Goal: Transaction & Acquisition: Purchase product/service

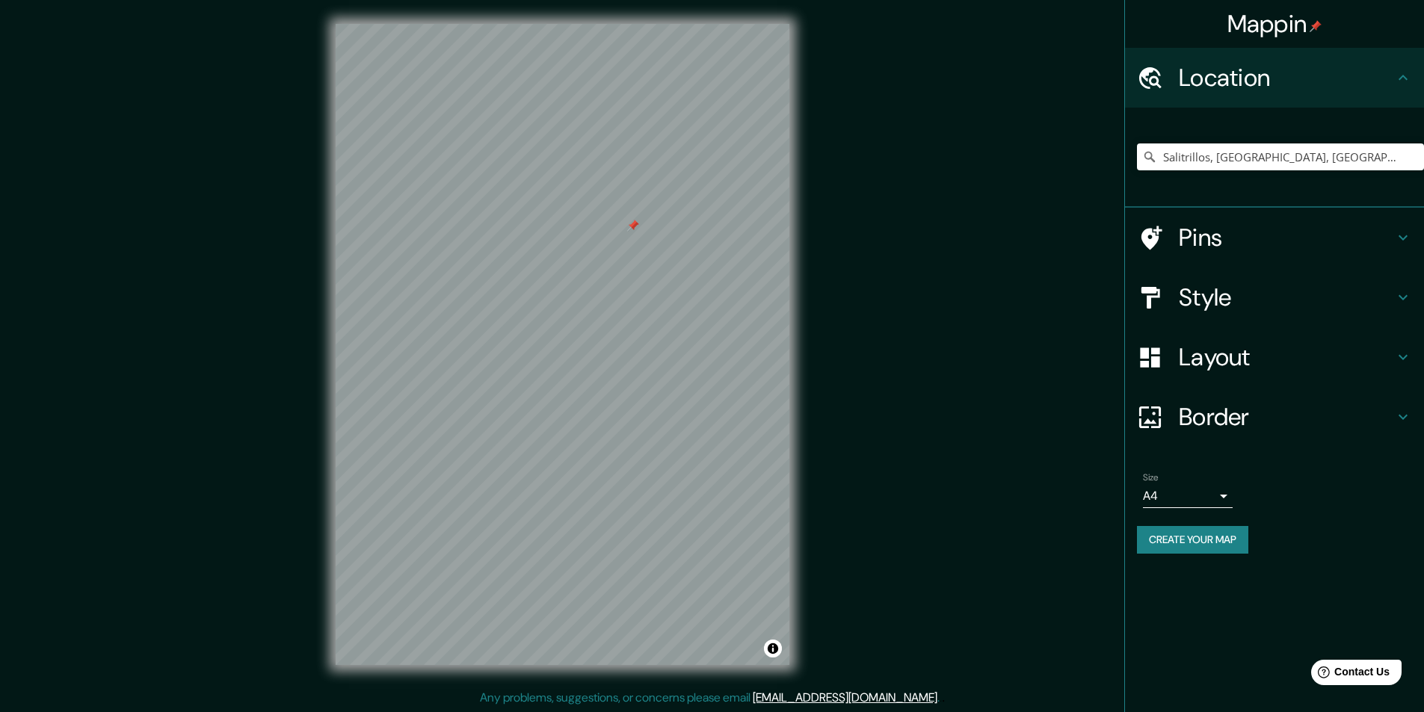
click at [1228, 301] on h4 "Style" at bounding box center [1285, 297] width 215 height 30
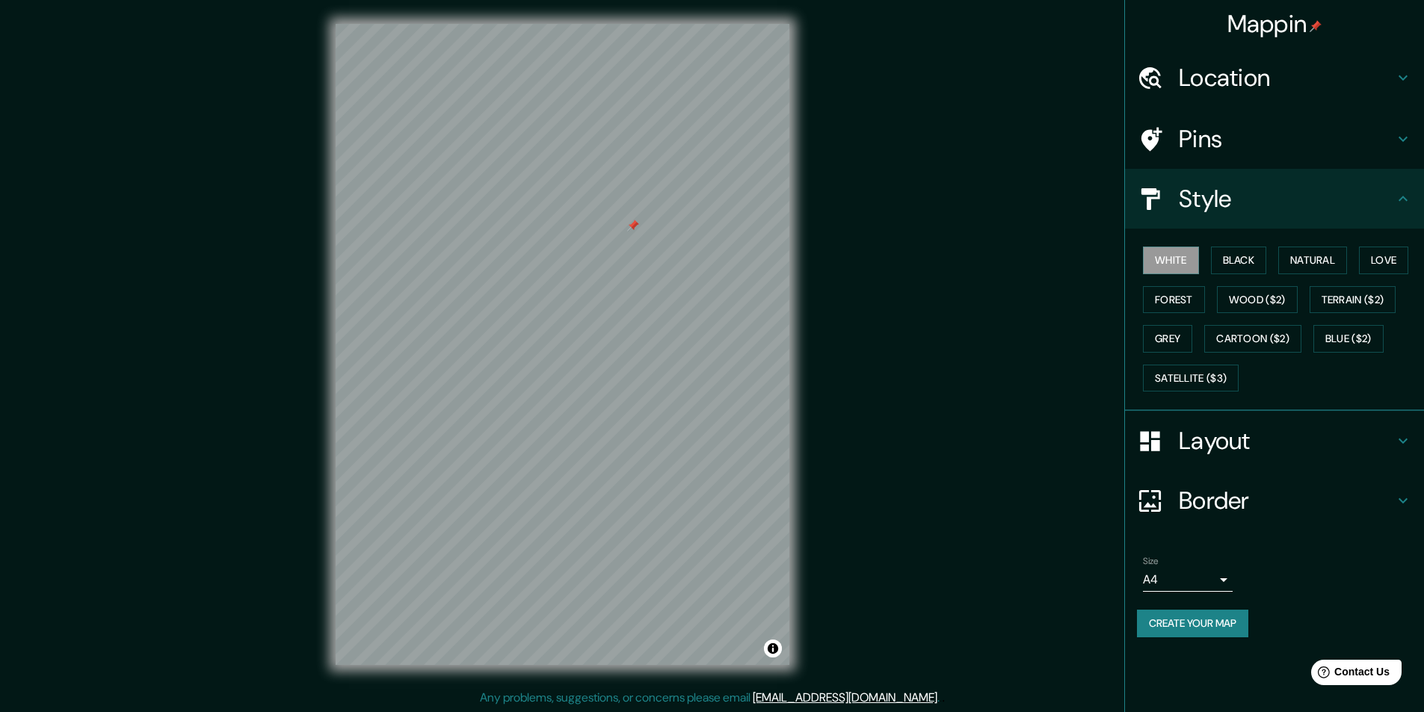
click at [1199, 435] on h4 "Layout" at bounding box center [1285, 441] width 215 height 30
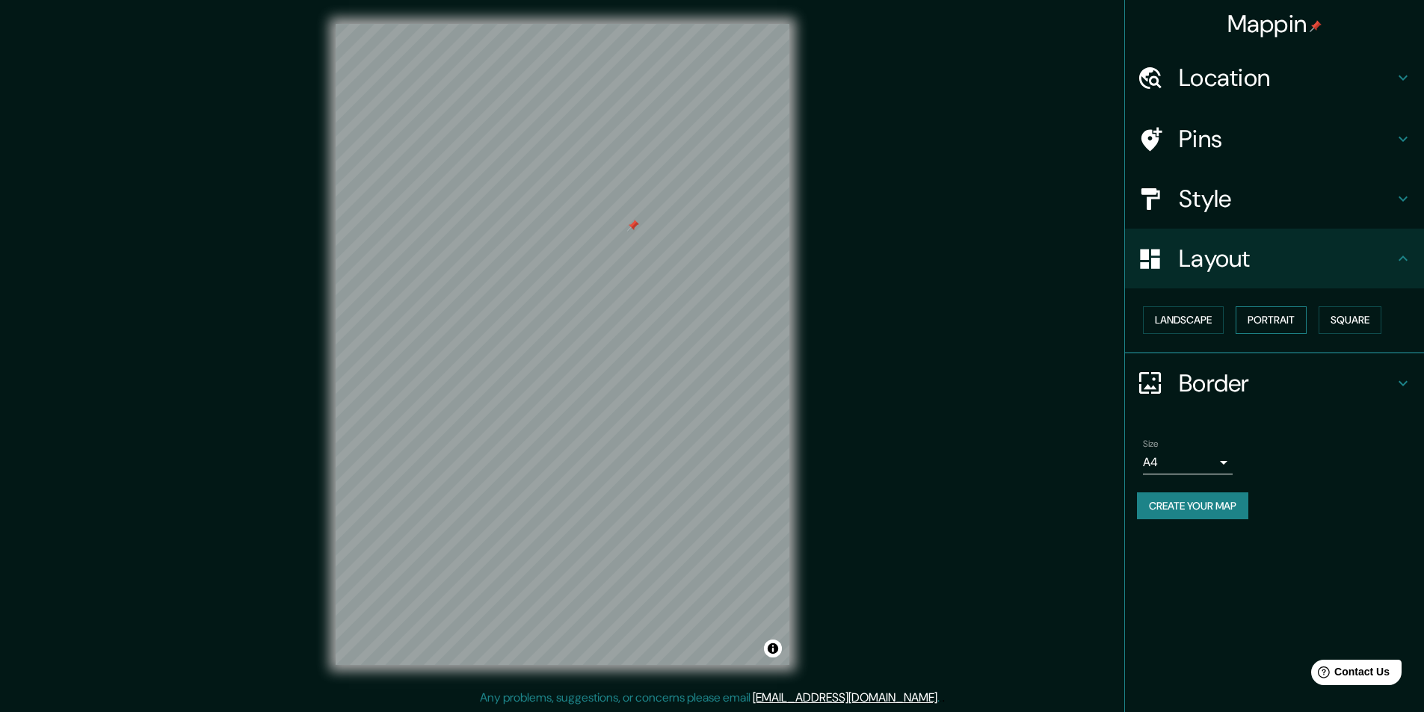
click at [1252, 312] on button "Portrait" at bounding box center [1270, 320] width 71 height 28
click at [1205, 320] on button "Landscape" at bounding box center [1183, 320] width 81 height 28
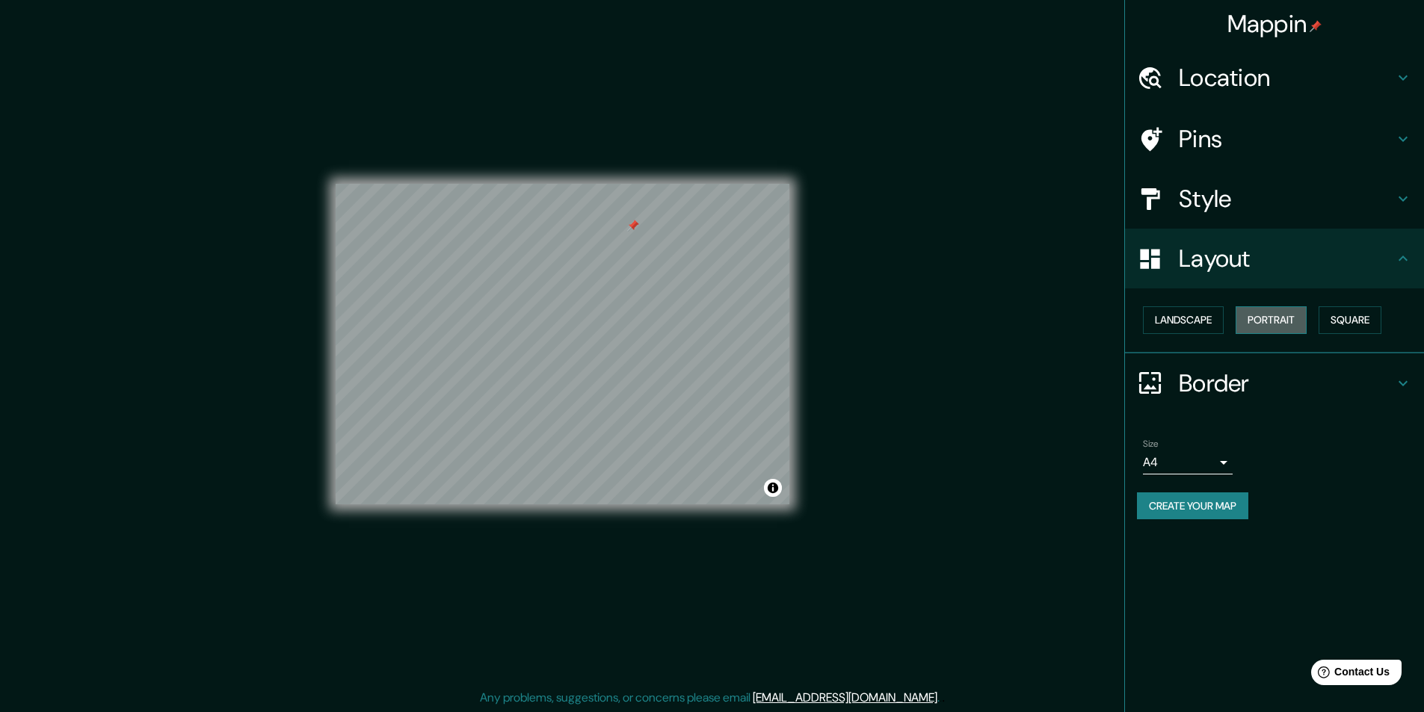
click at [1285, 317] on button "Portrait" at bounding box center [1270, 320] width 71 height 28
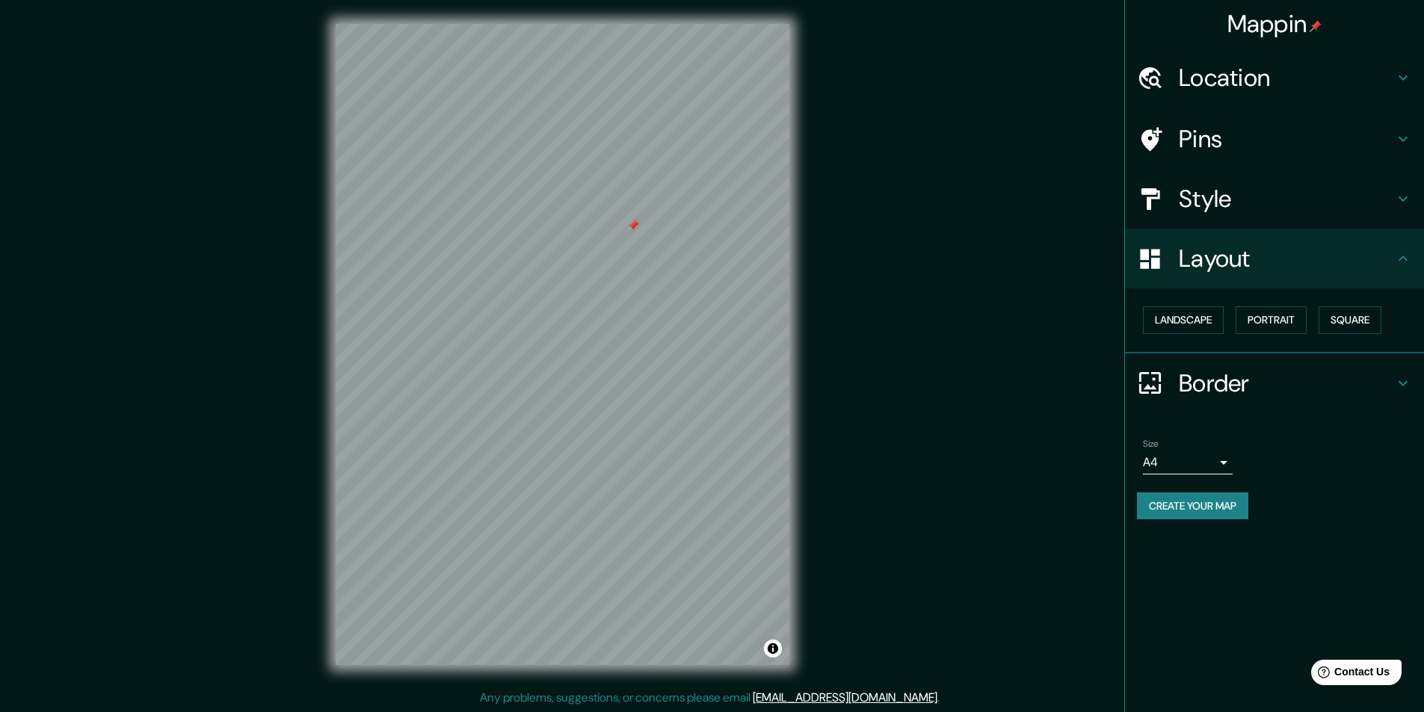
click at [1193, 383] on h4 "Border" at bounding box center [1285, 383] width 215 height 30
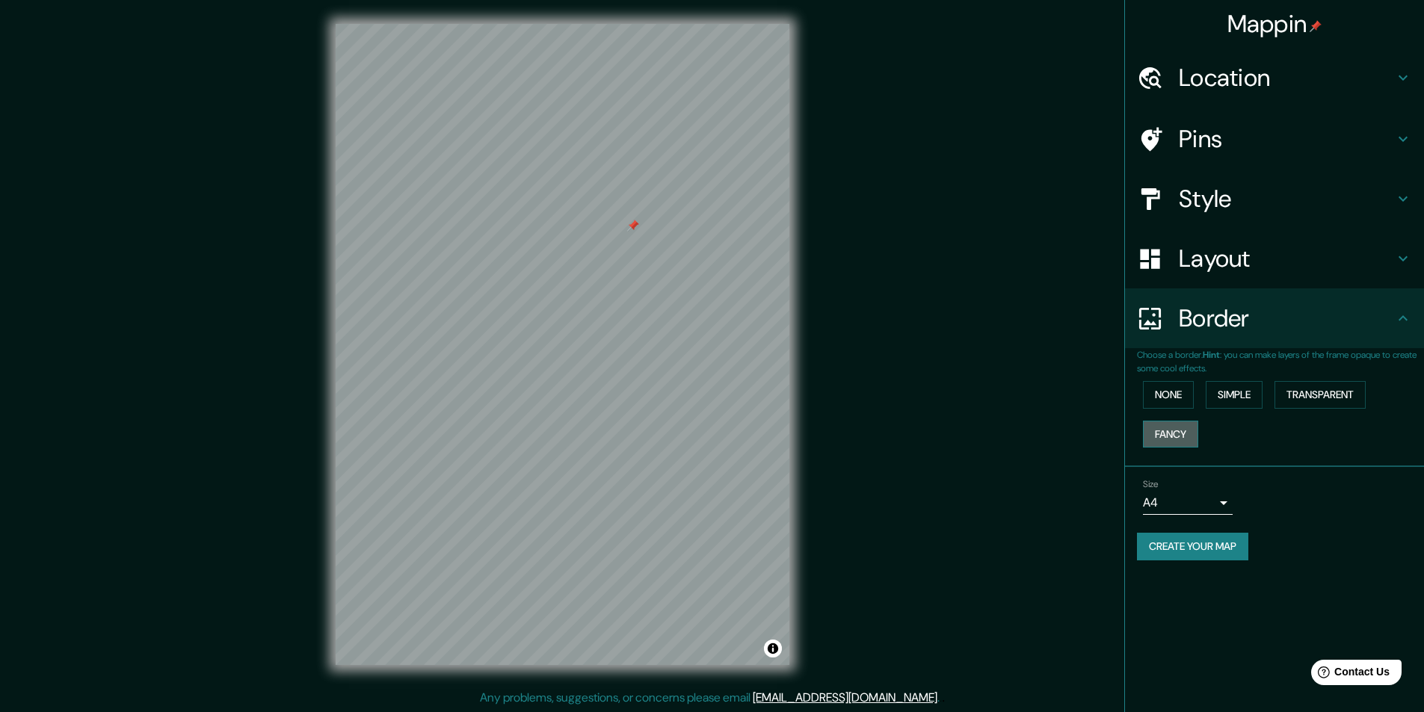
click at [1165, 435] on button "Fancy" at bounding box center [1170, 435] width 55 height 28
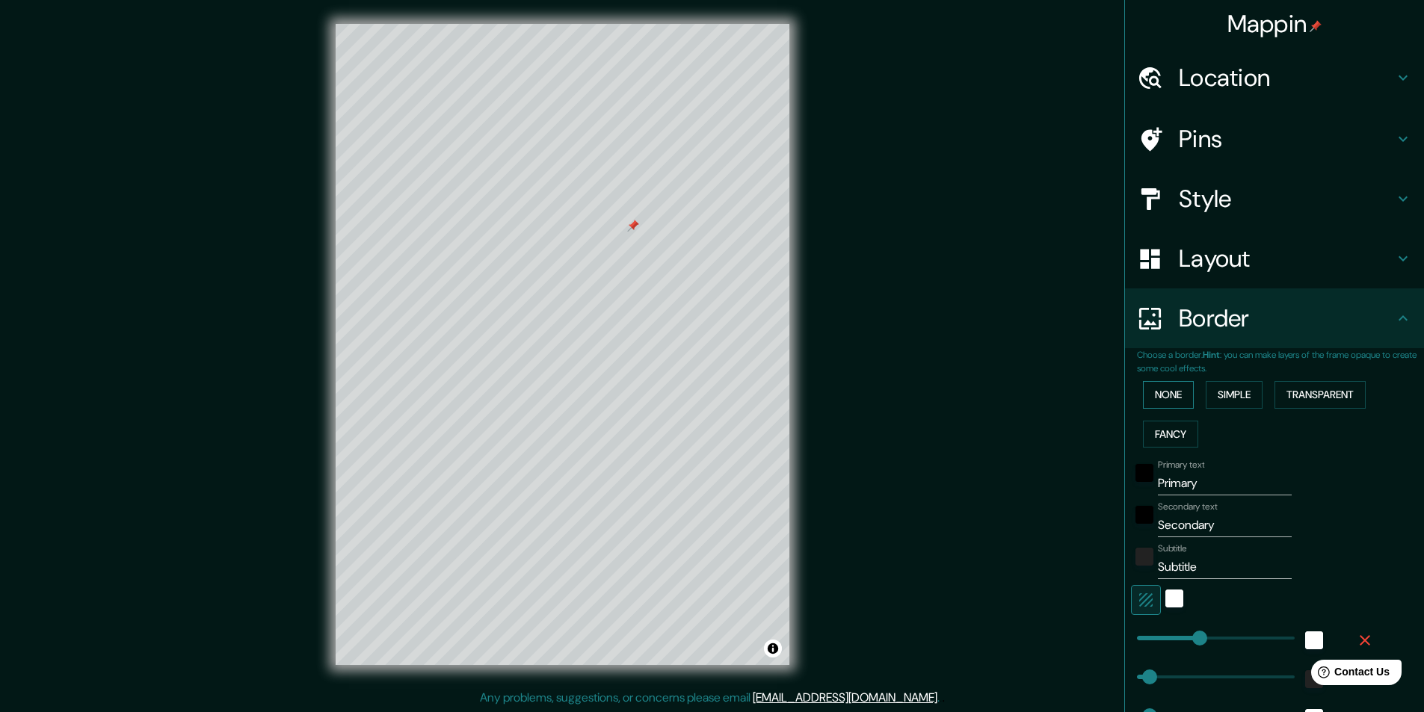
click at [1159, 398] on button "None" at bounding box center [1168, 395] width 51 height 28
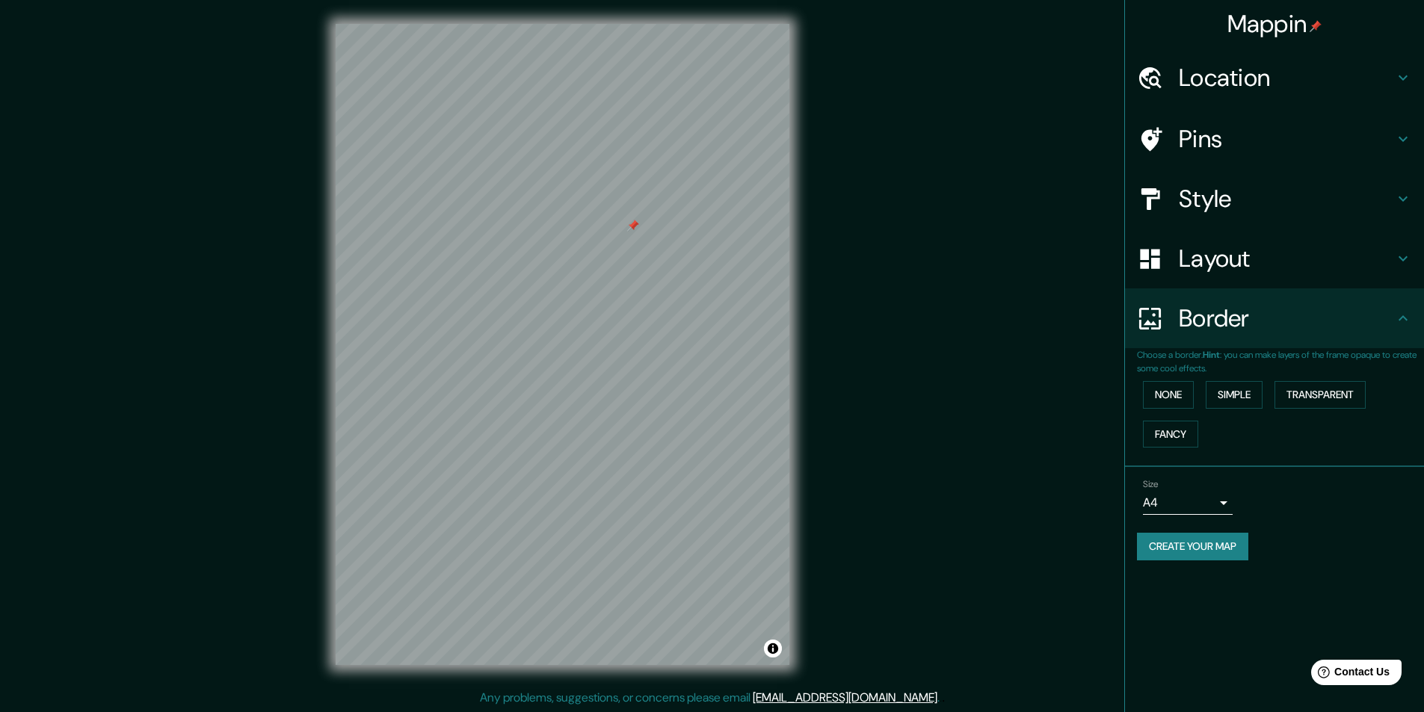
click at [1165, 544] on button "Create your map" at bounding box center [1192, 547] width 111 height 28
click at [915, 138] on div "Mappin Location Salitrillos, Aserrí, Provincia de San José, Costa Rica Pins Sty…" at bounding box center [712, 356] width 1424 height 713
drag, startPoint x: 613, startPoint y: 282, endPoint x: 605, endPoint y: 330, distance: 47.8
click at [605, 315] on div at bounding box center [609, 309] width 12 height 12
click at [604, 323] on div at bounding box center [607, 327] width 12 height 12
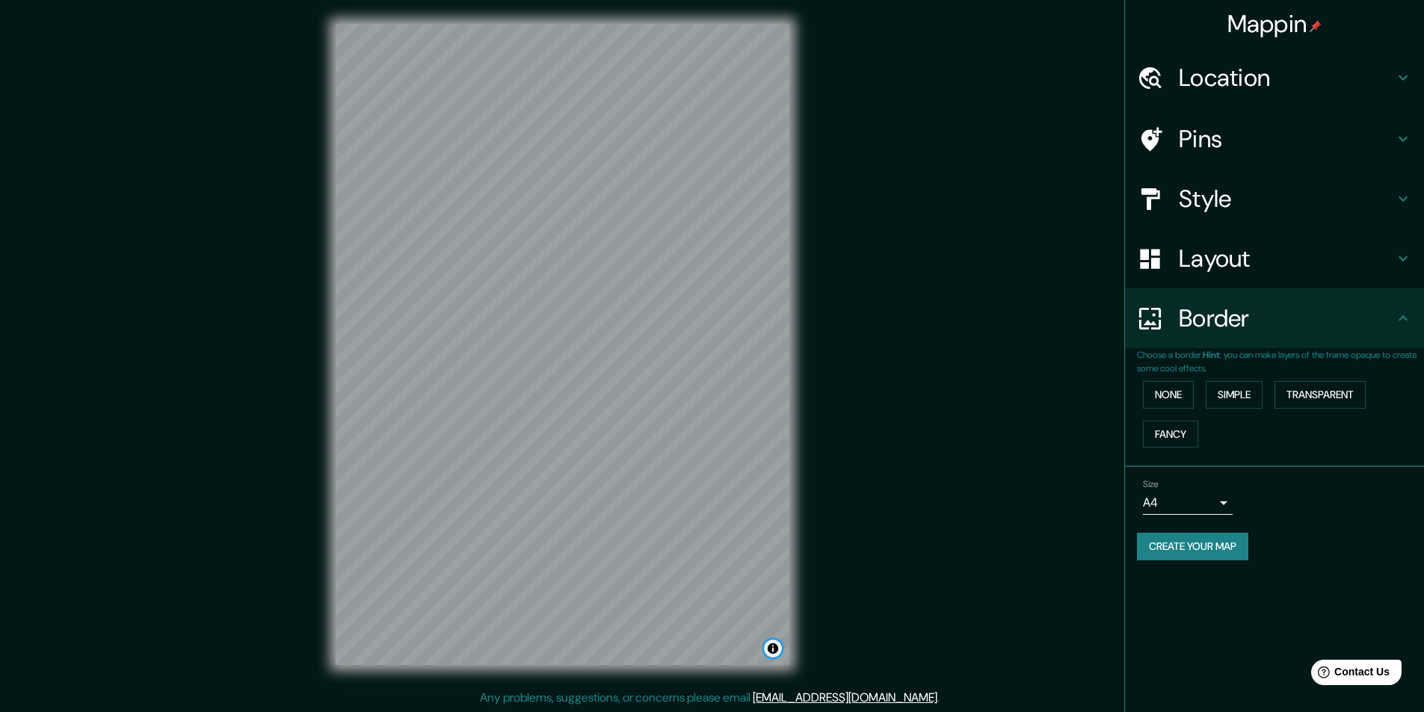
click at [773, 657] on button "Toggle attribution" at bounding box center [773, 649] width 18 height 18
click at [772, 654] on button "Toggle attribution" at bounding box center [773, 649] width 18 height 18
click at [1150, 540] on button "Create your map" at bounding box center [1192, 547] width 111 height 28
click at [1189, 547] on button "Create your map" at bounding box center [1192, 547] width 111 height 28
click at [1199, 71] on h4 "Location" at bounding box center [1285, 78] width 215 height 30
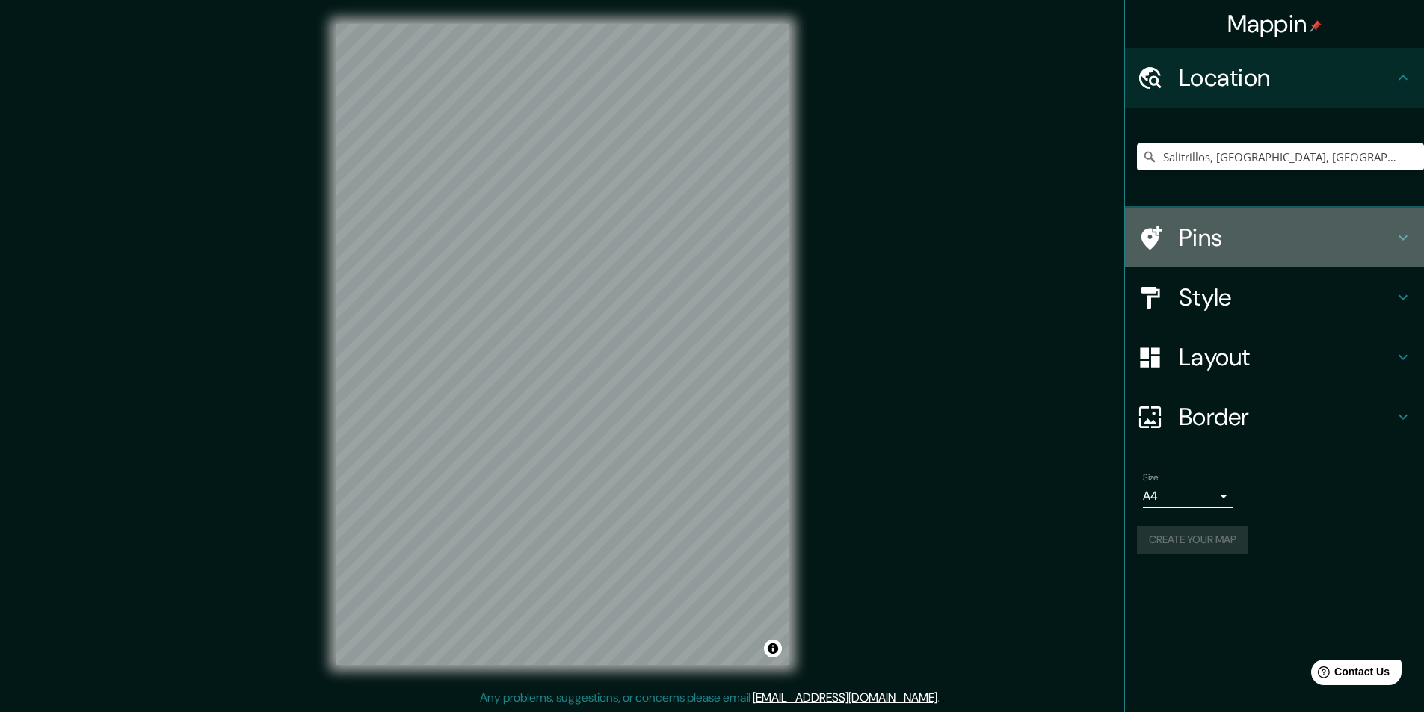
click at [1208, 249] on h4 "Pins" at bounding box center [1285, 238] width 215 height 30
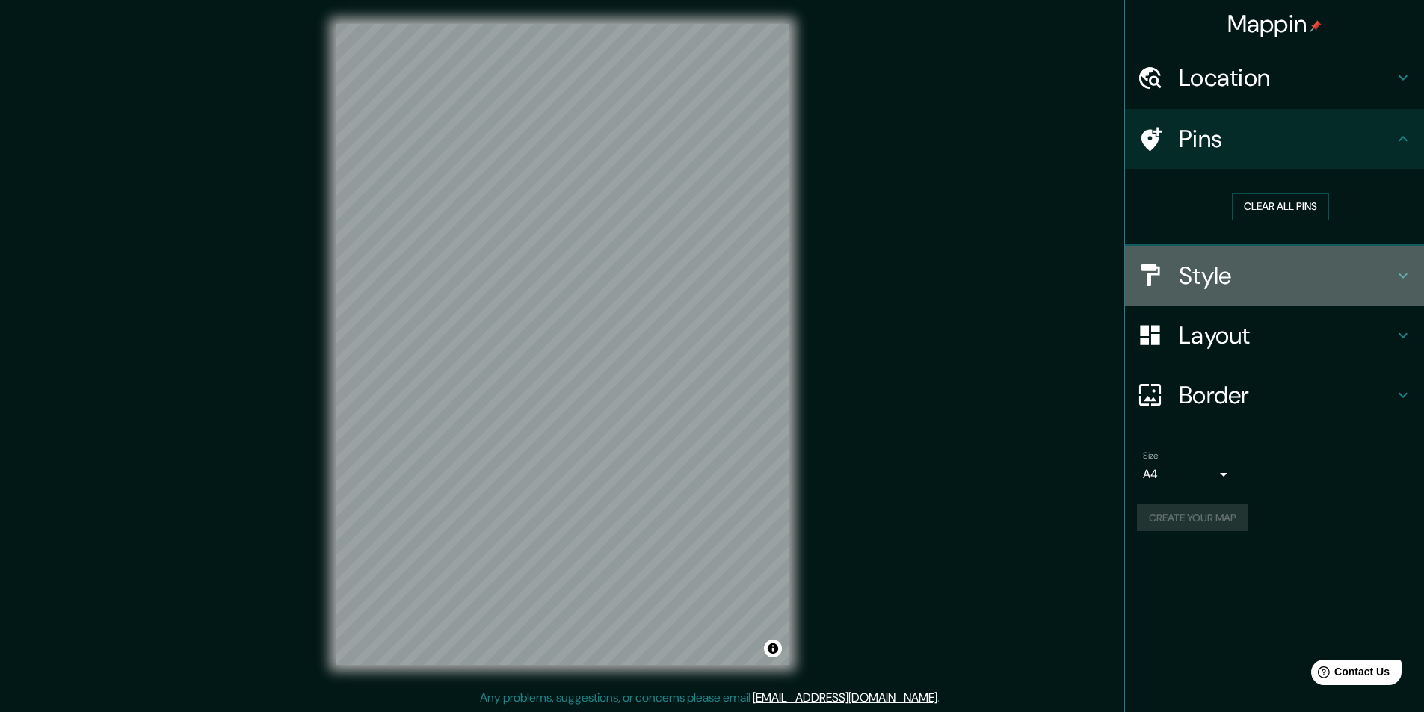
click at [1193, 273] on h4 "Style" at bounding box center [1285, 276] width 215 height 30
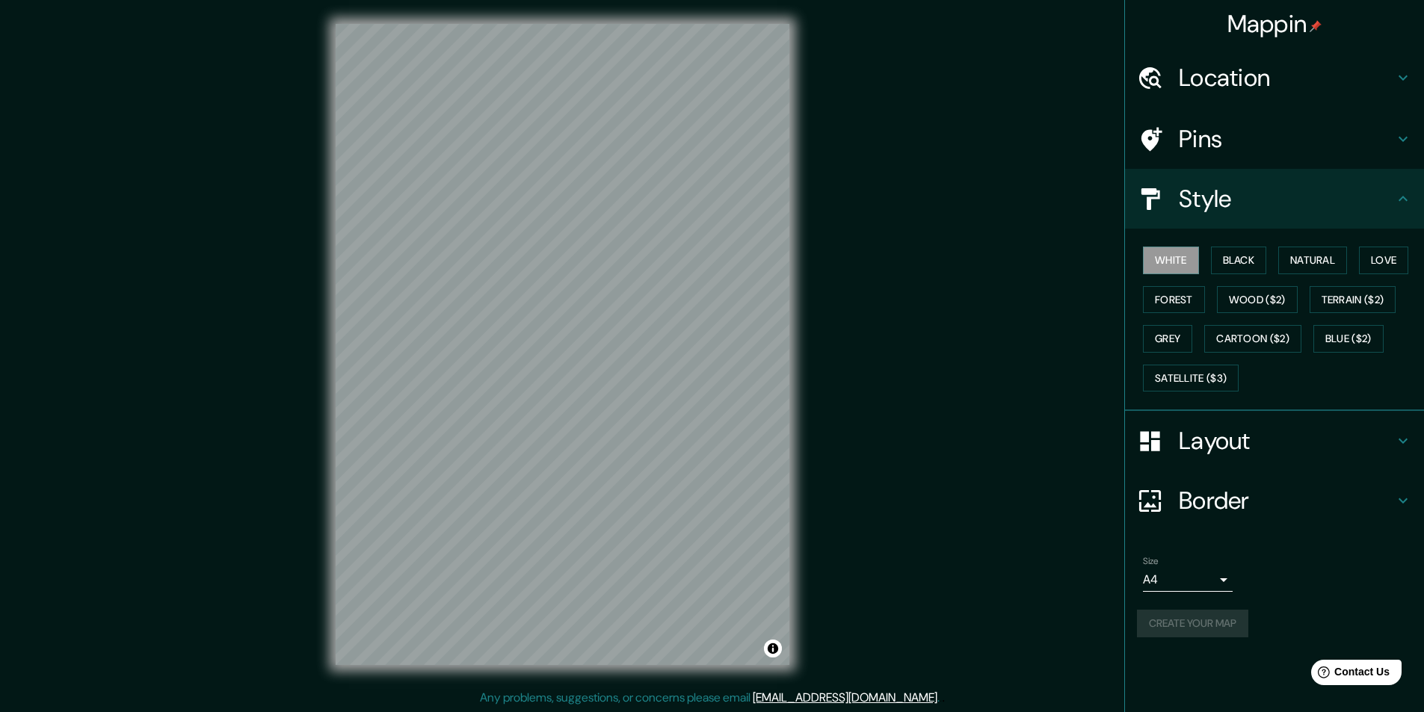
click at [1190, 438] on h4 "Layout" at bounding box center [1285, 441] width 215 height 30
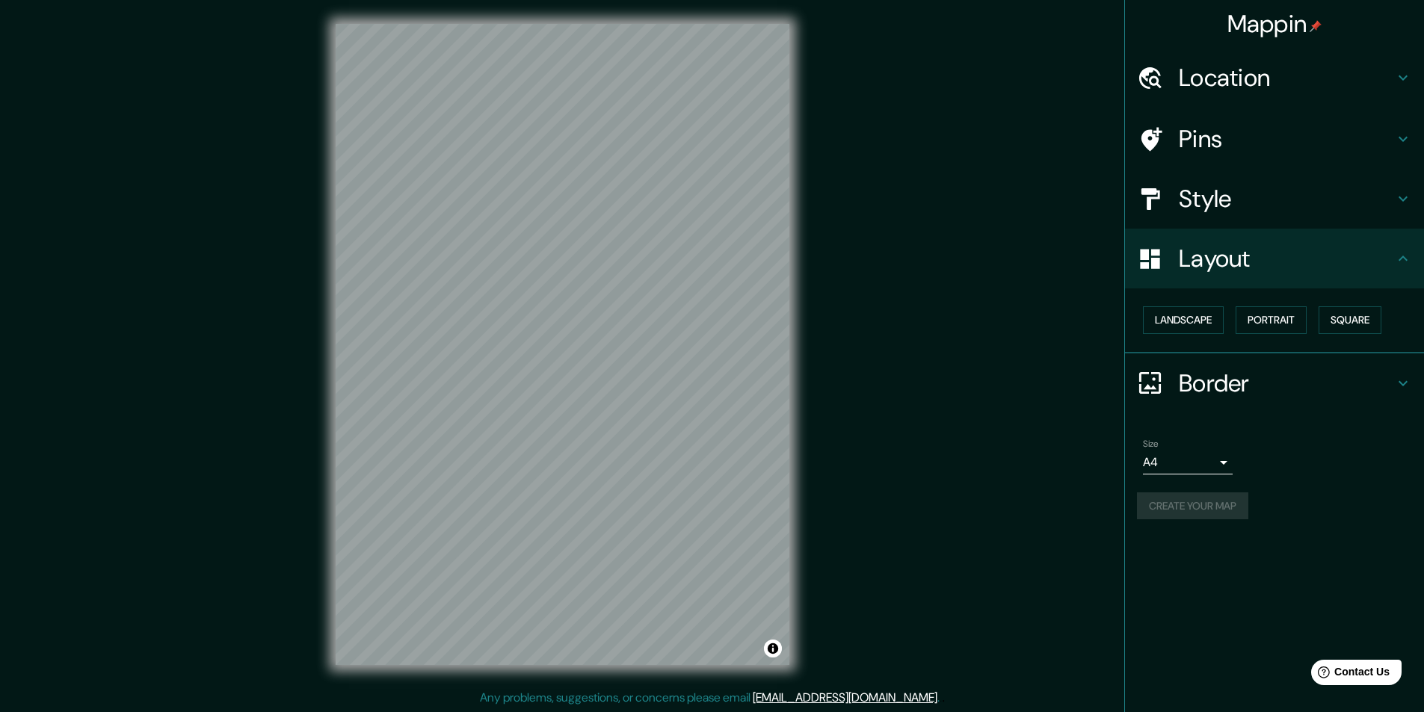
click at [1195, 383] on h4 "Border" at bounding box center [1285, 383] width 215 height 30
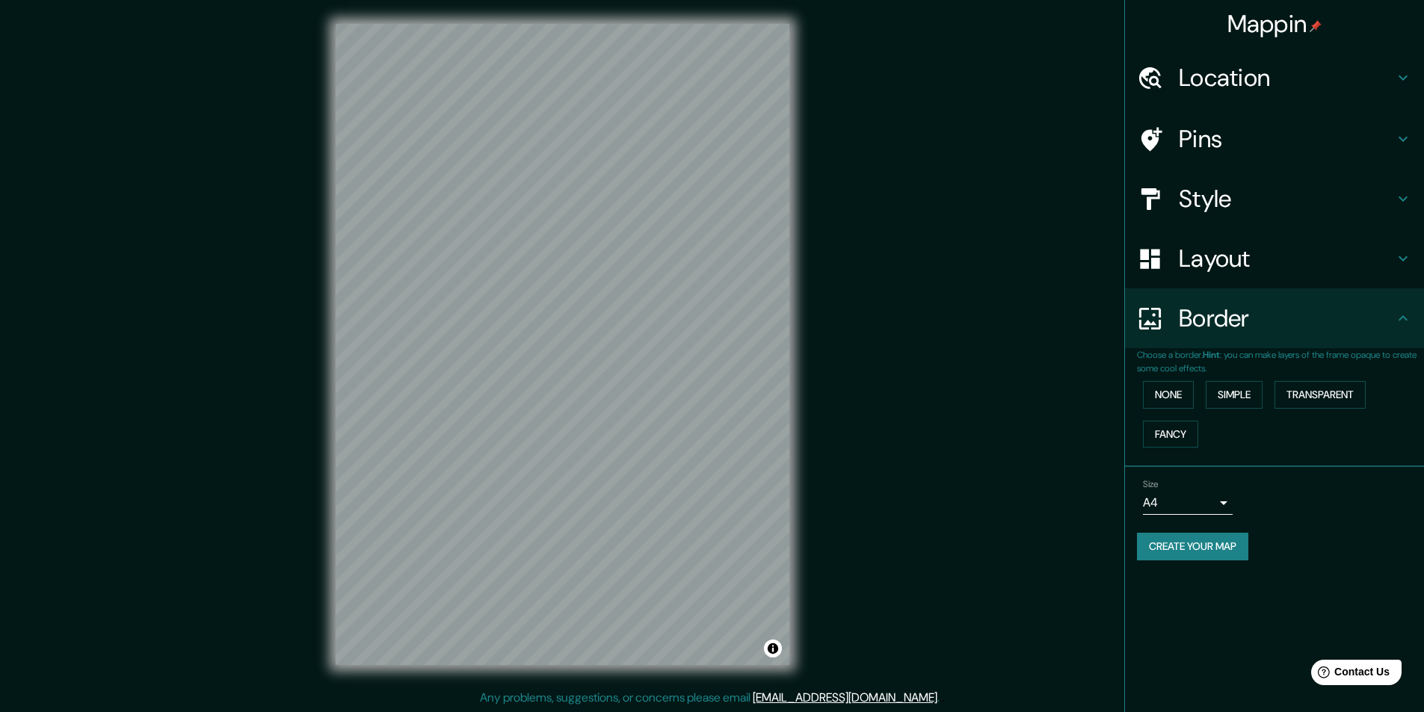
click at [1157, 540] on button "Create your map" at bounding box center [1192, 547] width 111 height 28
drag, startPoint x: 1158, startPoint y: 546, endPoint x: 965, endPoint y: 93, distance: 492.6
click at [965, 93] on div "Mappin Location Salitrillos, Aserrí, Provincia de San José, Costa Rica Pins Sty…" at bounding box center [712, 356] width 1424 height 713
click at [1232, 392] on button "Simple" at bounding box center [1233, 395] width 57 height 28
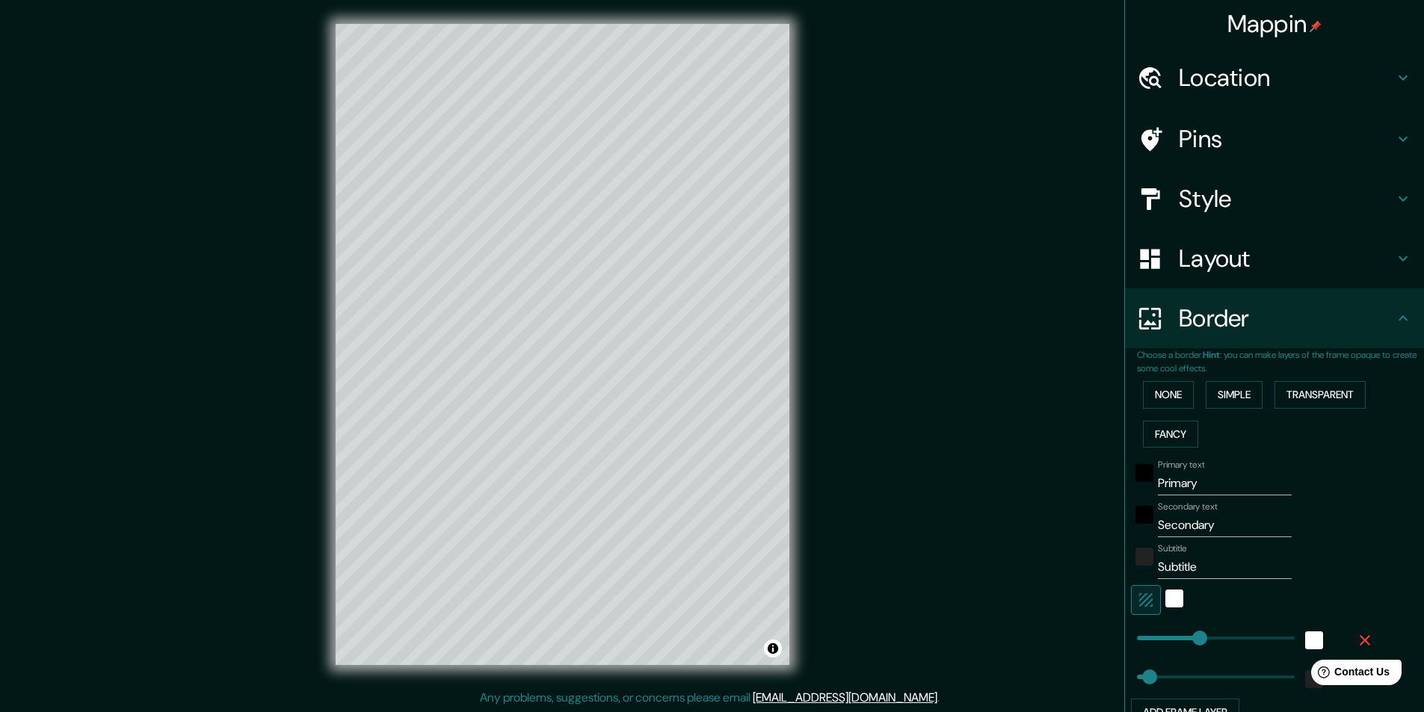
type input "243"
type input "49"
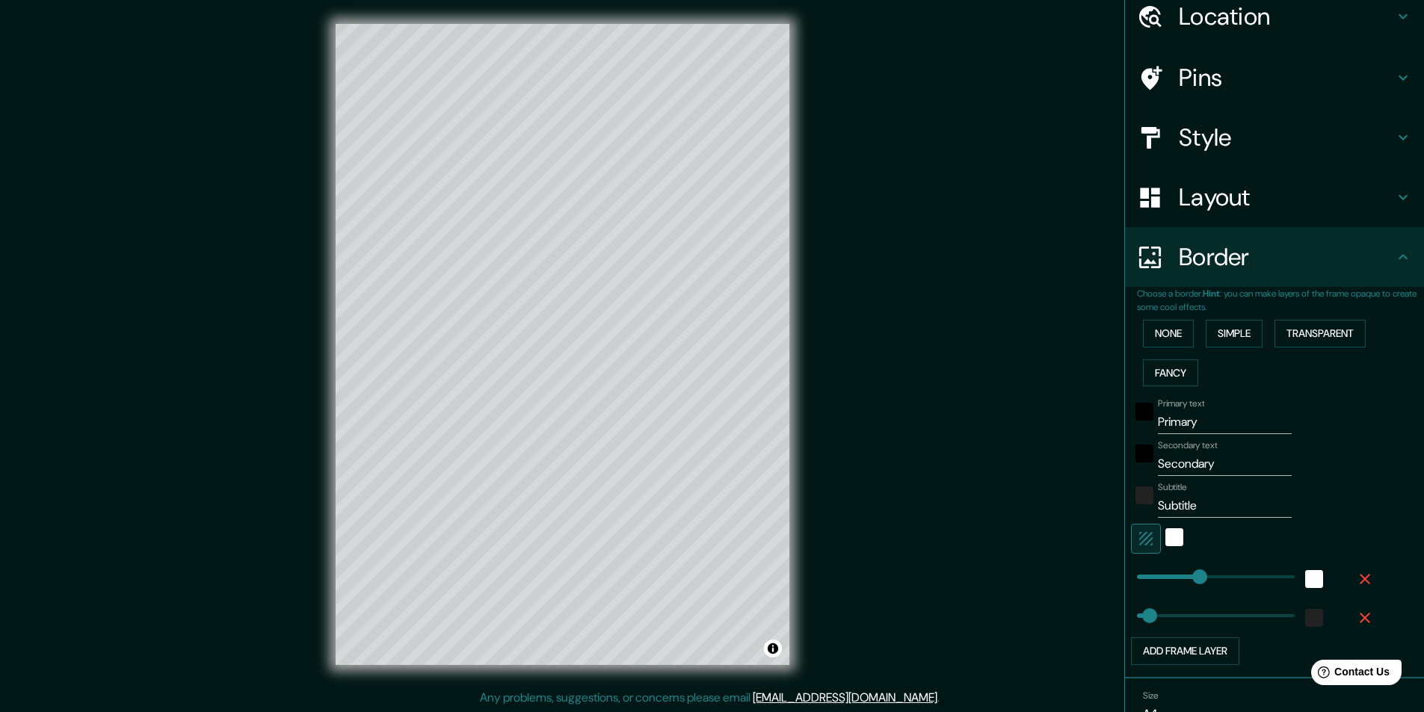
scroll to position [138, 0]
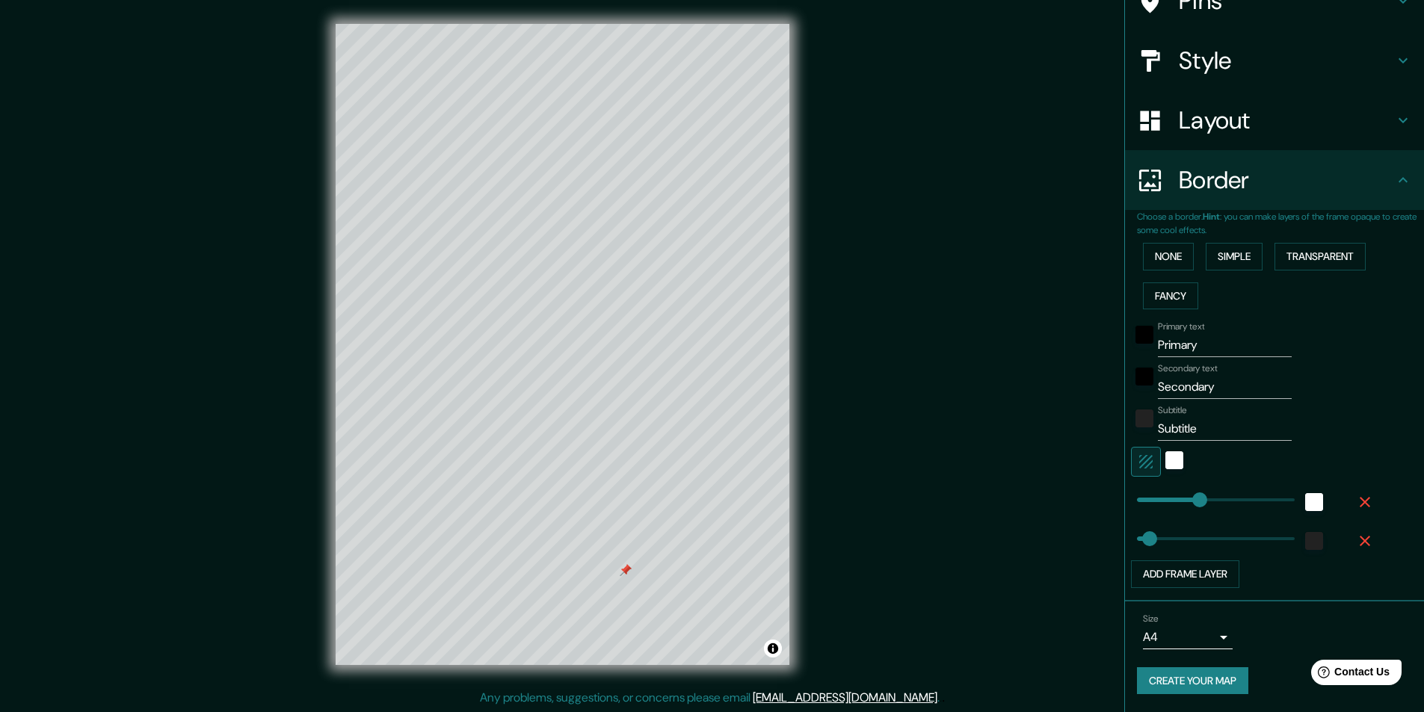
click at [627, 575] on div at bounding box center [625, 570] width 12 height 12
click at [624, 568] on div at bounding box center [625, 570] width 12 height 12
click at [615, 255] on div at bounding box center [614, 257] width 12 height 12
click at [568, 339] on div at bounding box center [569, 342] width 12 height 12
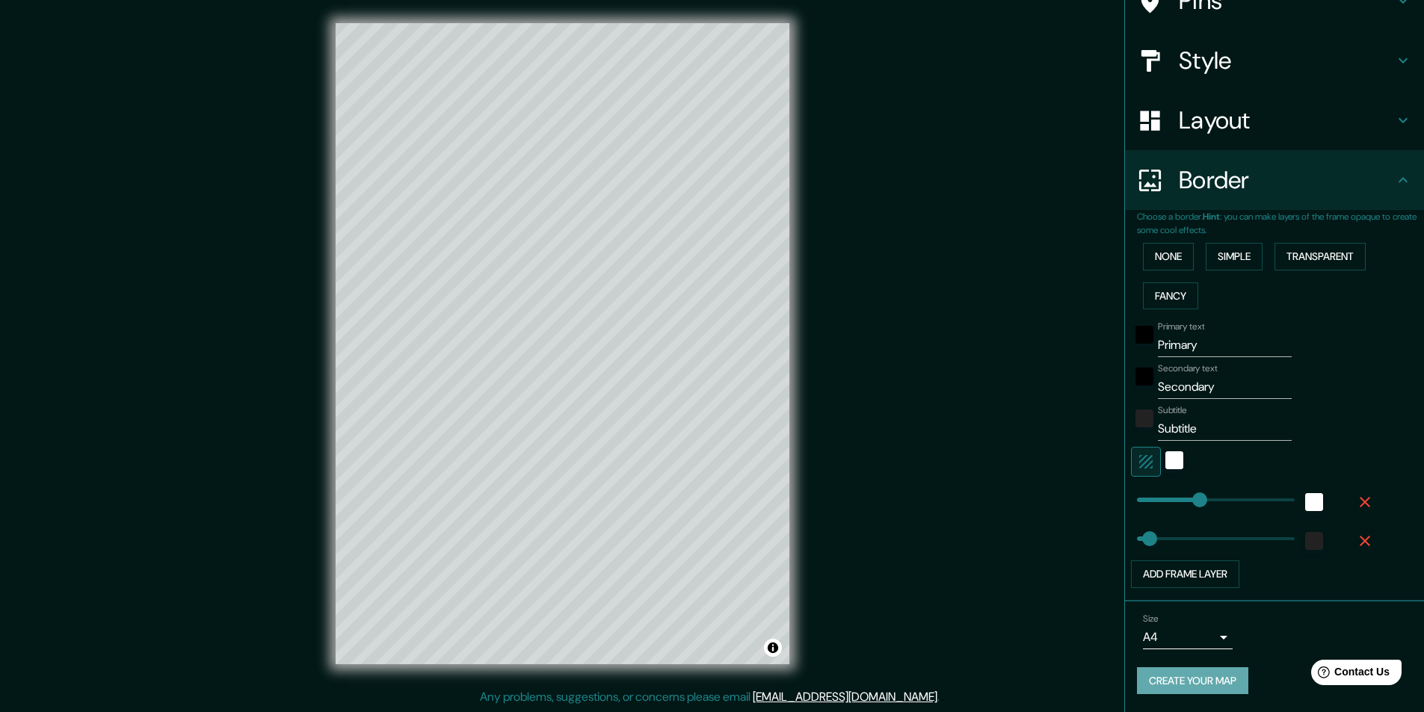
click at [1167, 676] on button "Create your map" at bounding box center [1192, 681] width 111 height 28
click at [1161, 689] on div "Create your map" at bounding box center [1274, 681] width 275 height 28
click at [1345, 664] on div "Help Contact Us" at bounding box center [1356, 672] width 94 height 26
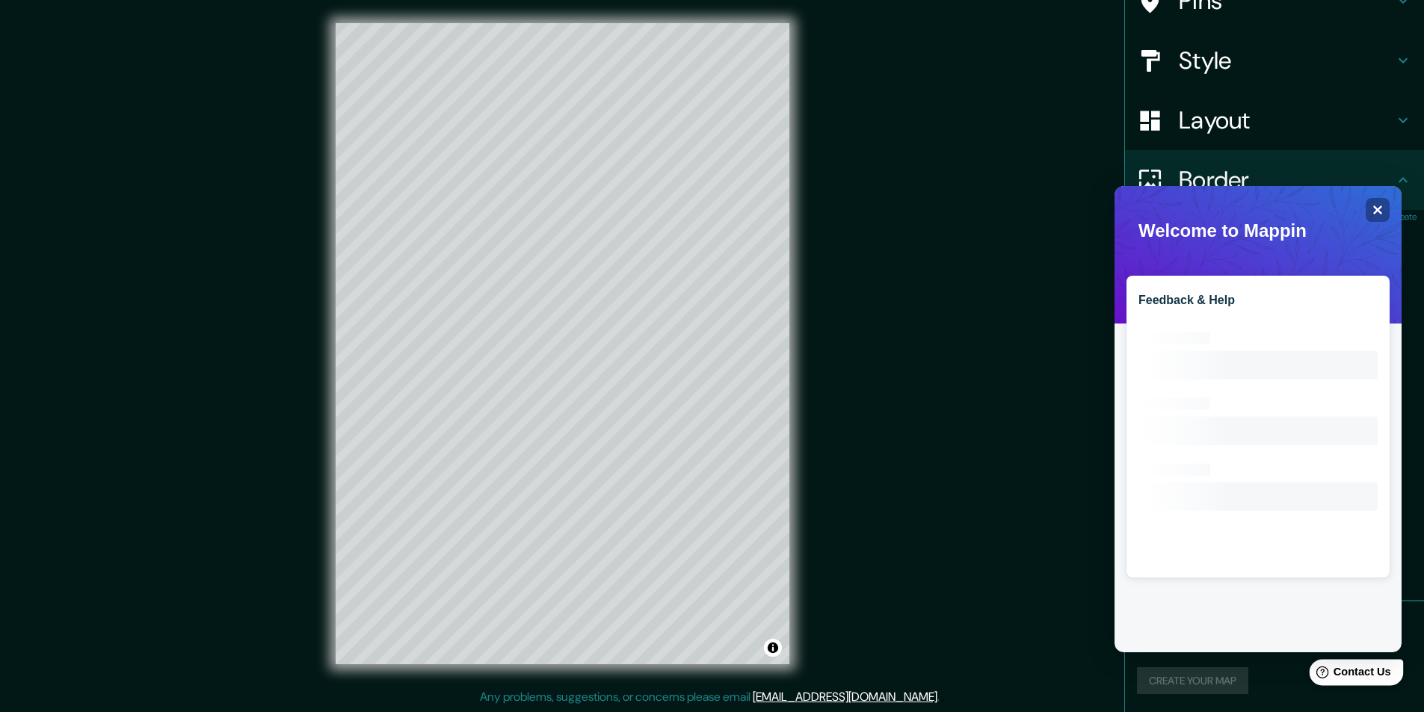
scroll to position [0, 0]
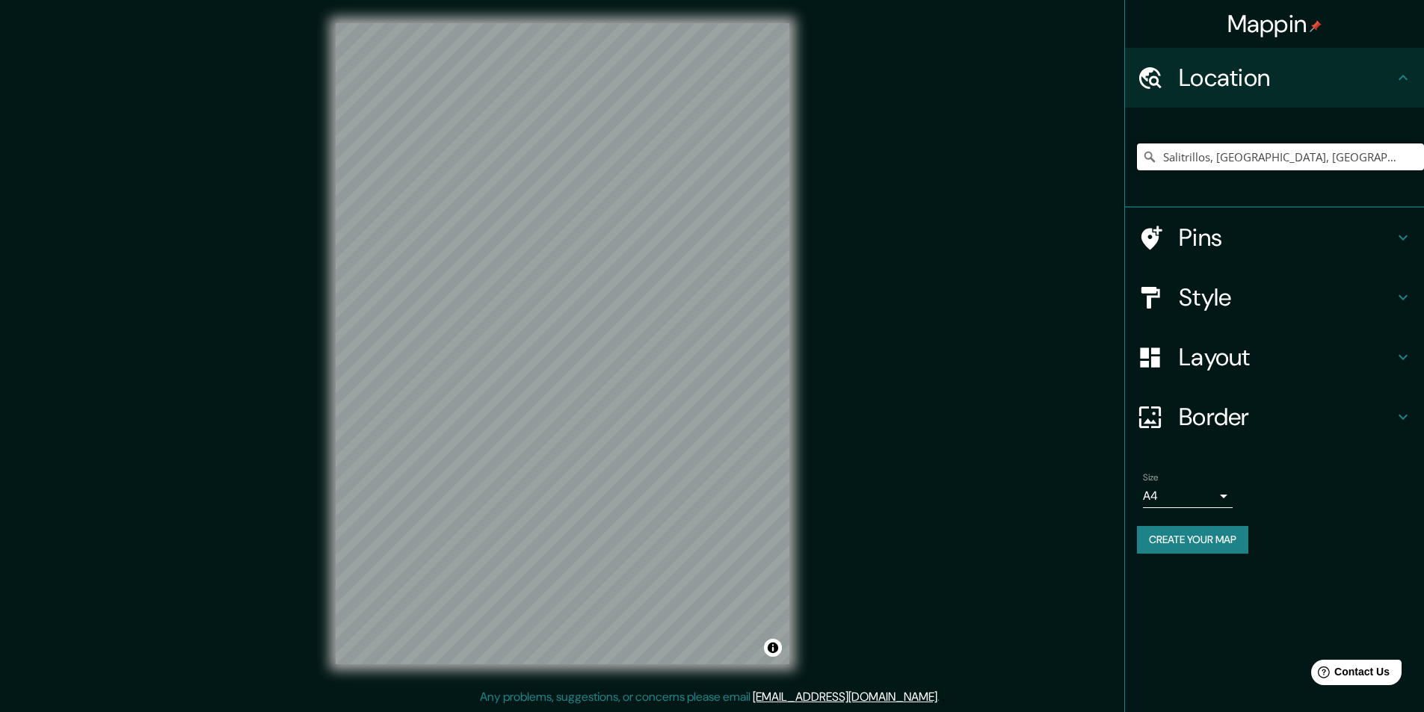
click at [1226, 160] on input "Salitrillos, [GEOGRAPHIC_DATA], [GEOGRAPHIC_DATA][PERSON_NAME], [PERSON_NAME][G…" at bounding box center [1280, 156] width 287 height 27
click at [1395, 157] on input "Salitrillos, [GEOGRAPHIC_DATA], [GEOGRAPHIC_DATA][PERSON_NAME], [GEOGRAPHIC_DAT…" at bounding box center [1280, 156] width 287 height 27
drag, startPoint x: 1394, startPoint y: 157, endPoint x: 993, endPoint y: 216, distance: 405.6
click at [993, 216] on div "Mappin Location [GEOGRAPHIC_DATA], [GEOGRAPHIC_DATA], [GEOGRAPHIC_DATA][PERSON_…" at bounding box center [712, 355] width 1424 height 713
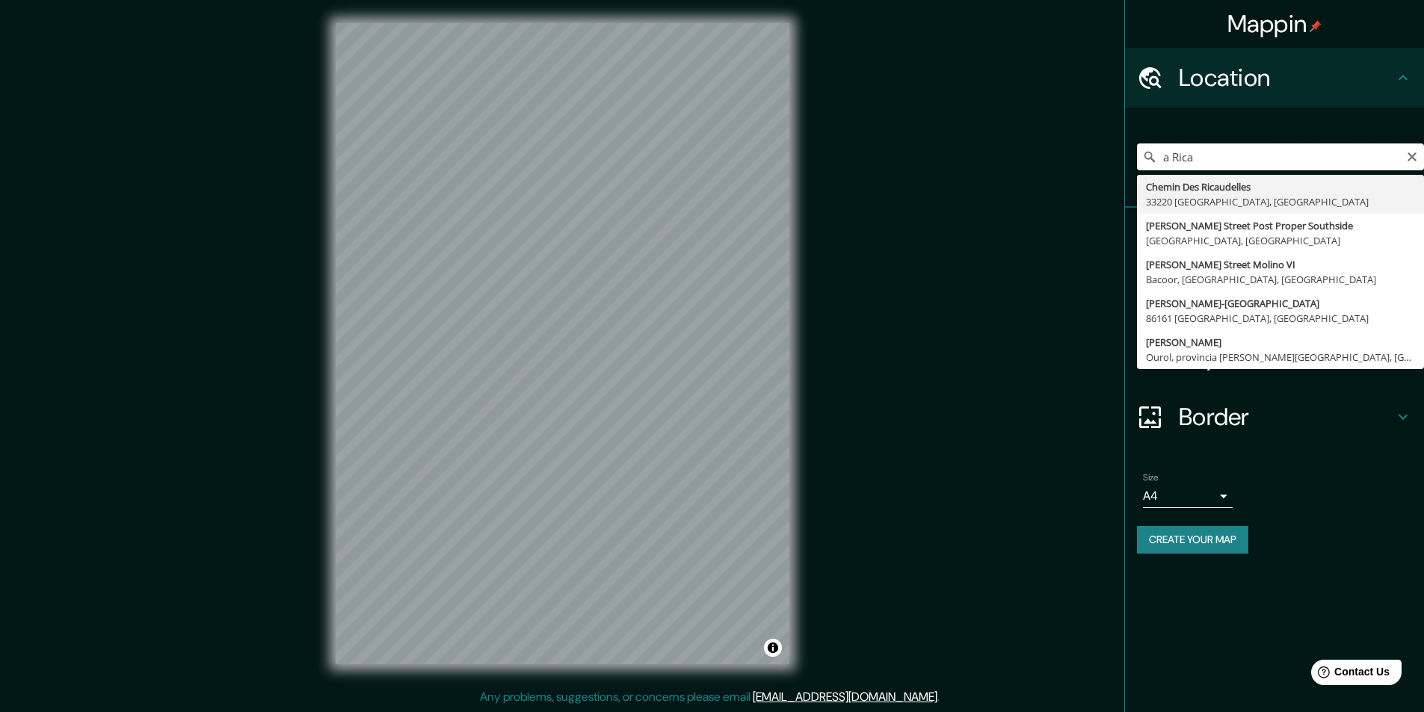
click at [1225, 152] on input "a Rica" at bounding box center [1280, 156] width 287 height 27
paste input "Salitrillos, Aserrí, Provincia de San José, Cost"
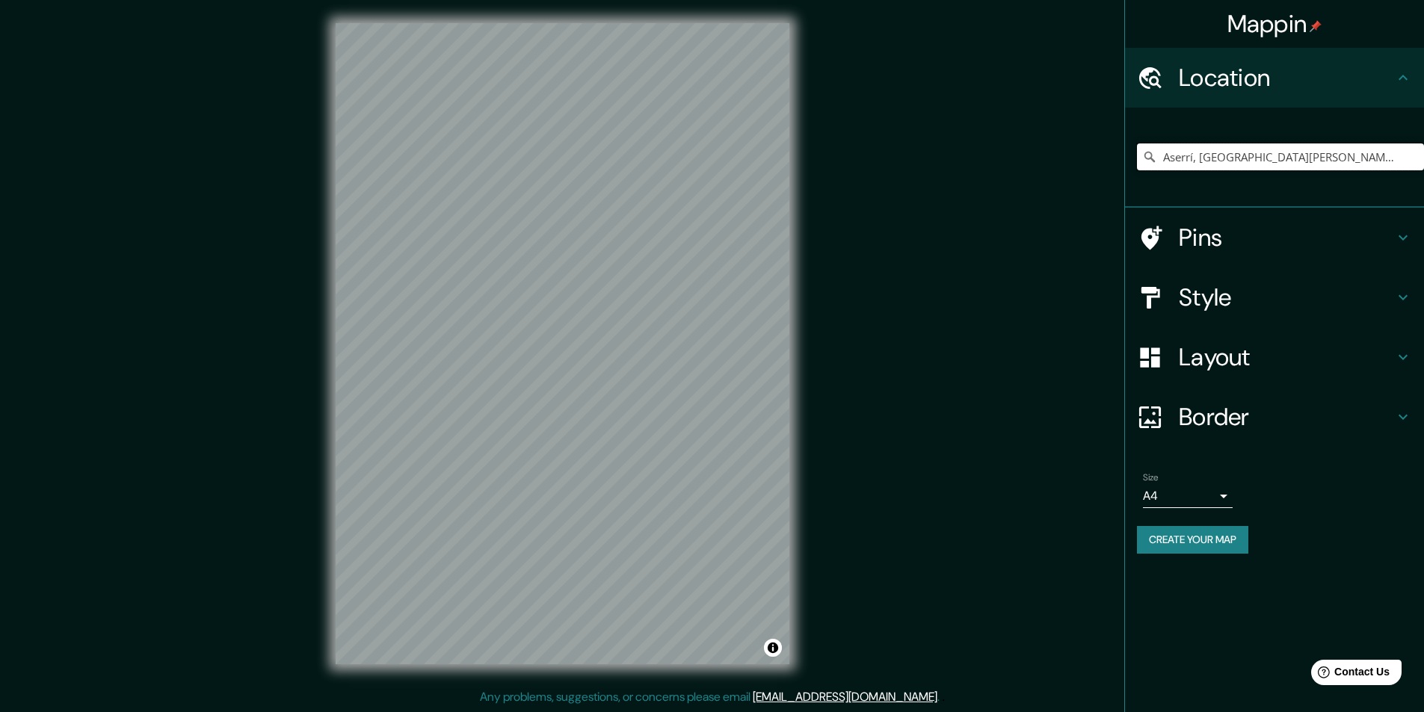
drag, startPoint x: 1376, startPoint y: 152, endPoint x: 1007, endPoint y: 180, distance: 371.0
click at [1007, 180] on div "Mappin Location Aserrí, Provincia de San José, Costa Rica Aserrí Provincia de S…" at bounding box center [712, 355] width 1424 height 713
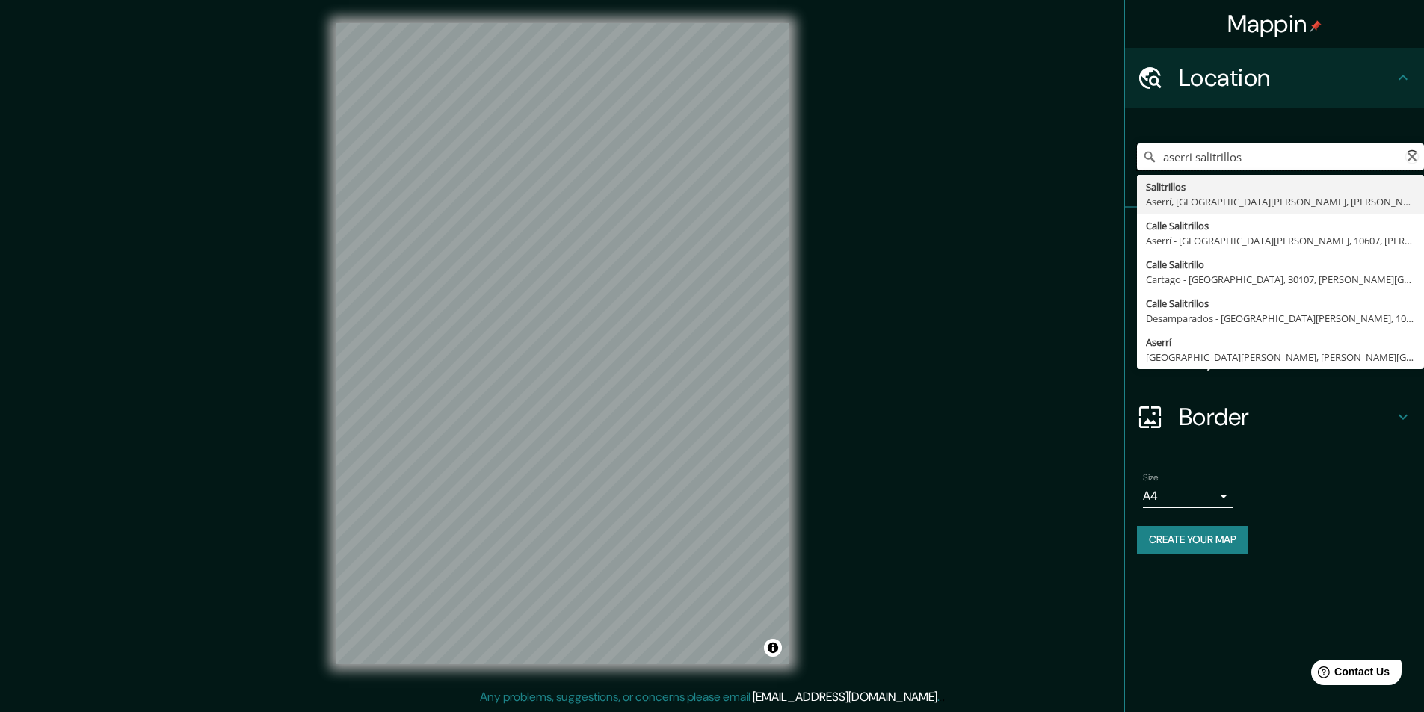
type input "Salitrillos, [GEOGRAPHIC_DATA], [GEOGRAPHIC_DATA][PERSON_NAME], [PERSON_NAME][G…"
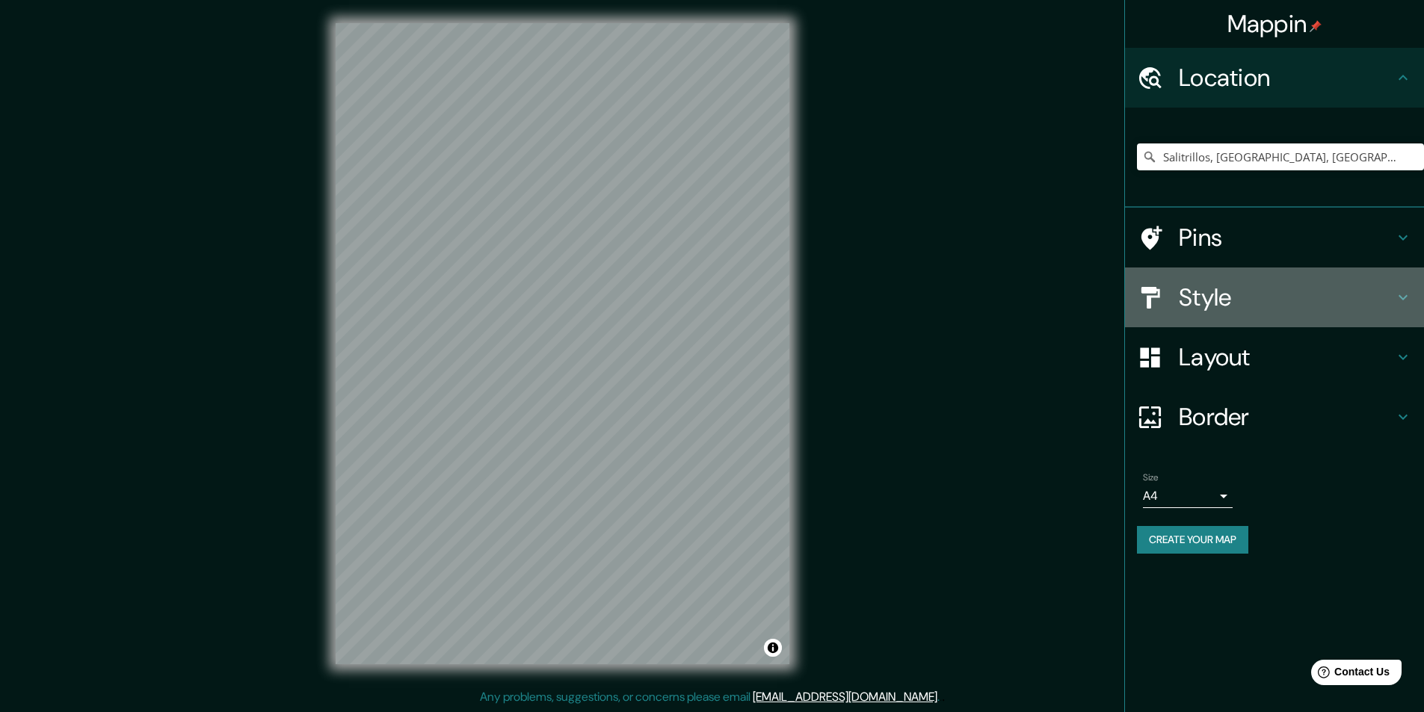
click at [1310, 293] on h4 "Style" at bounding box center [1285, 297] width 215 height 30
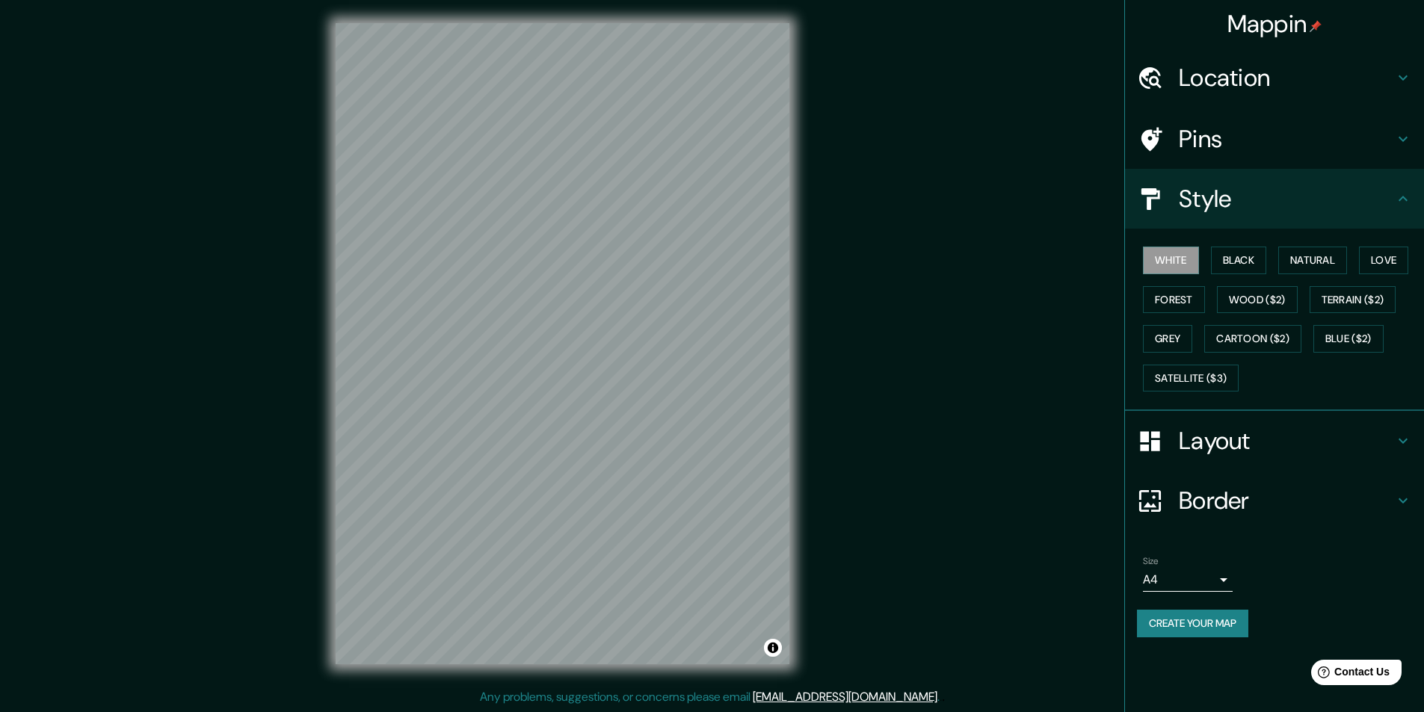
click at [1181, 620] on button "Create your map" at bounding box center [1192, 624] width 111 height 28
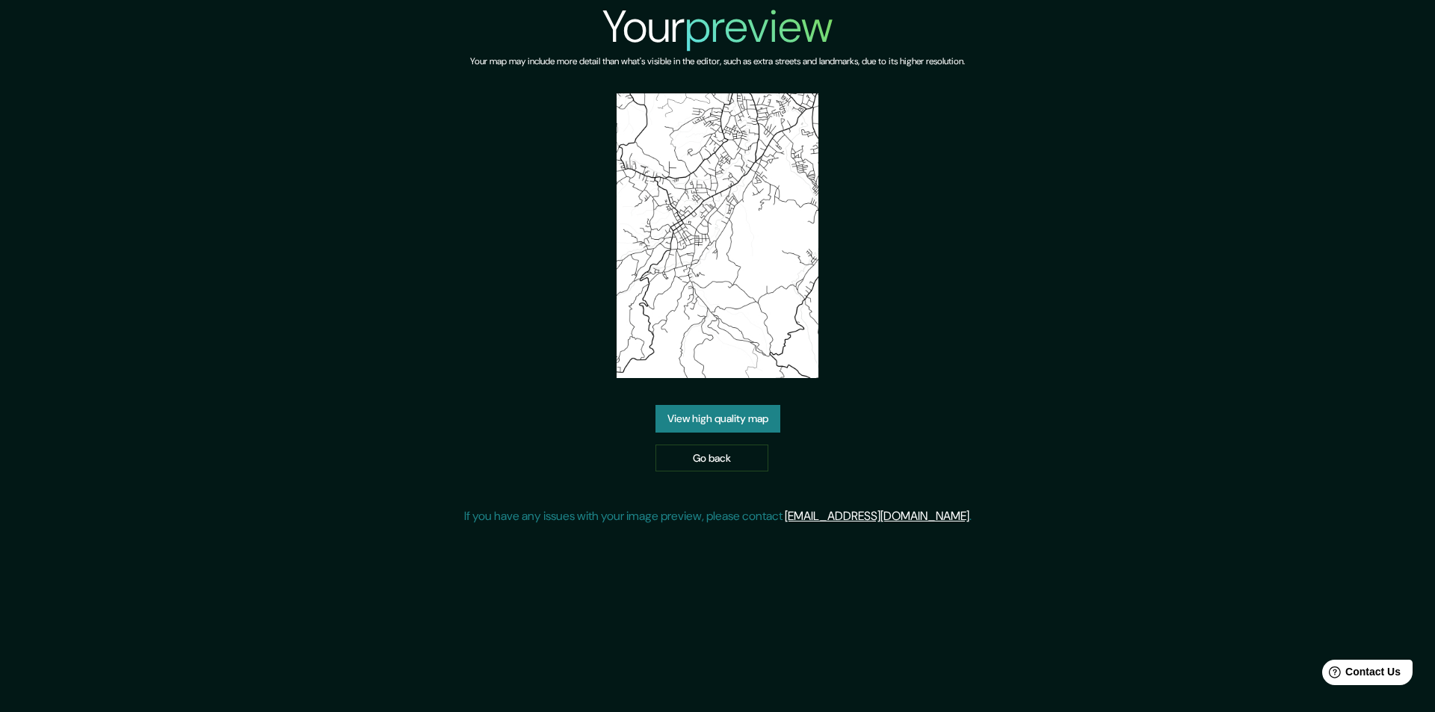
click at [717, 422] on link "View high quality map" at bounding box center [717, 419] width 125 height 28
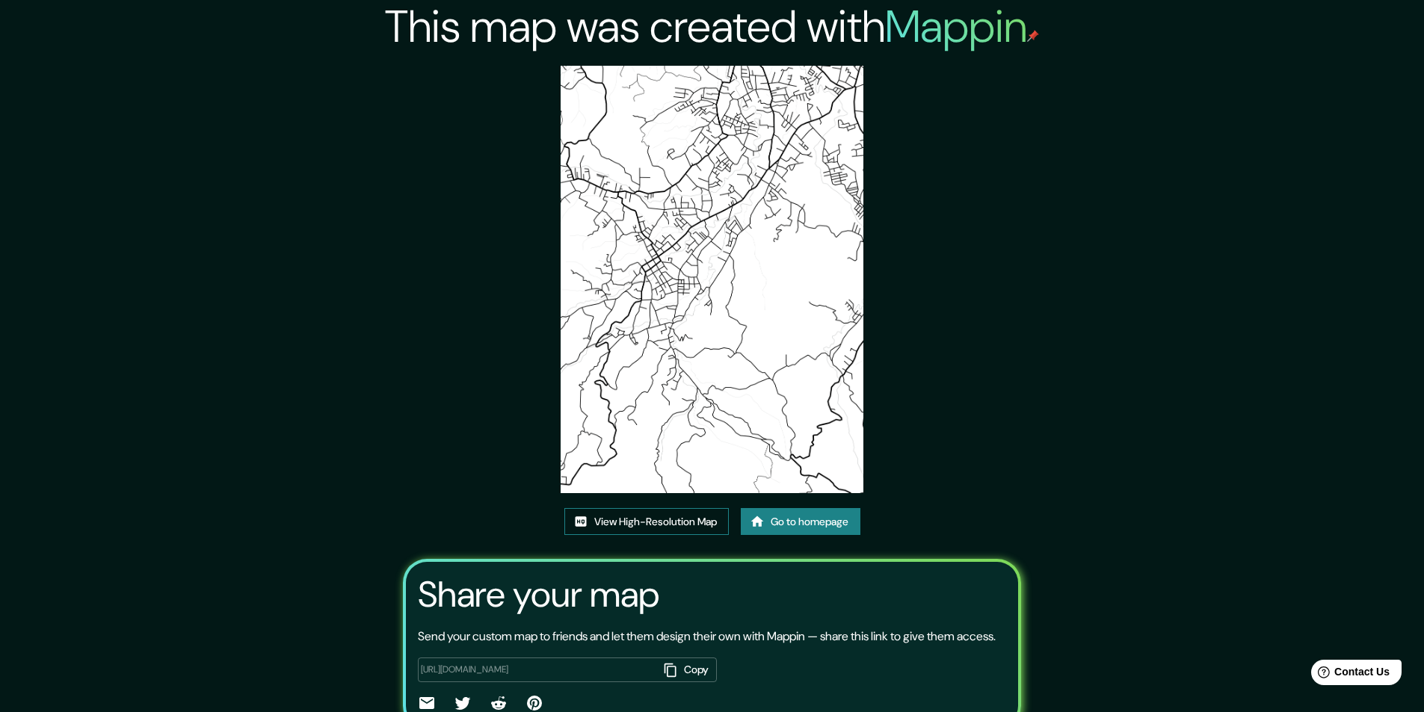
click at [677, 520] on link "View High-Resolution Map" at bounding box center [646, 522] width 164 height 28
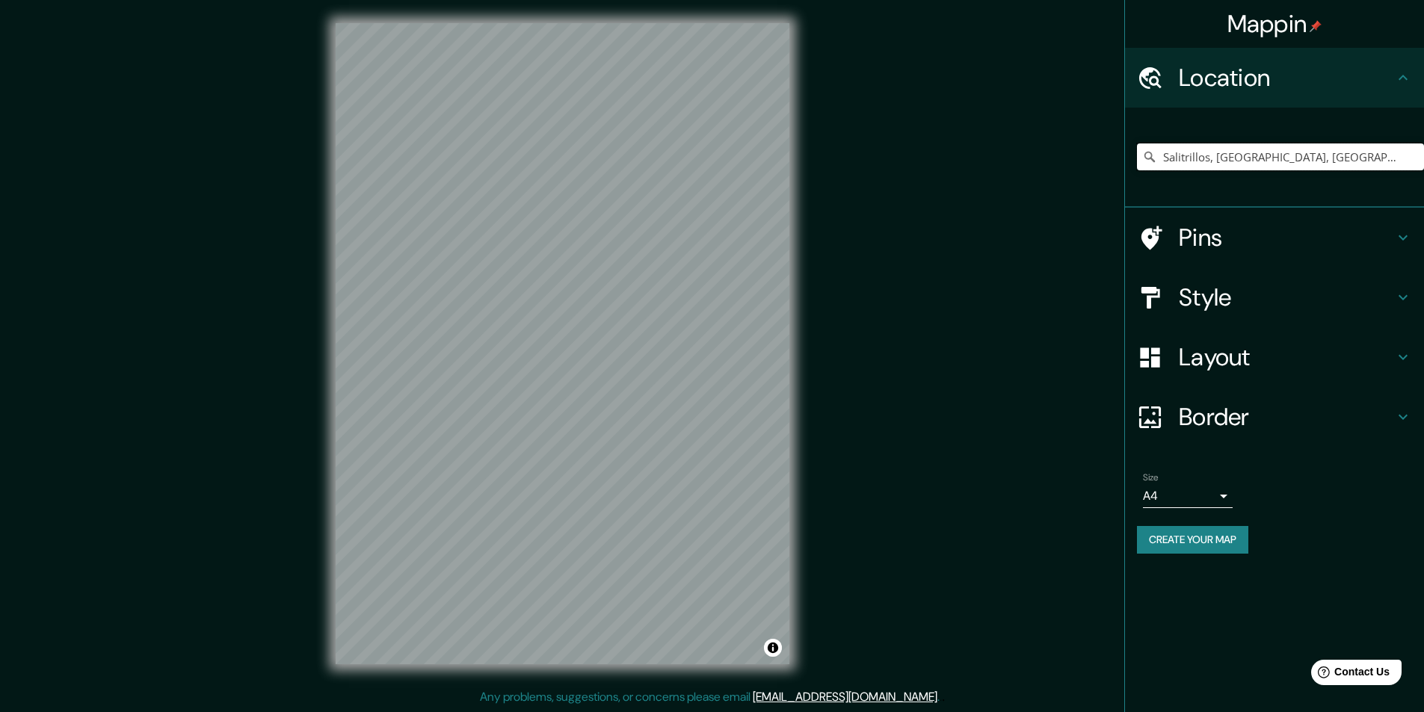
click at [1207, 148] on input "Salitrillos, [GEOGRAPHIC_DATA], [GEOGRAPHIC_DATA][PERSON_NAME], [PERSON_NAME][G…" at bounding box center [1280, 156] width 287 height 27
drag, startPoint x: 1399, startPoint y: 152, endPoint x: 953, endPoint y: 154, distance: 446.1
click at [953, 154] on div "Mappin Location [GEOGRAPHIC_DATA], [GEOGRAPHIC_DATA], [GEOGRAPHIC_DATA][PERSON_…" at bounding box center [712, 355] width 1424 height 713
click at [1217, 421] on h4 "Border" at bounding box center [1285, 417] width 215 height 30
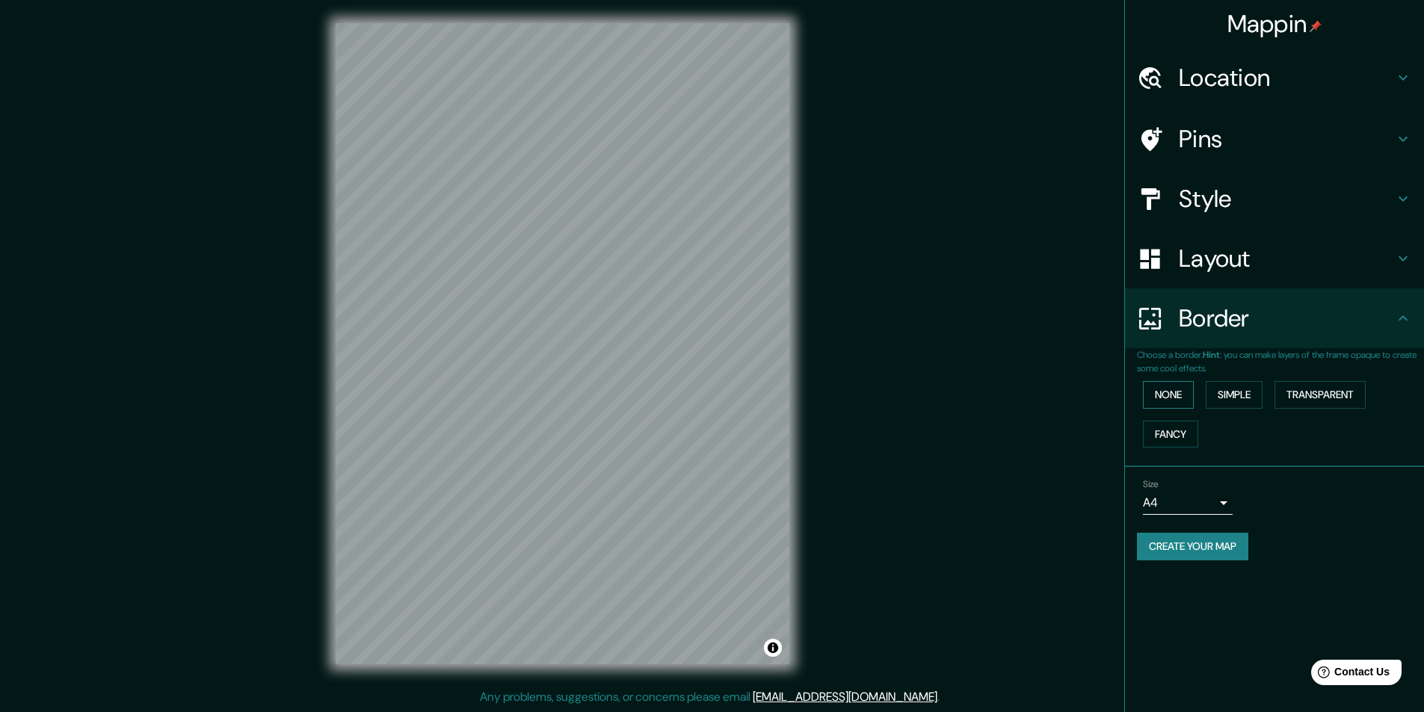
click at [1184, 398] on button "None" at bounding box center [1168, 395] width 51 height 28
click at [1233, 401] on button "Simple" at bounding box center [1233, 395] width 57 height 28
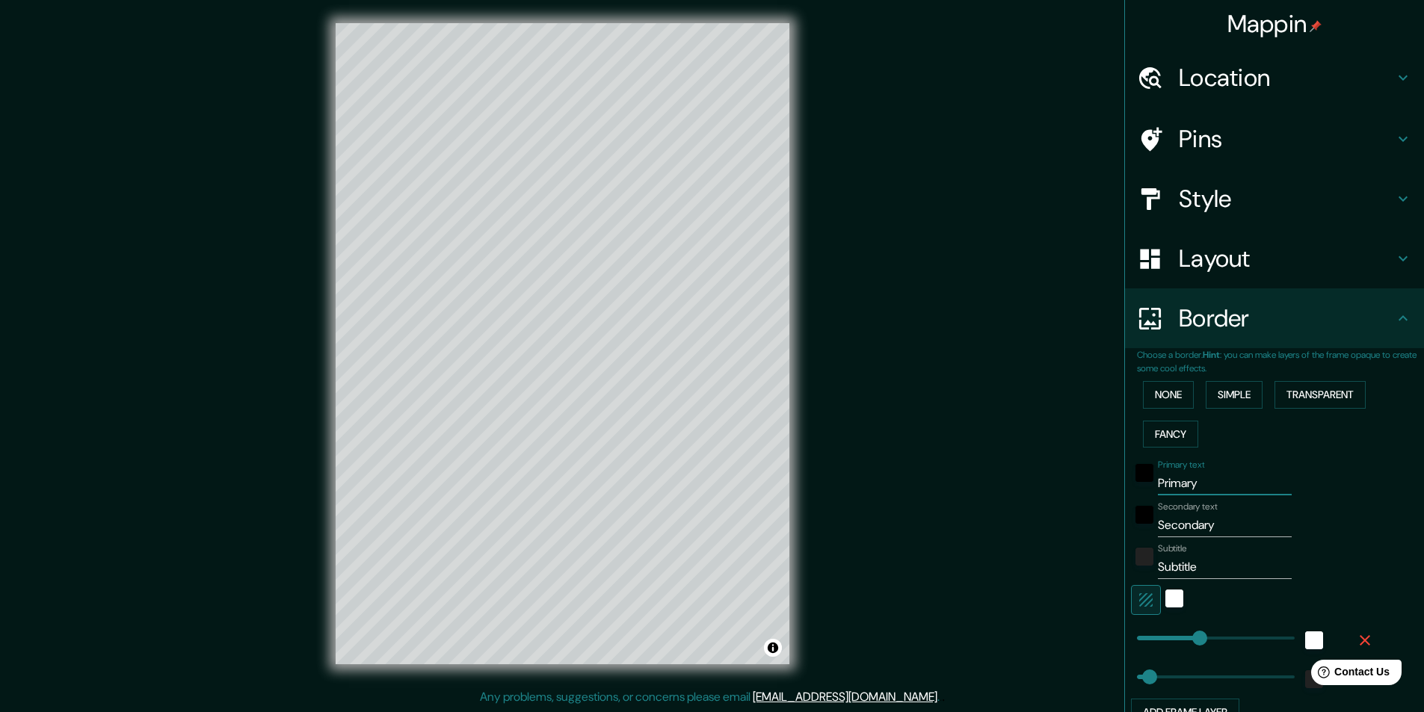
drag, startPoint x: 1189, startPoint y: 481, endPoint x: 1129, endPoint y: 482, distance: 59.8
click at [1131, 483] on div "Primary text Primary" at bounding box center [1253, 478] width 245 height 36
type input "243"
type input "49"
drag, startPoint x: 1206, startPoint y: 522, endPoint x: 1042, endPoint y: 522, distance: 163.7
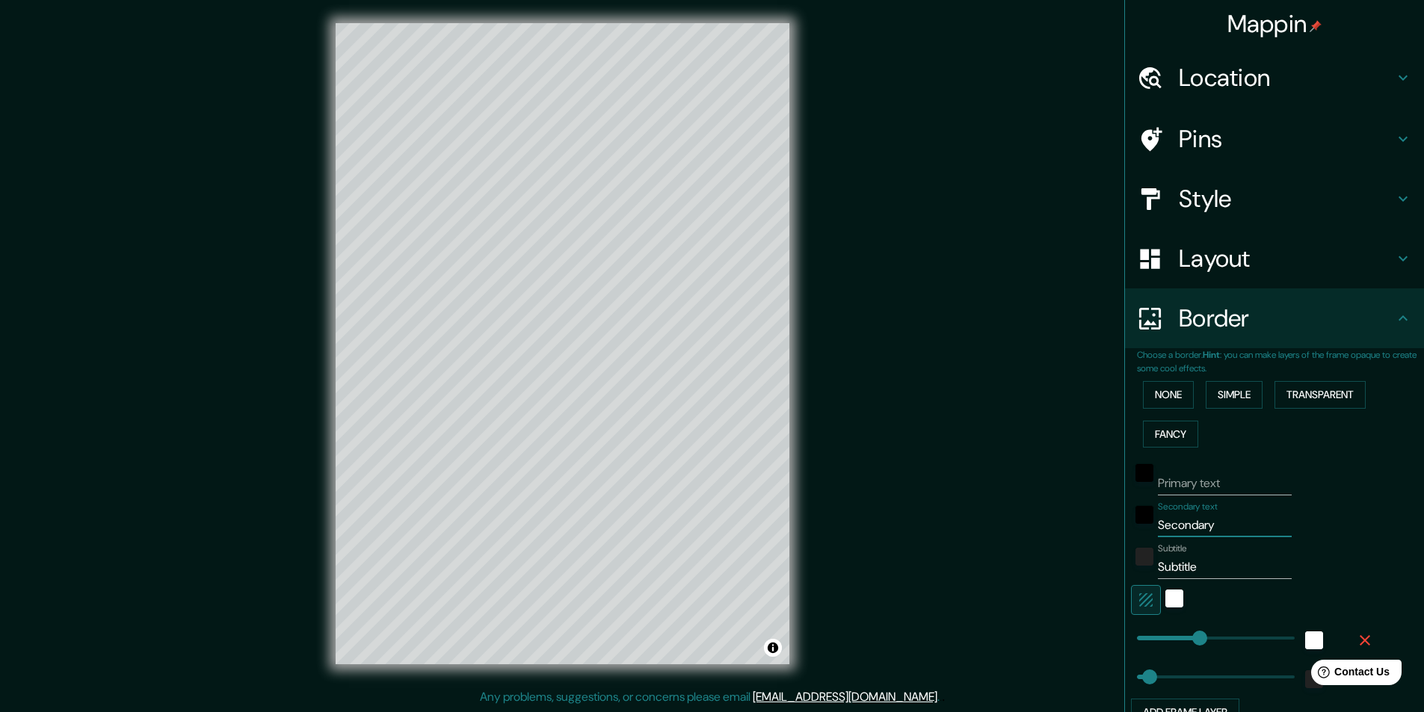
click at [1042, 522] on div "Mappin Location [GEOGRAPHIC_DATA], [GEOGRAPHIC_DATA], [GEOGRAPHIC_DATA][PERSON_…" at bounding box center [712, 355] width 1424 height 713
type input "243"
type input "49"
drag, startPoint x: 1190, startPoint y: 568, endPoint x: 1038, endPoint y: 574, distance: 151.8
click at [1039, 575] on div "Mappin Location [GEOGRAPHIC_DATA], [GEOGRAPHIC_DATA], [GEOGRAPHIC_DATA][PERSON_…" at bounding box center [712, 355] width 1424 height 713
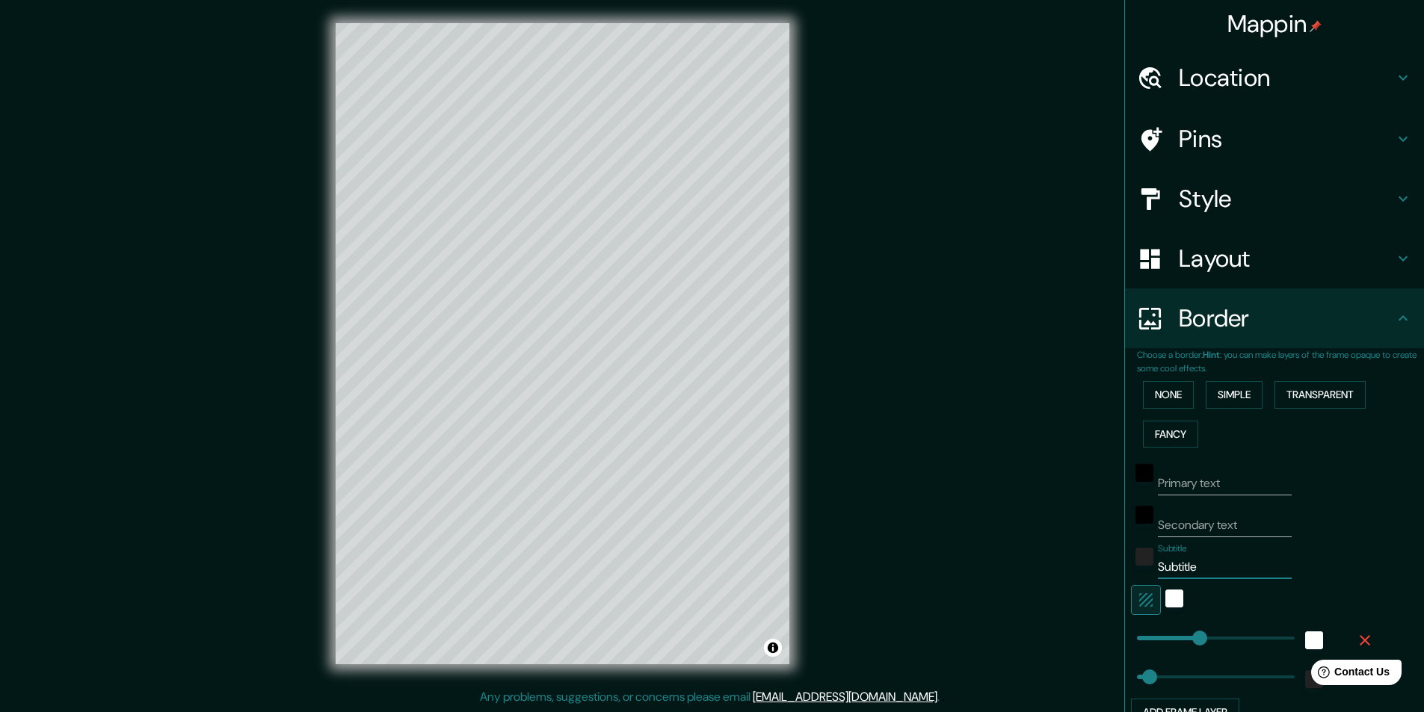
type input "243"
type input "49"
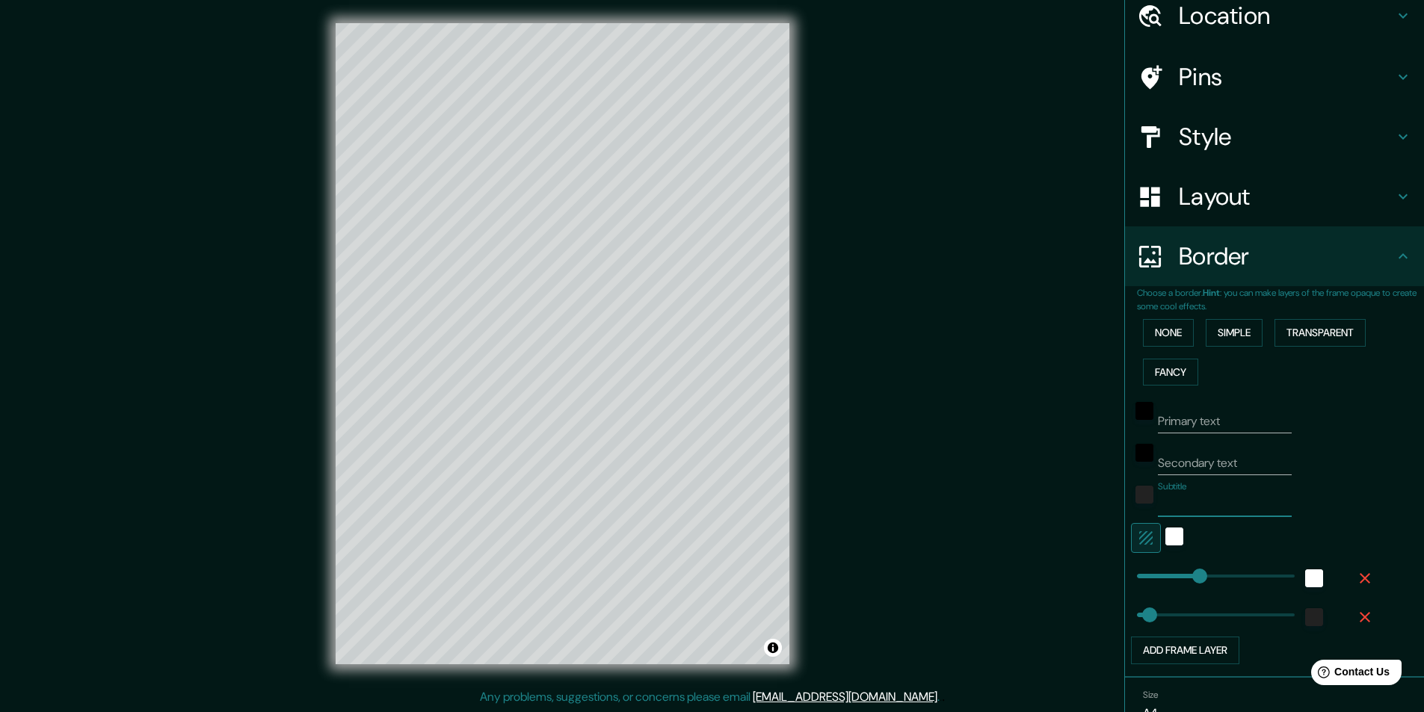
type input "243"
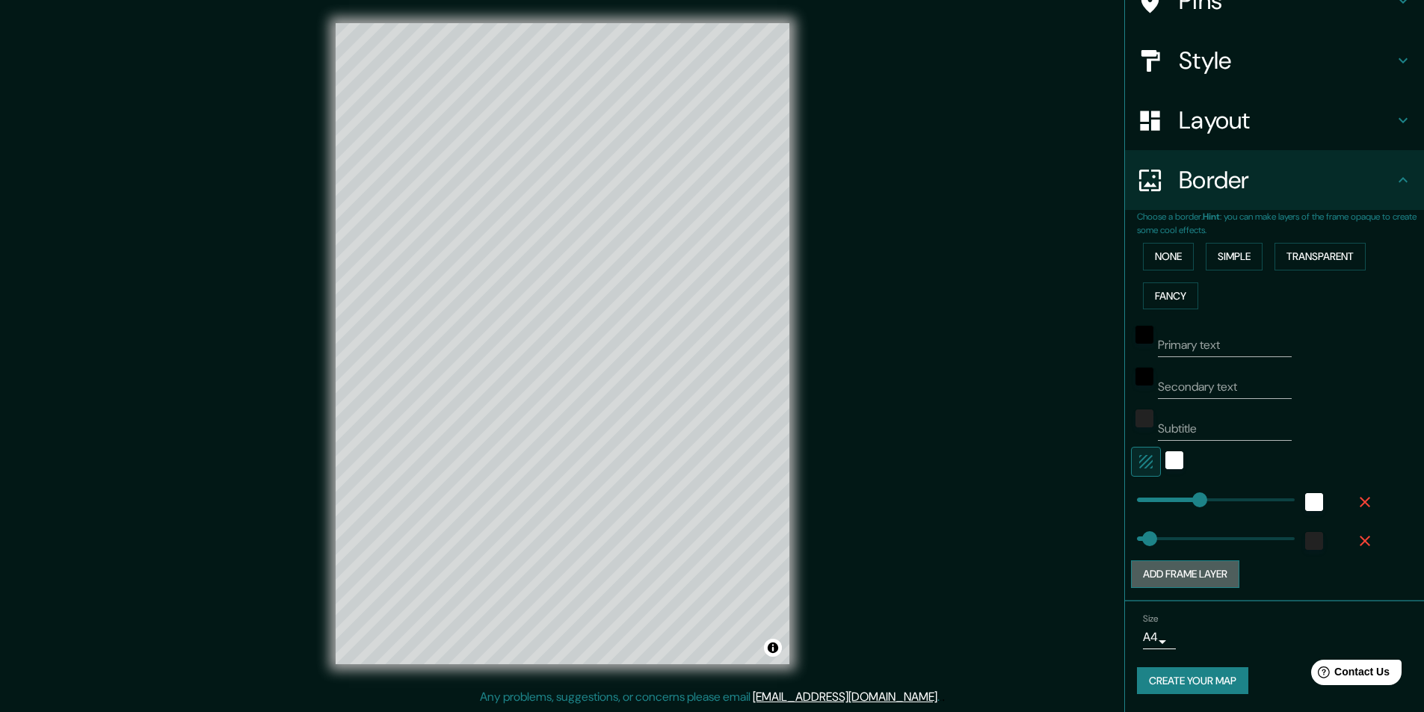
click at [1184, 578] on button "Add frame layer" at bounding box center [1185, 574] width 108 height 28
type input "243"
type input "49"
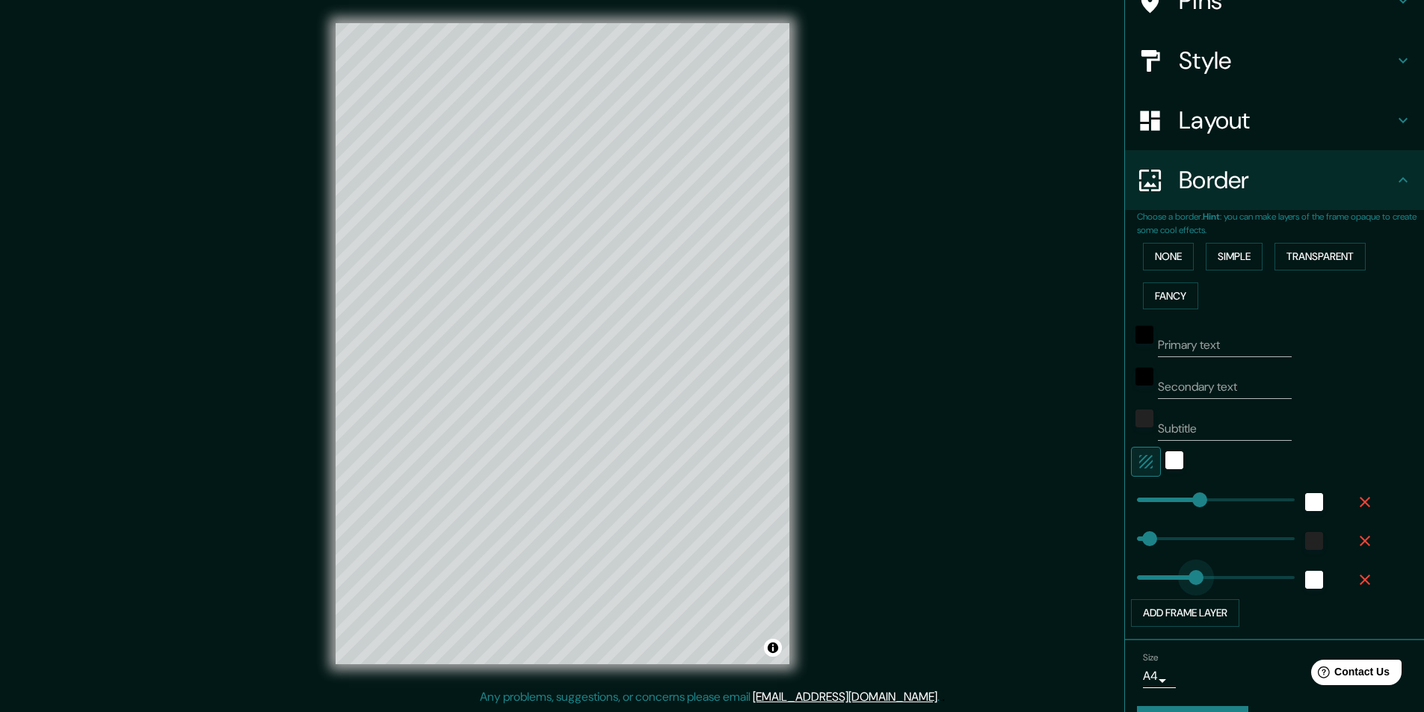
type input "0"
drag, startPoint x: 1184, startPoint y: 578, endPoint x: 1114, endPoint y: 579, distance: 70.3
type input "243"
type input "0"
drag, startPoint x: 1143, startPoint y: 533, endPoint x: 1080, endPoint y: 538, distance: 63.0
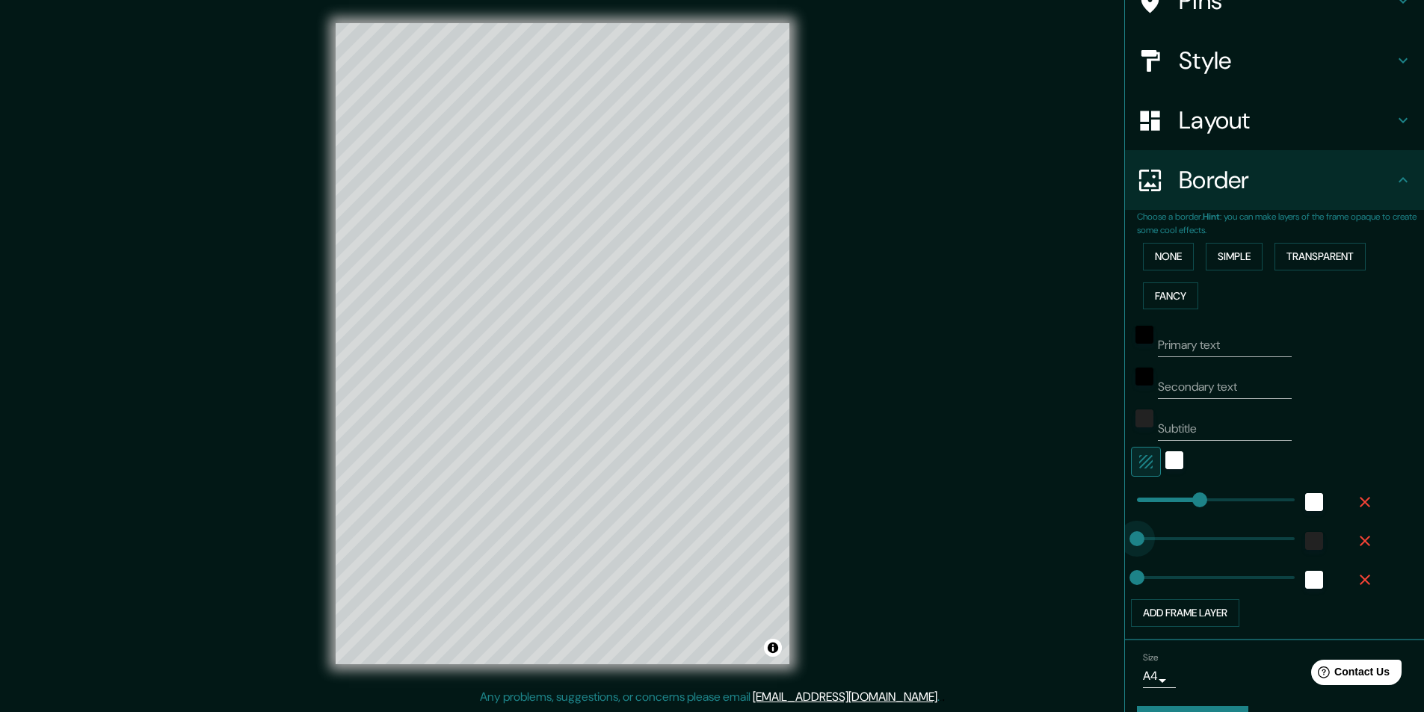
type input "243"
type input "153"
type input "243"
type input "40"
drag, startPoint x: 1159, startPoint y: 539, endPoint x: 1136, endPoint y: 541, distance: 23.3
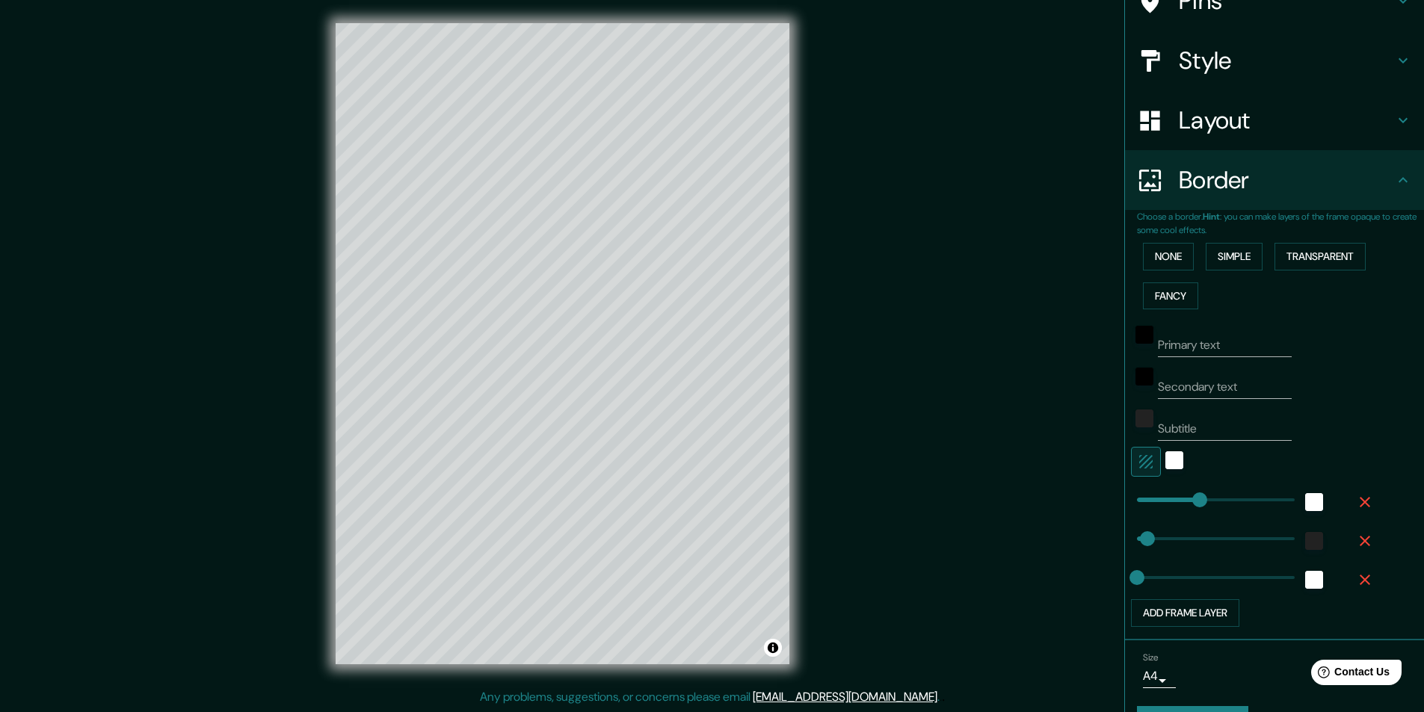
type input "158"
drag, startPoint x: 1184, startPoint y: 498, endPoint x: 1166, endPoint y: 499, distance: 18.7
type input "69"
drag, startPoint x: 1166, startPoint y: 498, endPoint x: 1143, endPoint y: 496, distance: 22.5
type input "133"
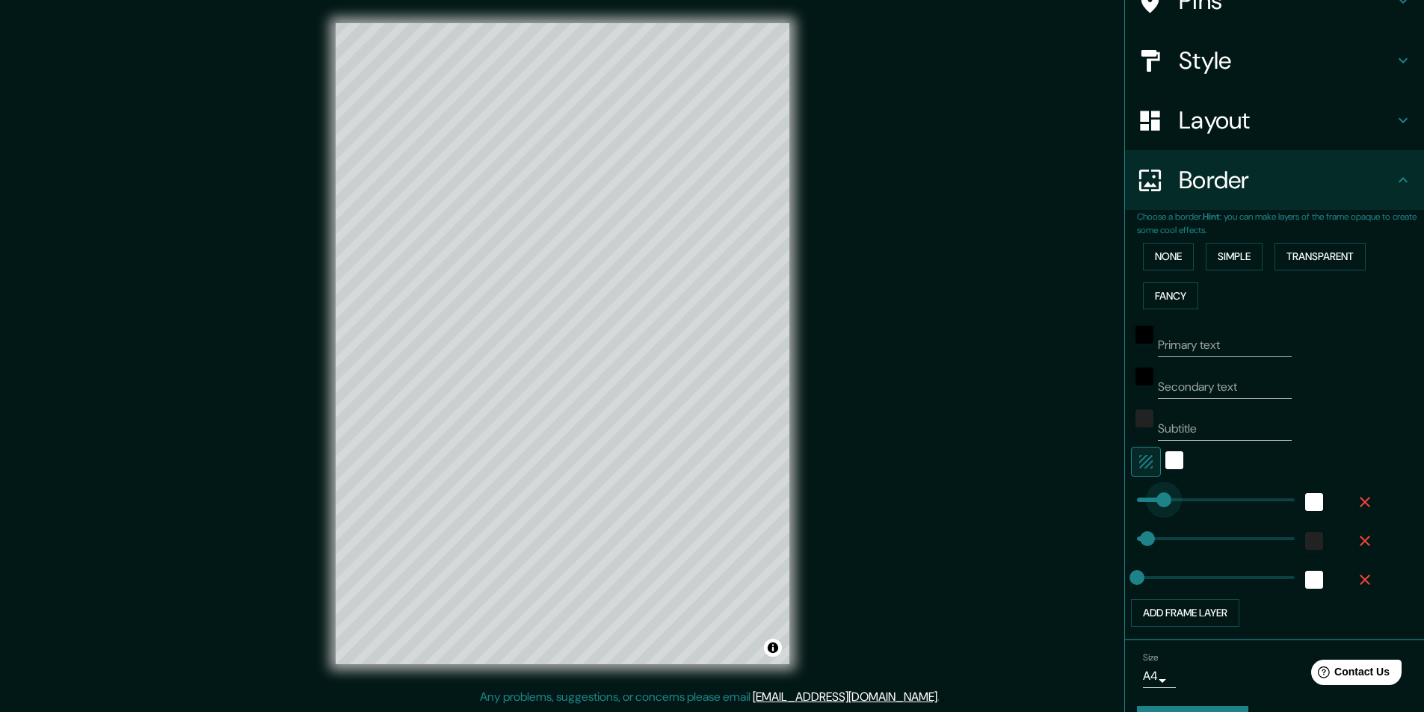
drag, startPoint x: 1152, startPoint y: 501, endPoint x: 1160, endPoint y: 501, distance: 7.5
click at [1139, 462] on icon "button" at bounding box center [1145, 461] width 13 height 13
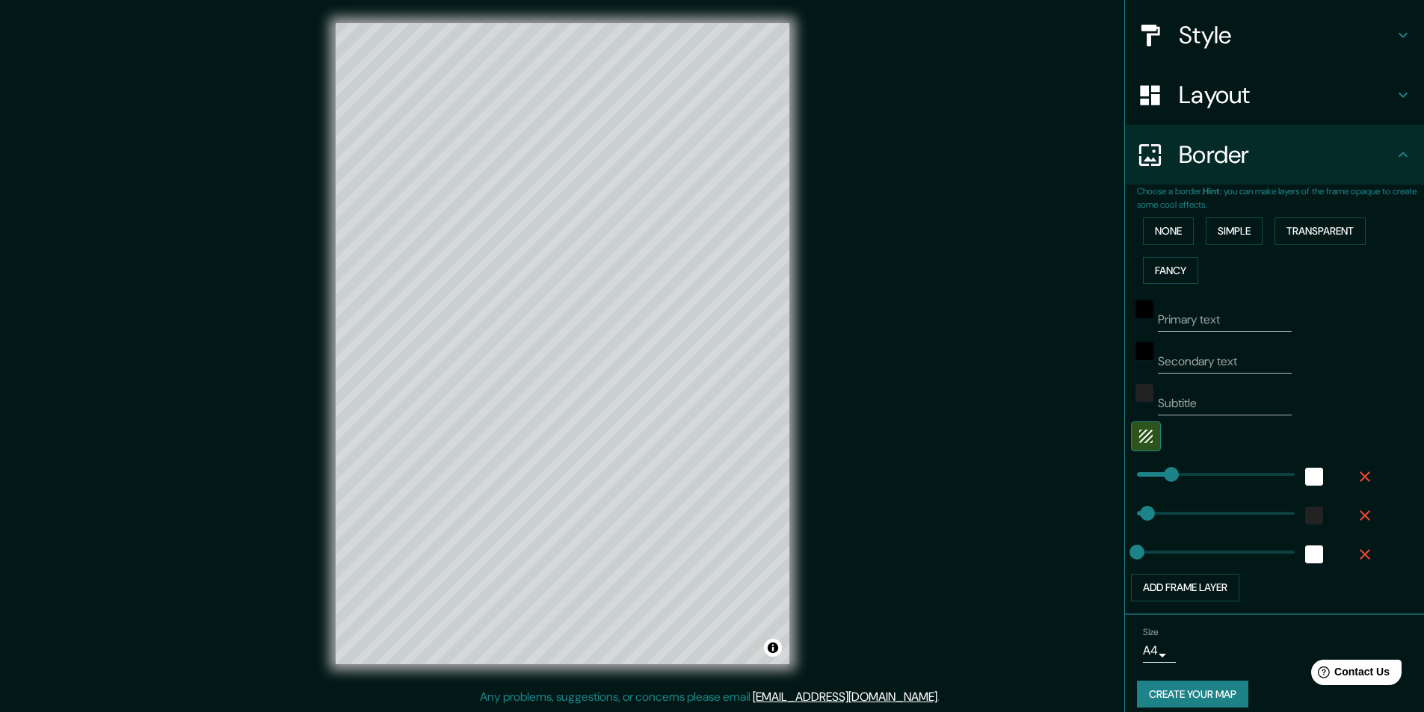
scroll to position [177, 0]
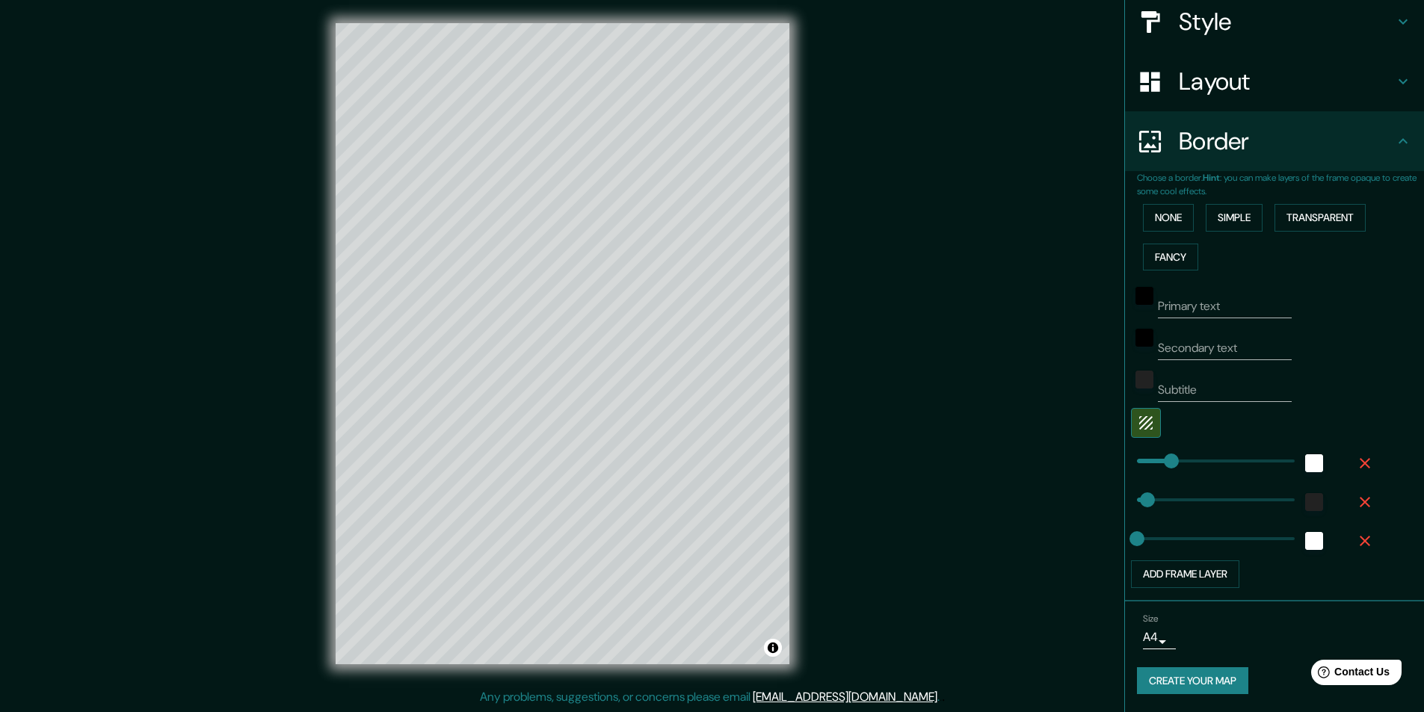
click at [1143, 636] on body "Mappin Location Salitrillos, Aserrí, Provincia de San José, Costa Rica Salitril…" at bounding box center [712, 355] width 1424 height 712
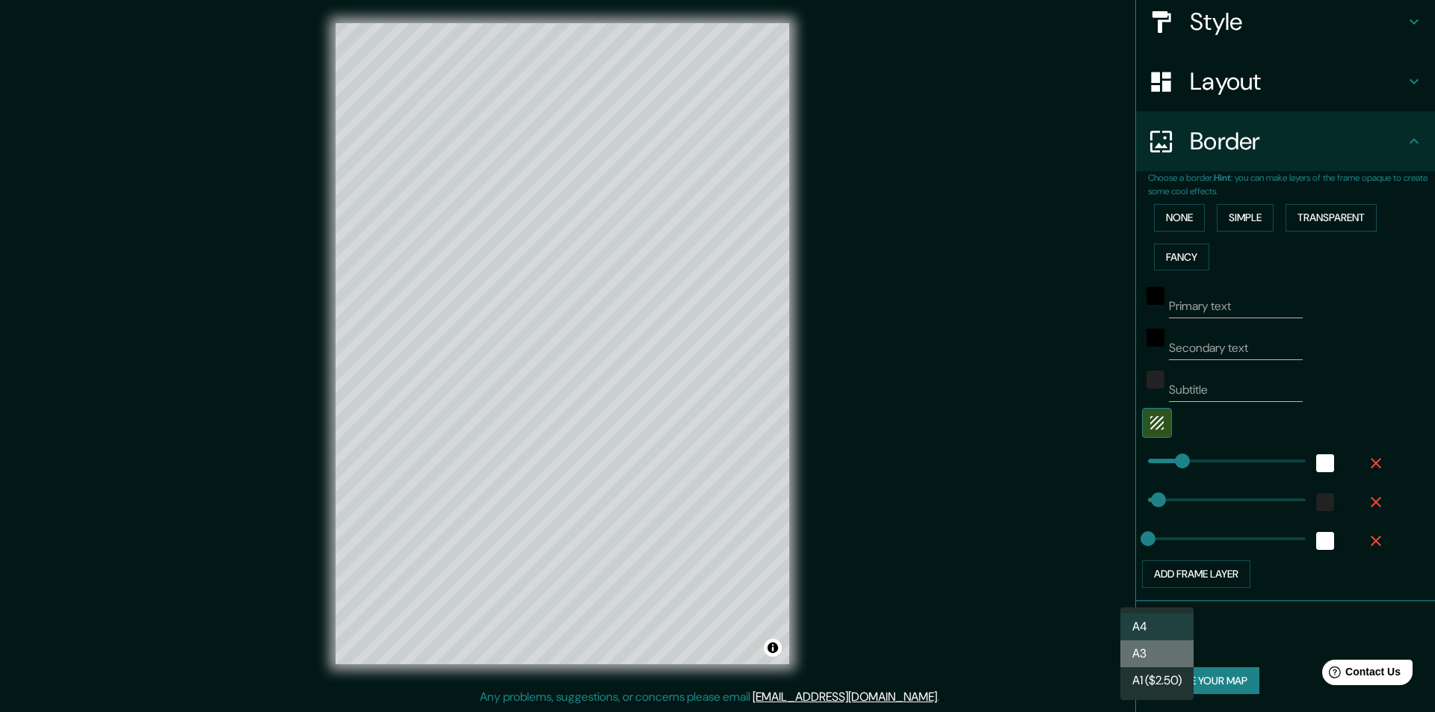
click at [1136, 655] on li "A3" at bounding box center [1156, 653] width 73 height 27
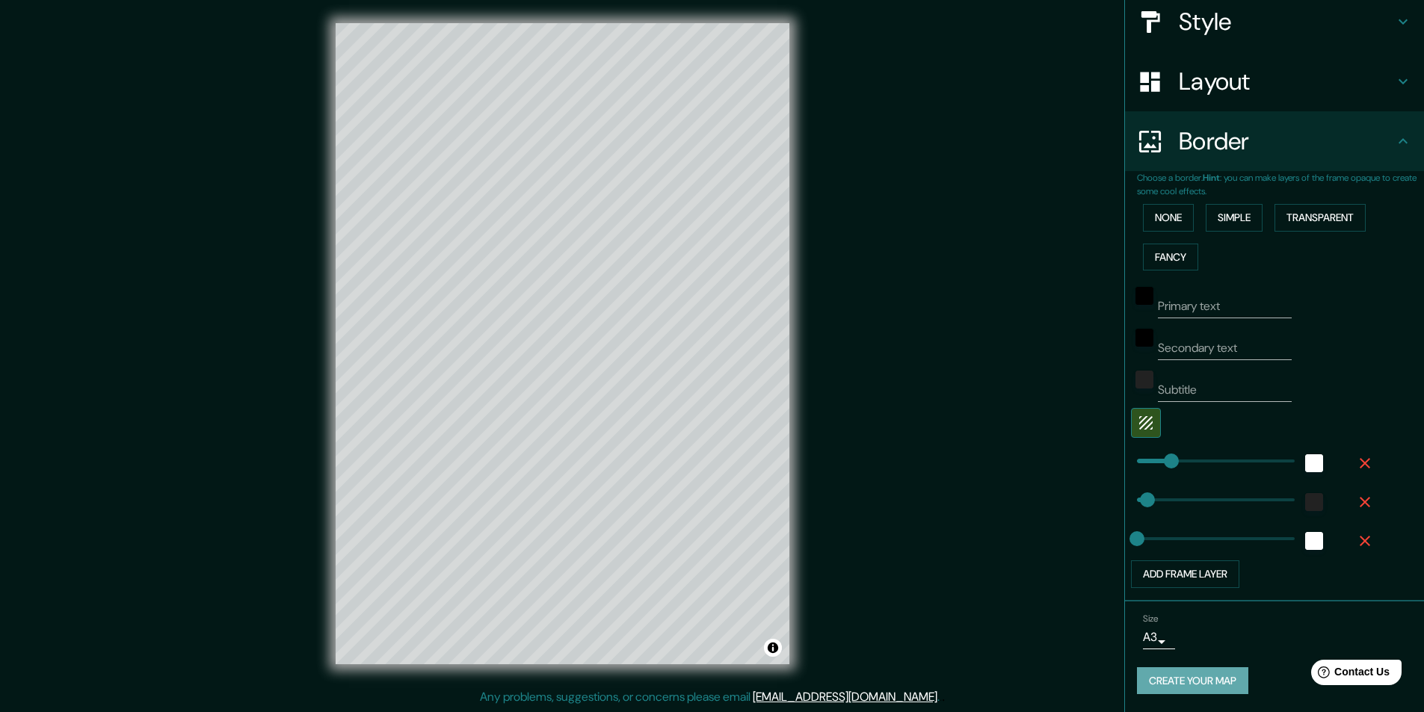
click at [1159, 676] on button "Create your map" at bounding box center [1192, 681] width 111 height 28
click at [1168, 682] on button "Create your map" at bounding box center [1192, 681] width 111 height 28
drag, startPoint x: 1173, startPoint y: 309, endPoint x: 1178, endPoint y: 333, distance: 23.7
click at [1178, 333] on div "Primary text Secondary text Subtitle Add frame layer" at bounding box center [1256, 432] width 239 height 312
type input "aserri"
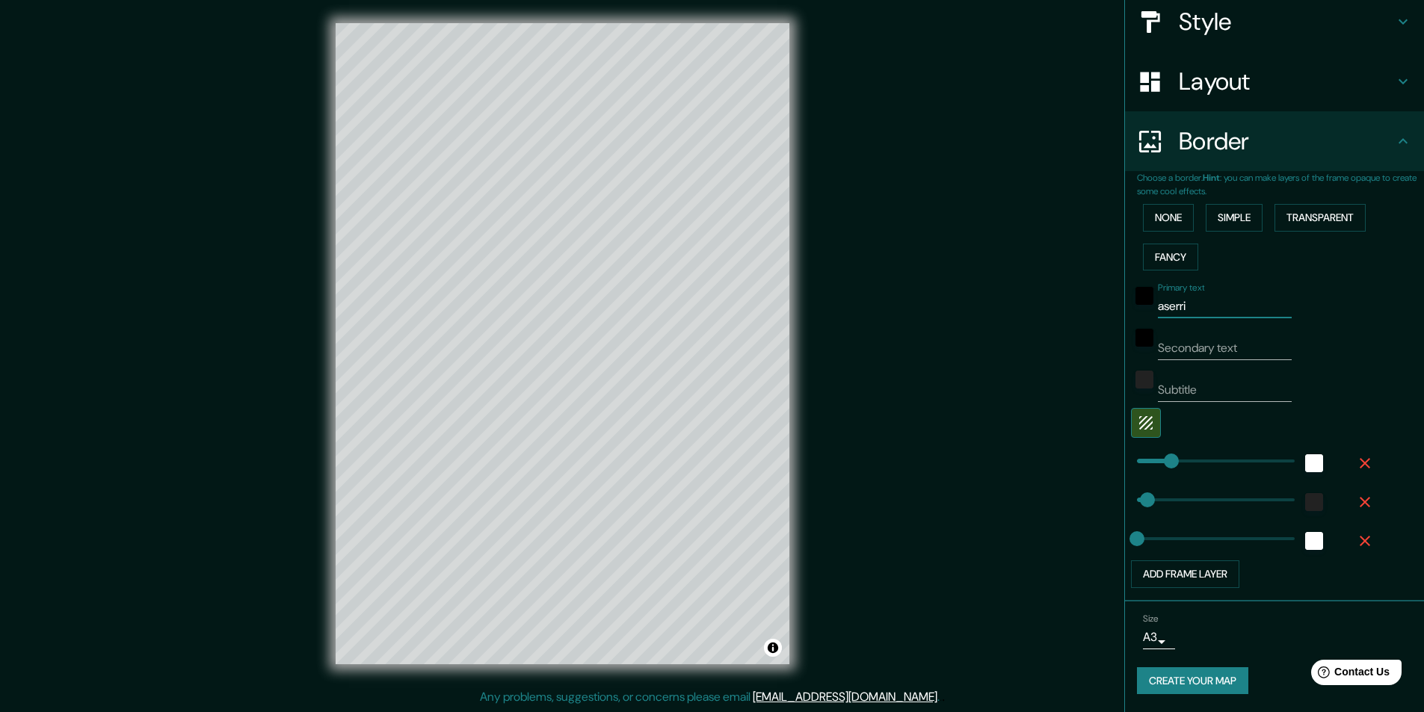
click at [1211, 356] on input "Secondary text" at bounding box center [1225, 348] width 134 height 24
type input "salitrillos"
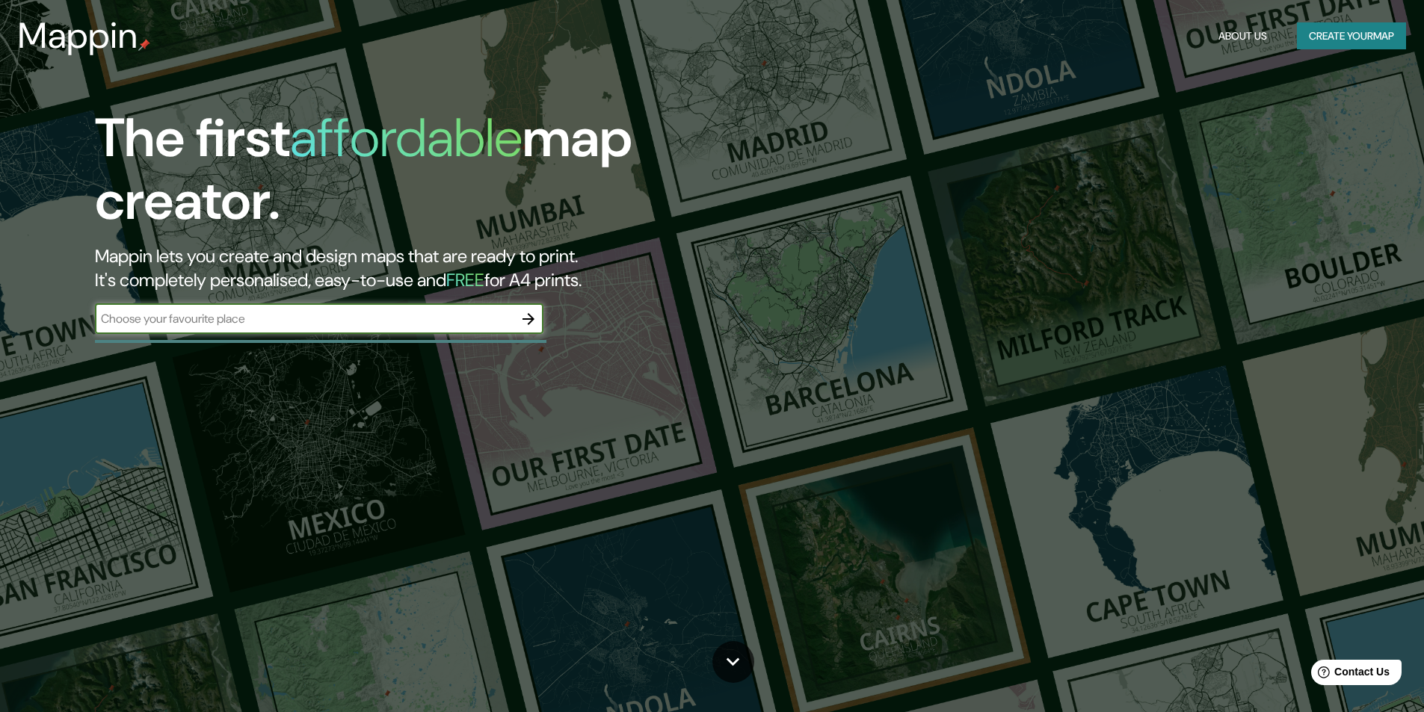
click at [365, 317] on input "text" at bounding box center [304, 318] width 418 height 17
type input "dsf"
click at [527, 318] on icon "button" at bounding box center [528, 319] width 12 height 12
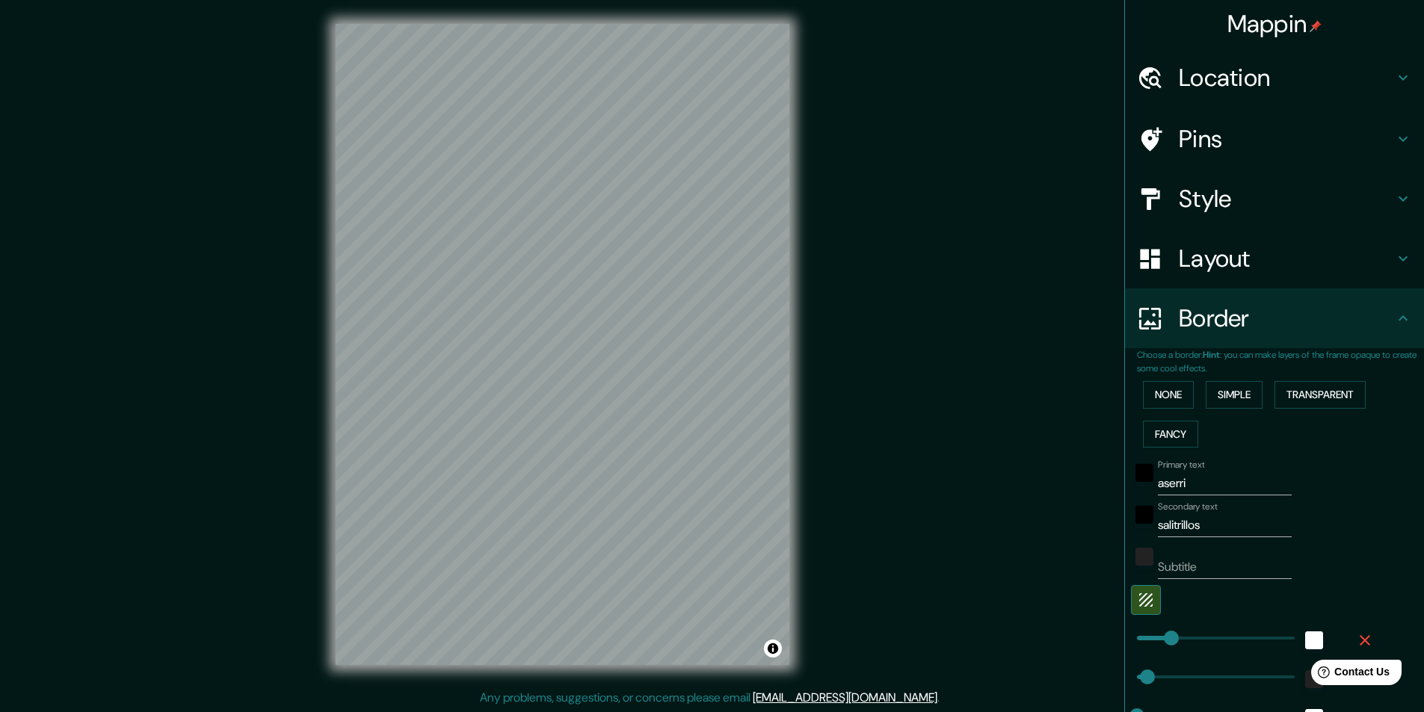
click at [1246, 73] on h4 "Location" at bounding box center [1285, 78] width 215 height 30
type input "148"
type input "44"
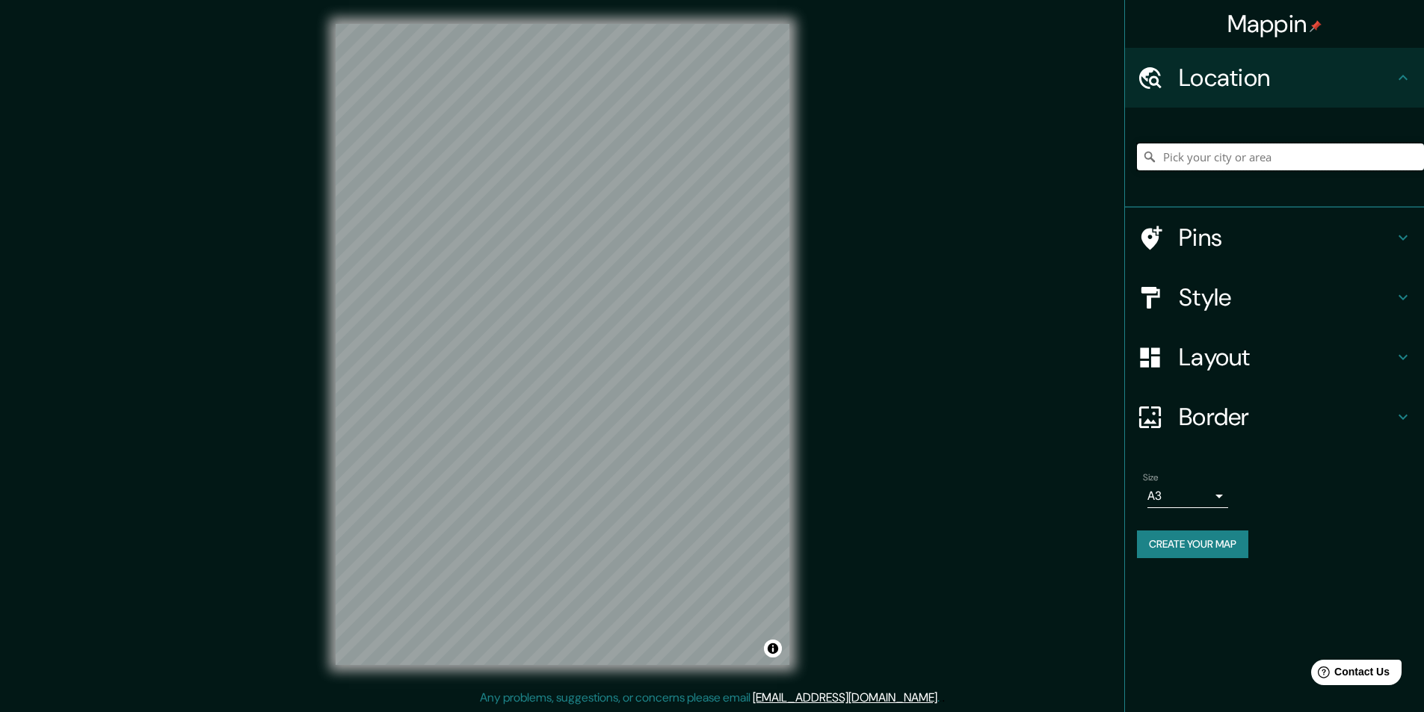
click at [1248, 153] on input "Pick your city or area" at bounding box center [1280, 156] width 287 height 27
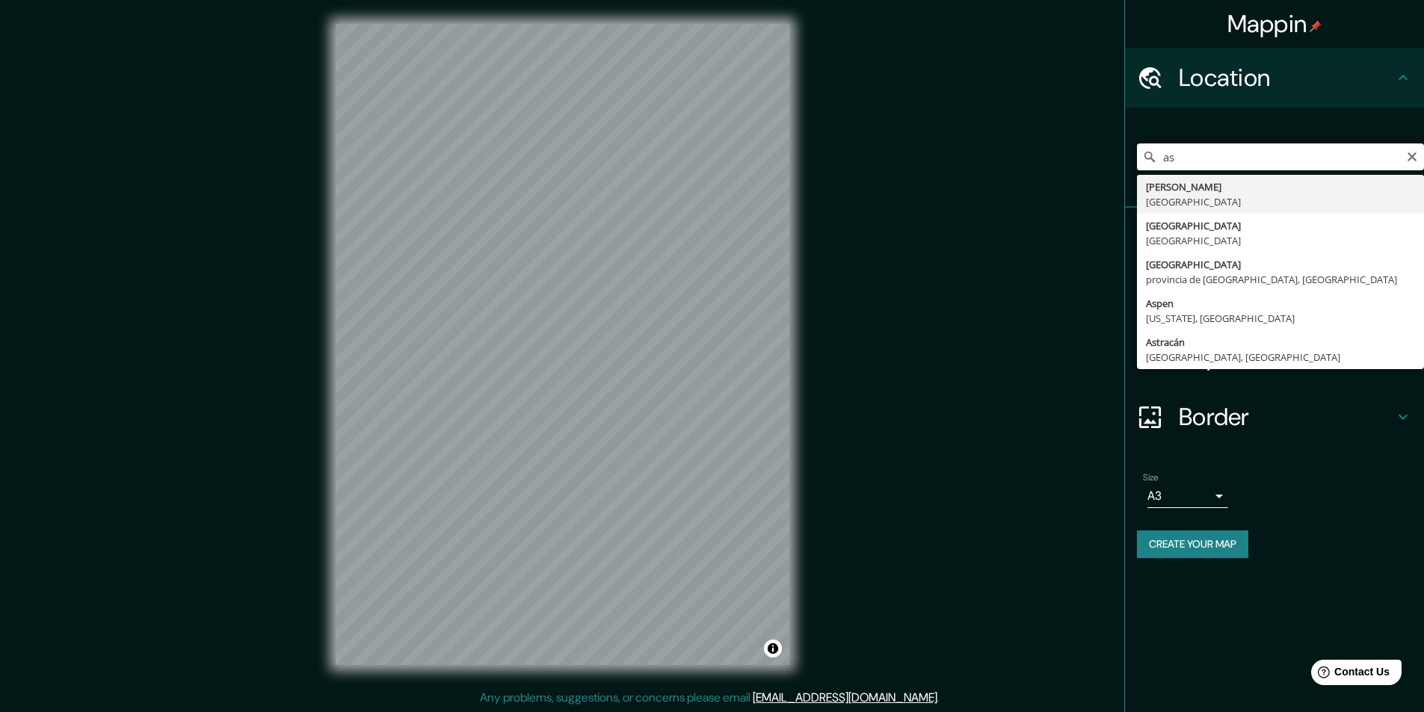
drag, startPoint x: 1244, startPoint y: 158, endPoint x: 1145, endPoint y: 150, distance: 99.7
click at [1146, 155] on div "as Asunción Paraguay Asturias España A Coruña provincia de La Coruña, España As…" at bounding box center [1280, 156] width 287 height 27
paste input "Salitrillos, Aserrí, Provincia de San José, Costa"
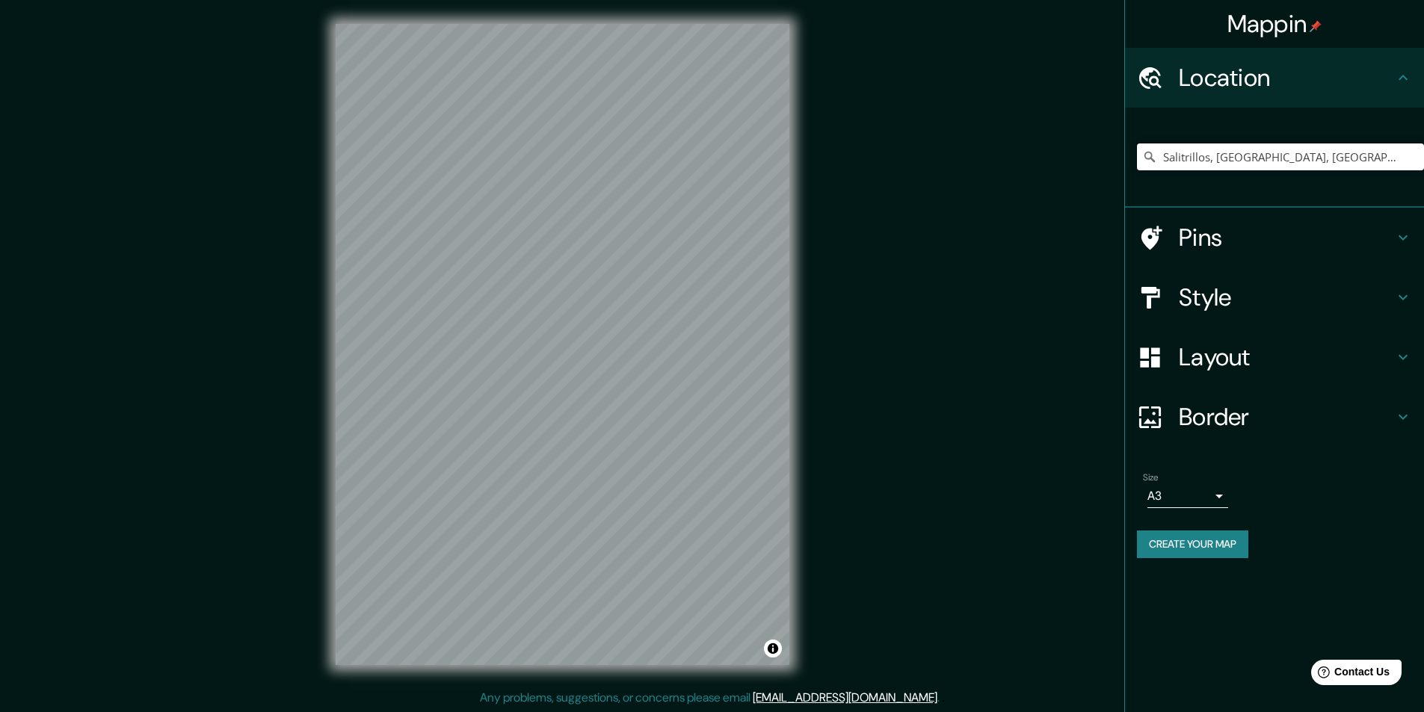
type input "Salitrillos, Aserrí, Provincia de San José, Costa Rica"
click at [1195, 546] on button "Create your map" at bounding box center [1192, 545] width 111 height 28
click at [664, 219] on div at bounding box center [666, 218] width 12 height 12
click at [664, 218] on div at bounding box center [666, 218] width 12 height 12
click at [1204, 544] on button "Create your map" at bounding box center [1192, 545] width 111 height 28
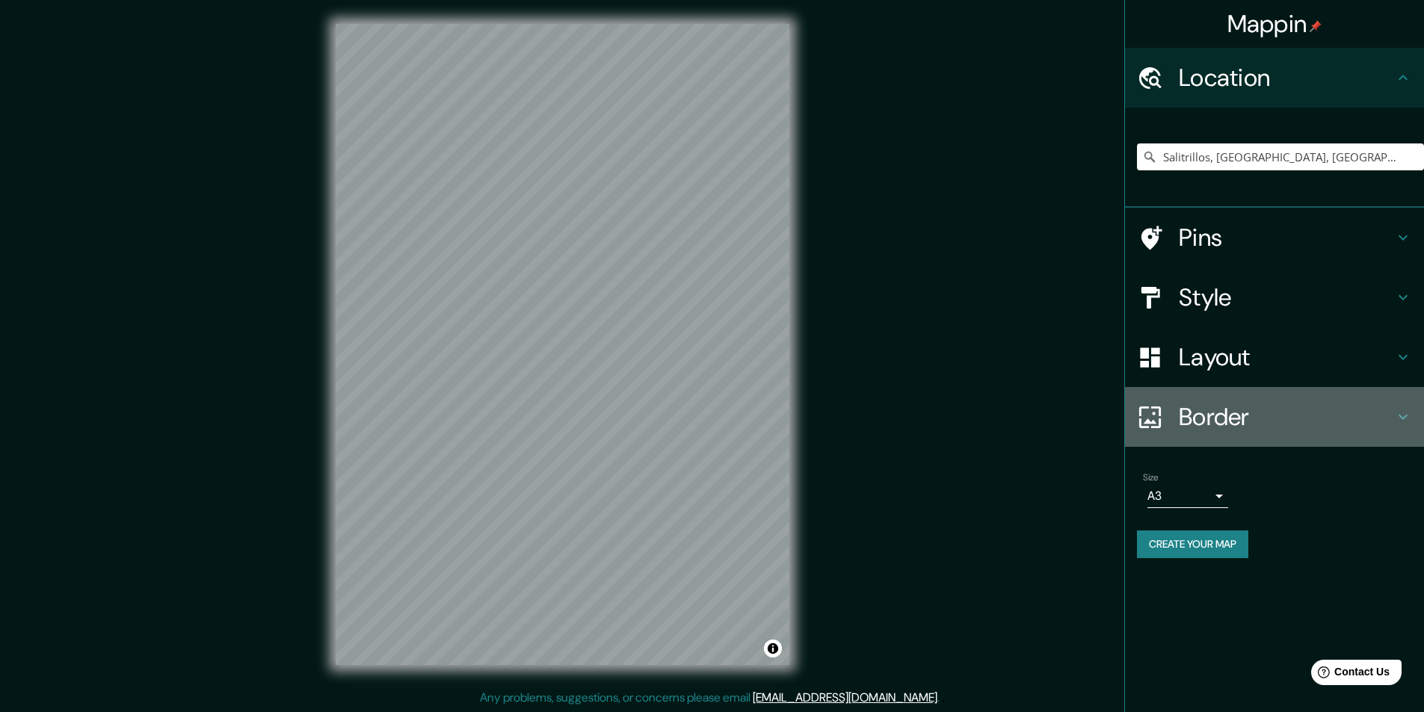
click at [1401, 410] on icon at bounding box center [1403, 417] width 18 height 18
type input "148"
type input "44"
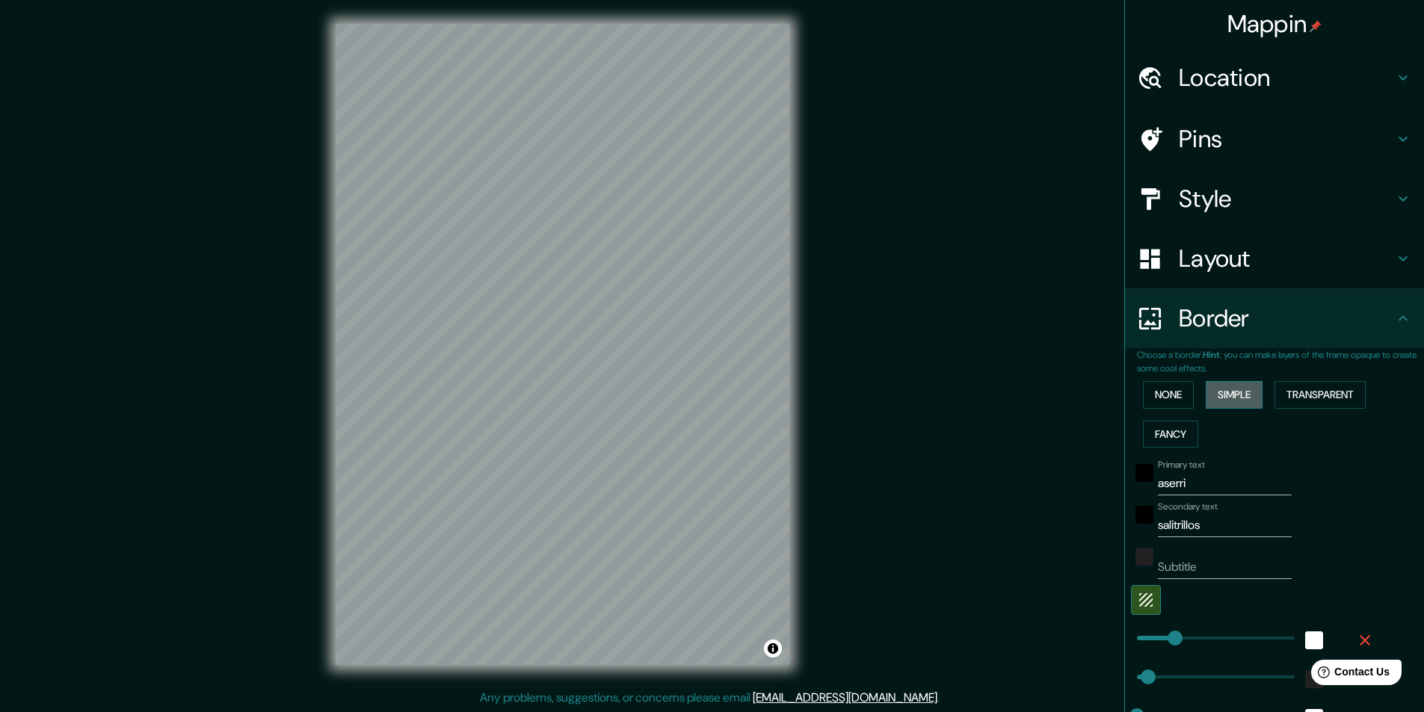
click at [1227, 395] on button "Simple" at bounding box center [1233, 395] width 57 height 28
type input "148"
type input "44"
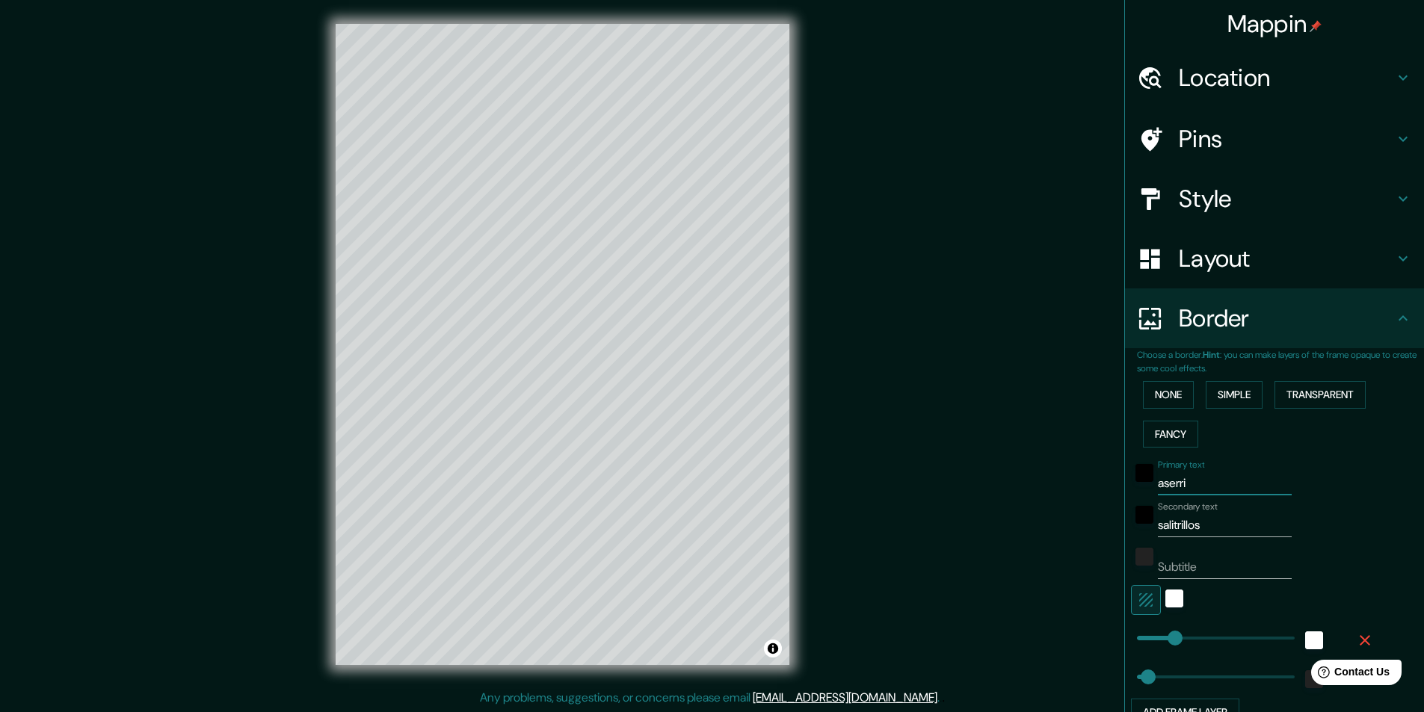
click at [1186, 486] on input "aserri" at bounding box center [1225, 484] width 134 height 24
drag, startPoint x: 1186, startPoint y: 486, endPoint x: 1114, endPoint y: 482, distance: 71.8
click at [1125, 482] on div "Choose a border. Hint : you can make layers of the frame opaque to create some …" at bounding box center [1274, 544] width 299 height 392
type input "a"
type input "148"
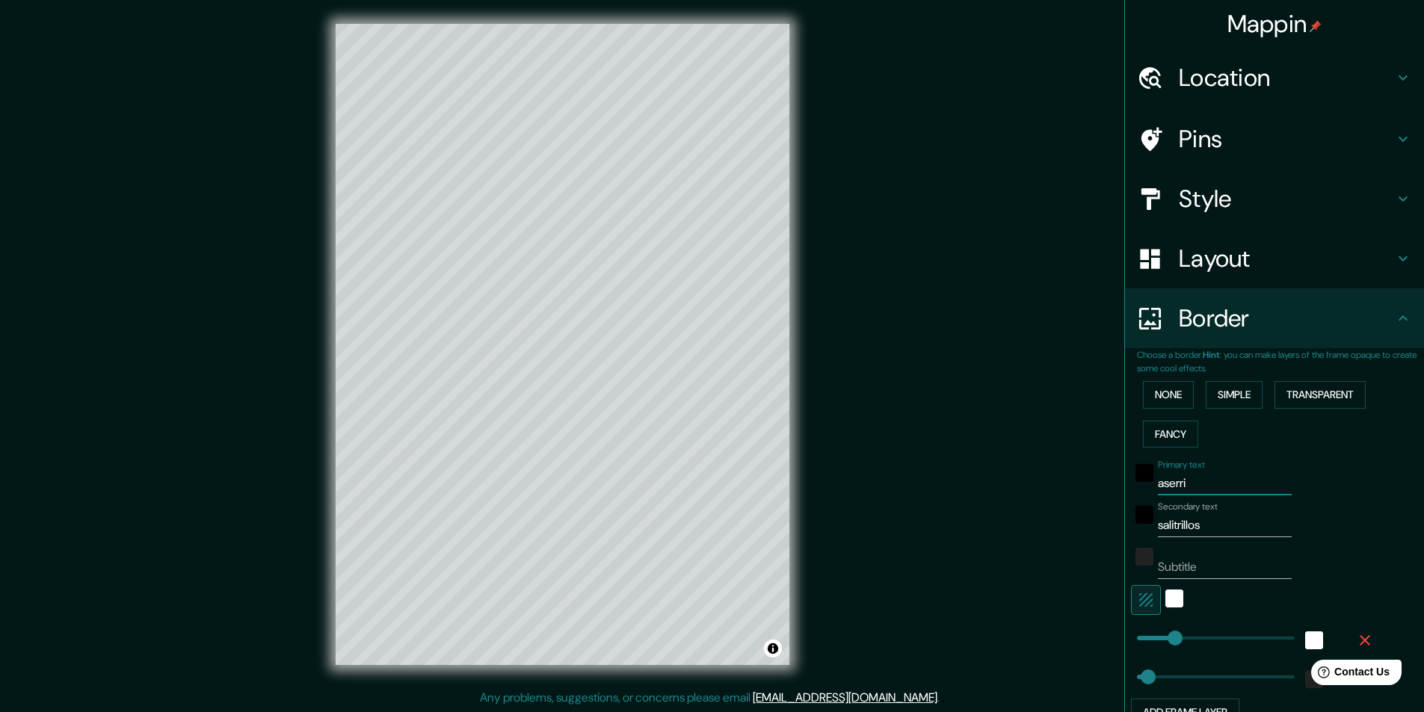
type input "44"
type input "as"
type input "148"
type input "44"
type input "aser"
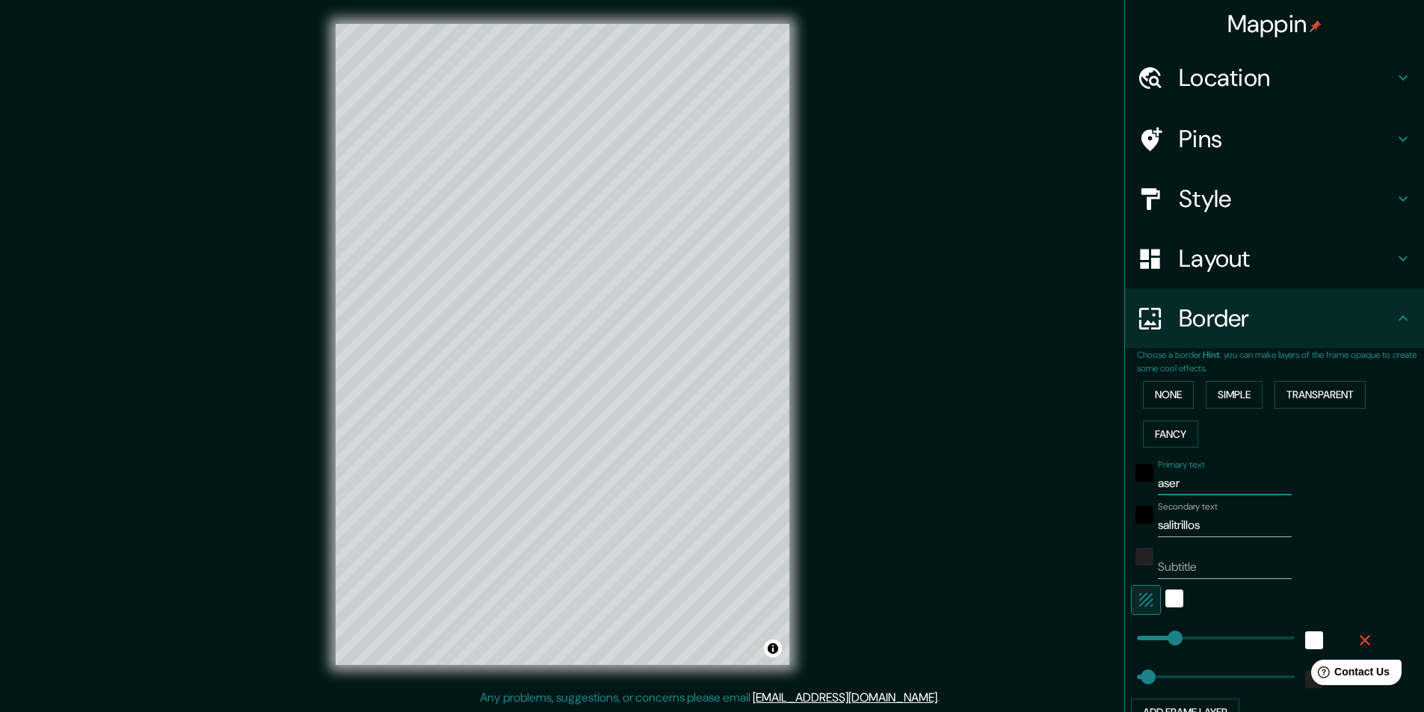
type input "148"
type input "44"
type input "ase"
type input "148"
type input "44"
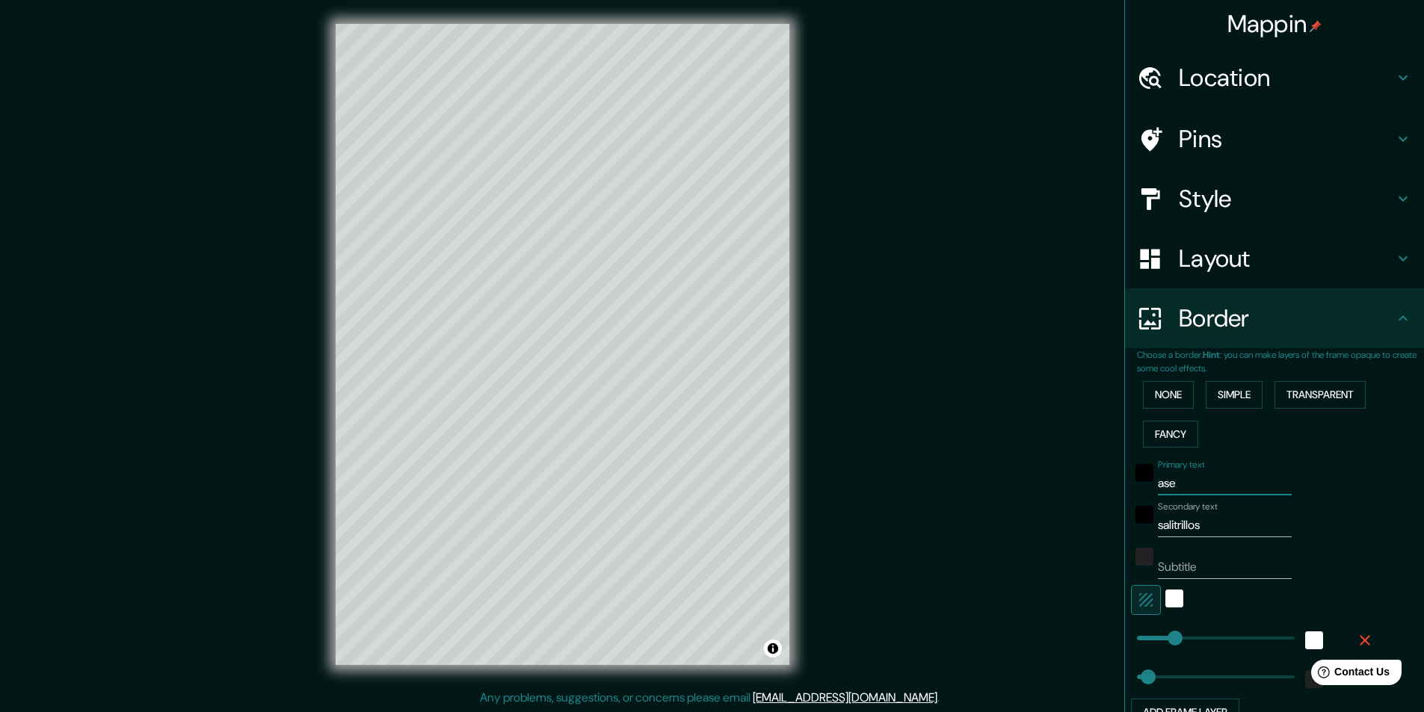
type input "aser"
type input "148"
type input "44"
type input "aserr"
type input "148"
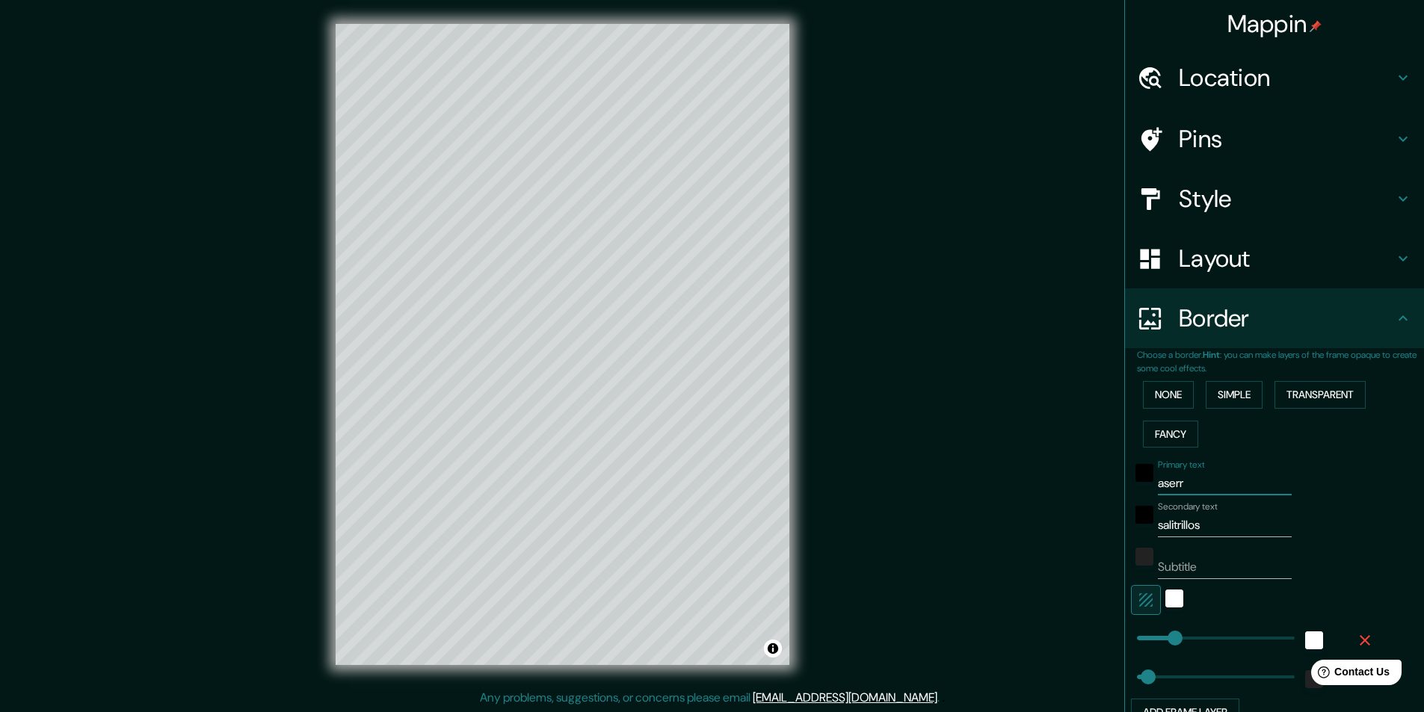
type input "44"
type input "aserrí"
type input "148"
type input "44"
type input "aserrí"
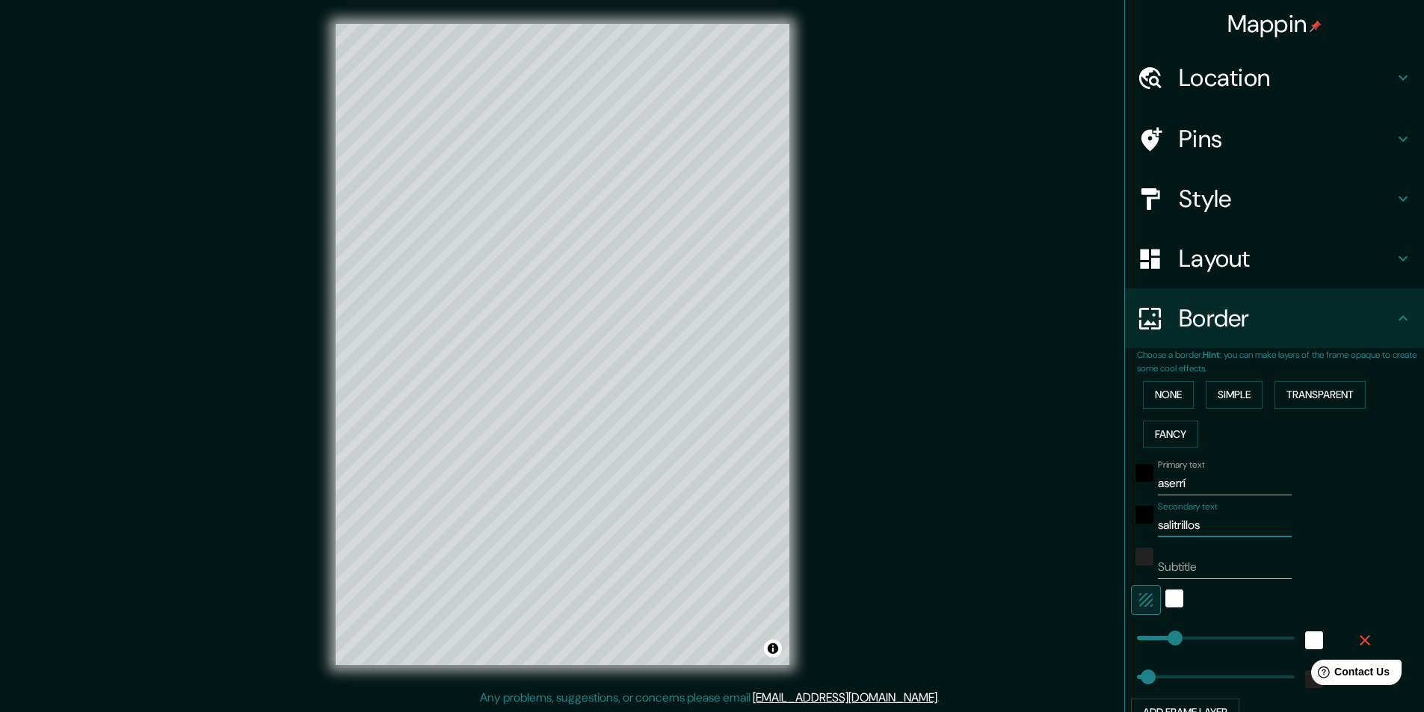
drag, startPoint x: 1198, startPoint y: 530, endPoint x: 1095, endPoint y: 520, distance: 102.8
click at [1095, 520] on div "Mappin Location Salitrillos, Aserrí, Provincia de San José, Costa Rica Salitril…" at bounding box center [712, 356] width 1424 height 713
drag, startPoint x: 1171, startPoint y: 522, endPoint x: 1115, endPoint y: 507, distance: 58.0
click at [1125, 510] on div "Choose a border. Hint : you can make layers of the frame opaque to create some …" at bounding box center [1274, 544] width 299 height 392
type input "sa"
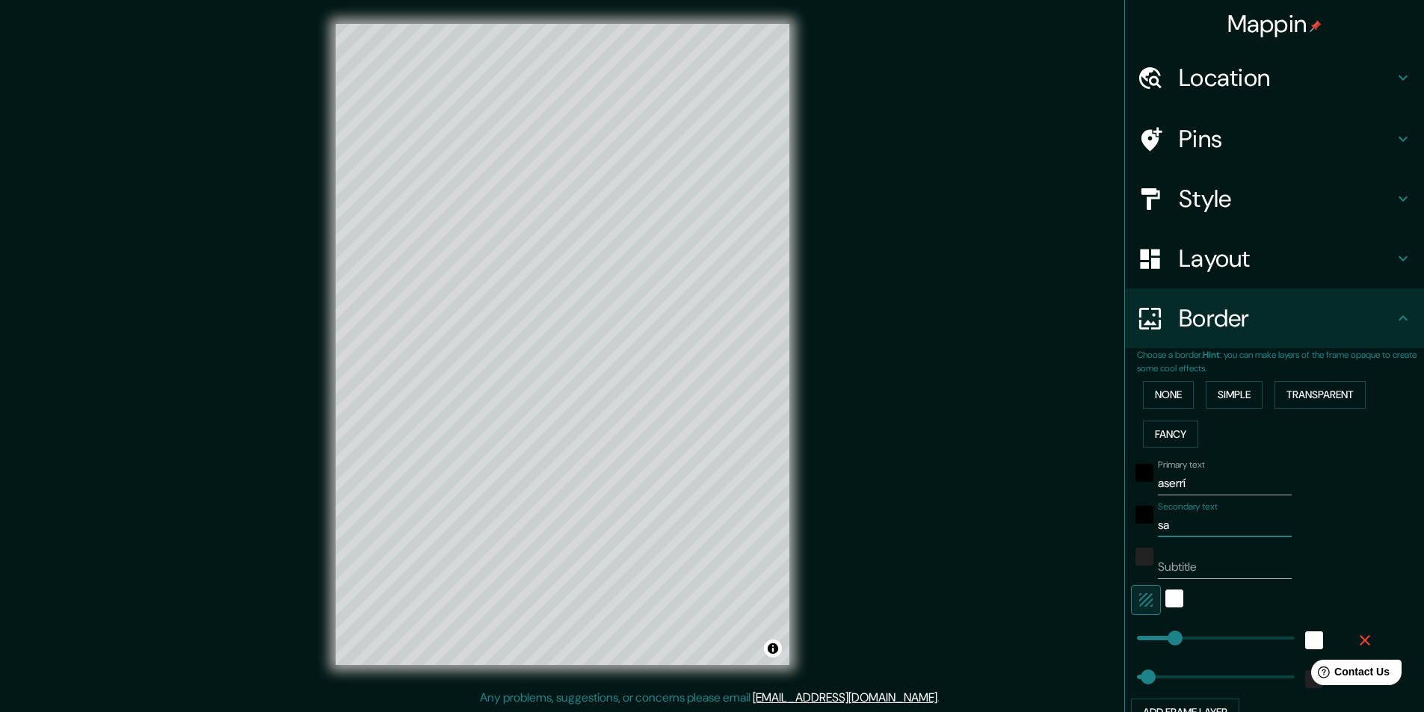
type input "148"
type input "44"
type input "sal"
type input "148"
type input "44"
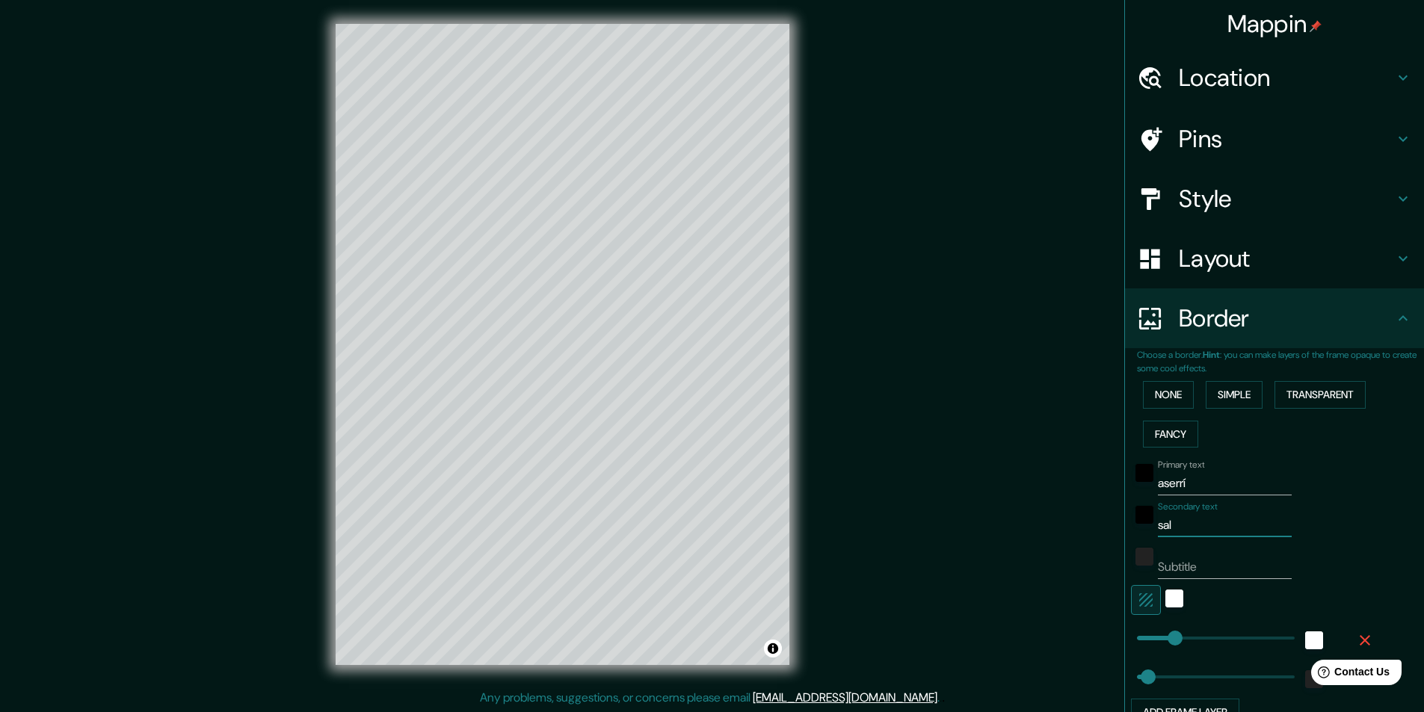
type input "sali"
type input "148"
type input "44"
type input "salitr"
type input "148"
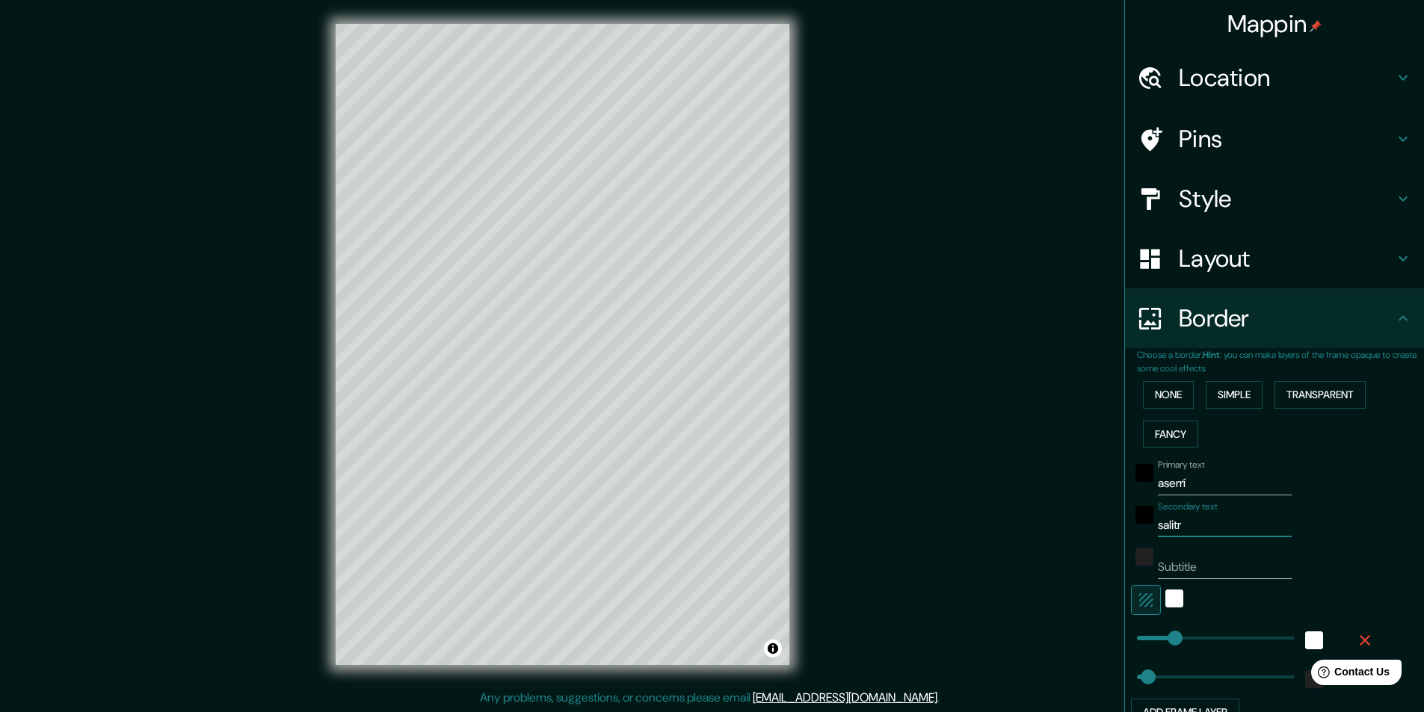
type input "44"
type input "salitri"
type input "148"
type input "44"
type input "salitril"
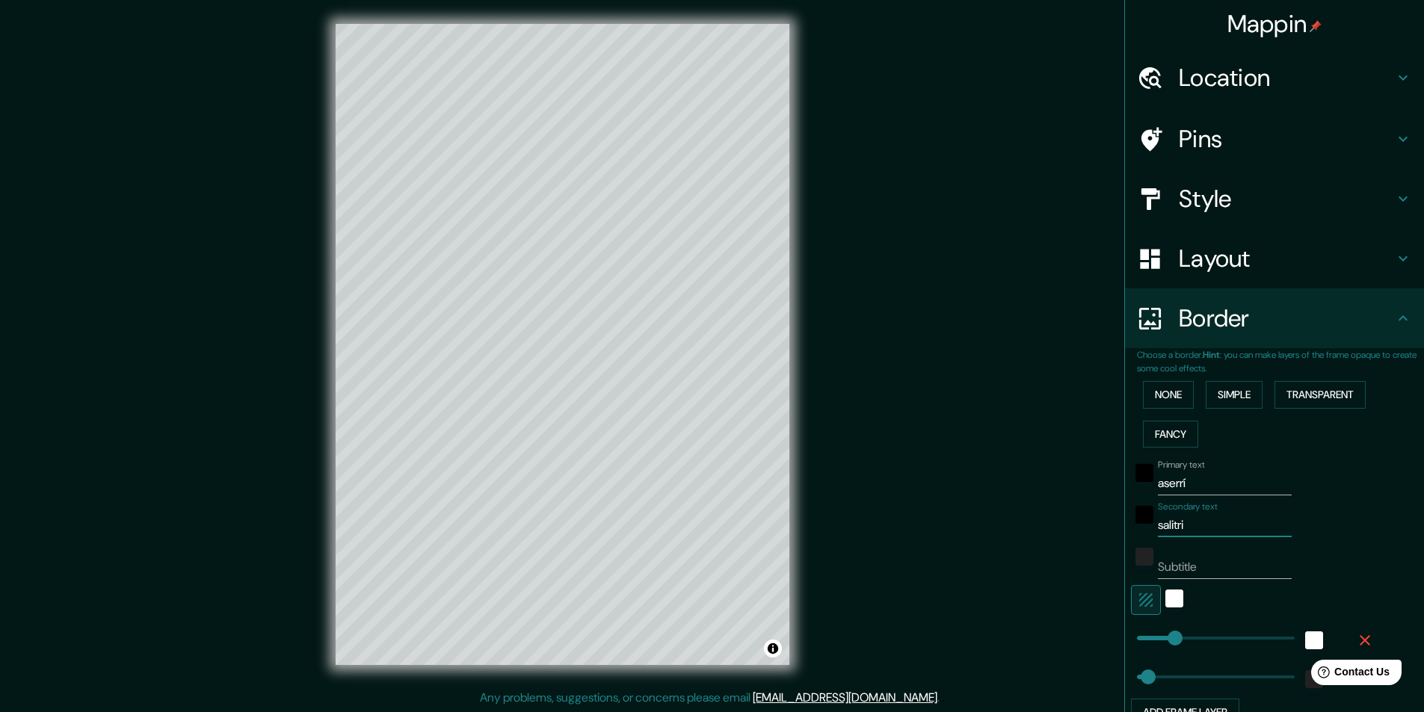
type input "148"
type input "44"
type input "salitrill"
type input "148"
type input "44"
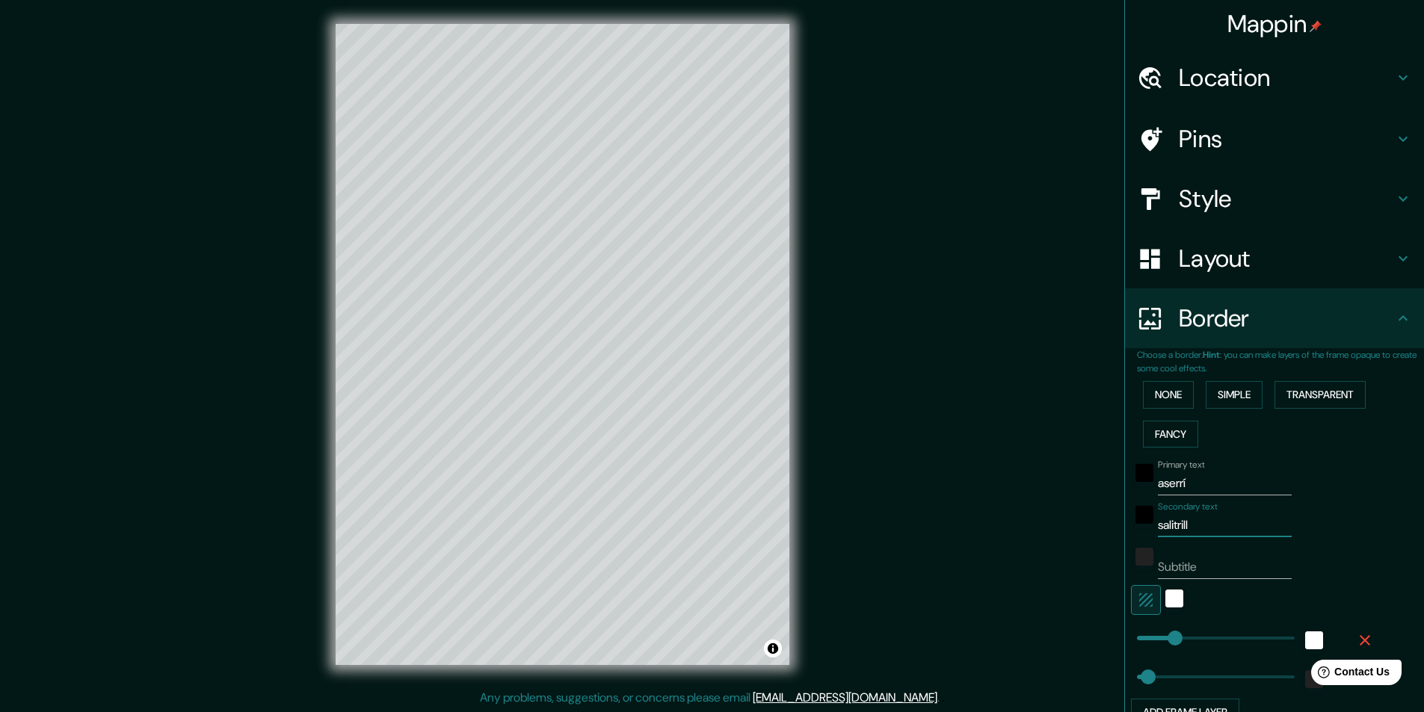
type input "salitrillo"
type input "148"
type input "44"
type input "salitrillos"
type input "148"
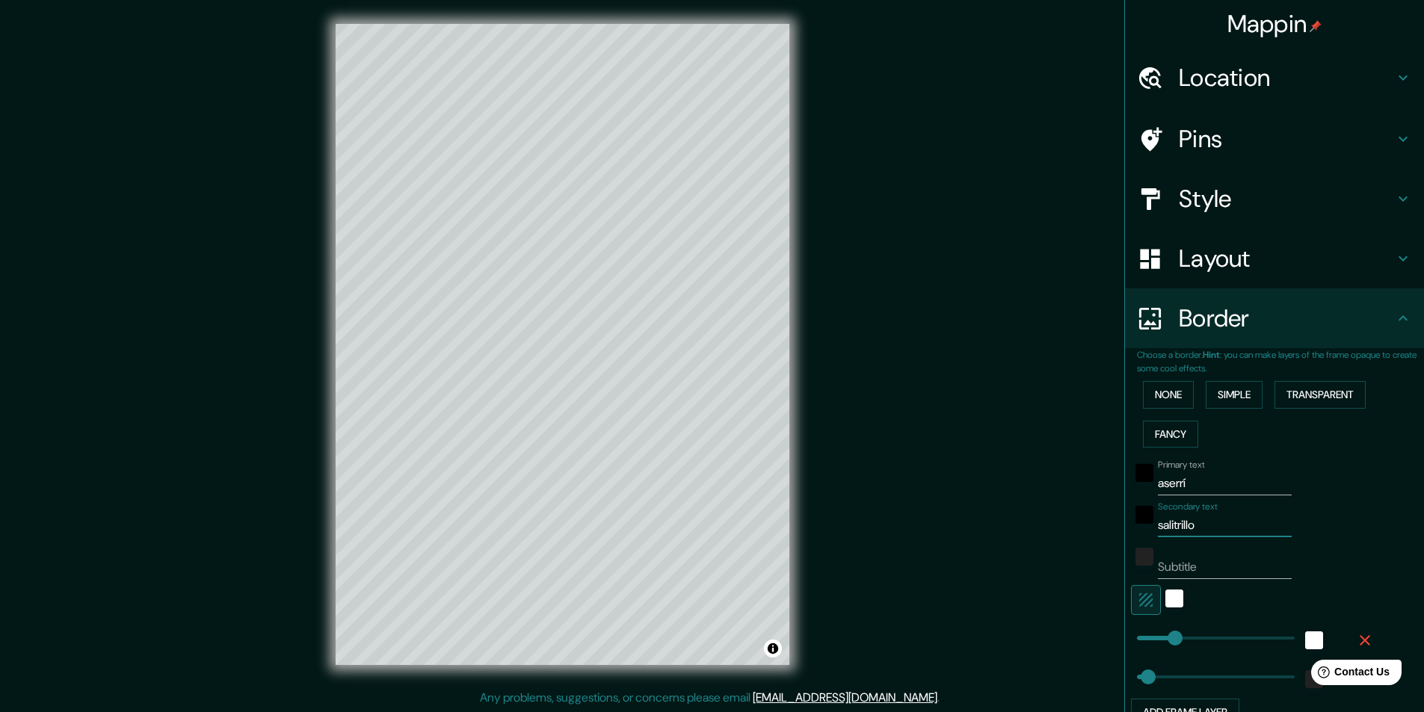
type input "44"
drag, startPoint x: 1195, startPoint y: 564, endPoint x: 1105, endPoint y: 562, distance: 89.7
click at [1105, 566] on div "Mappin Location Salitrillos, Aserrí, Provincia de San José, Costa Rica Salitril…" at bounding box center [712, 356] width 1424 height 713
type input "1"
type input "148"
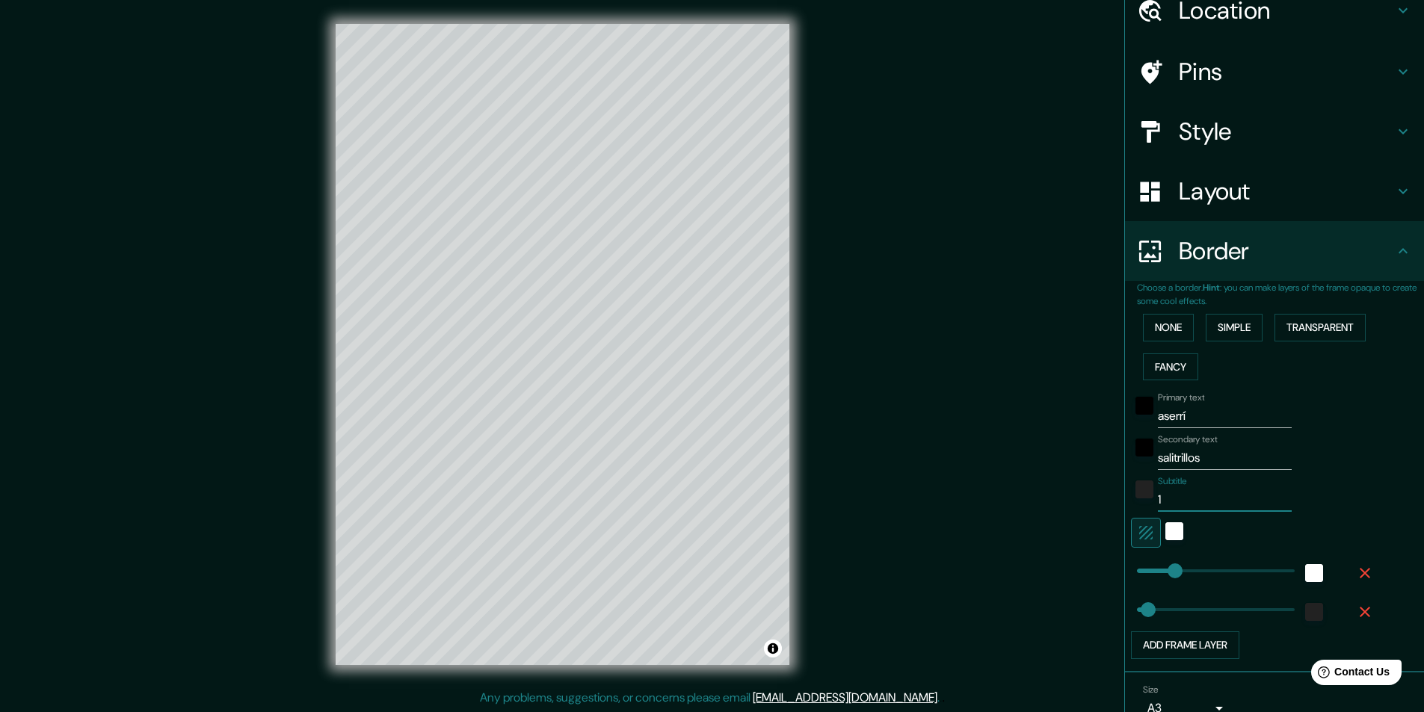
scroll to position [143, 0]
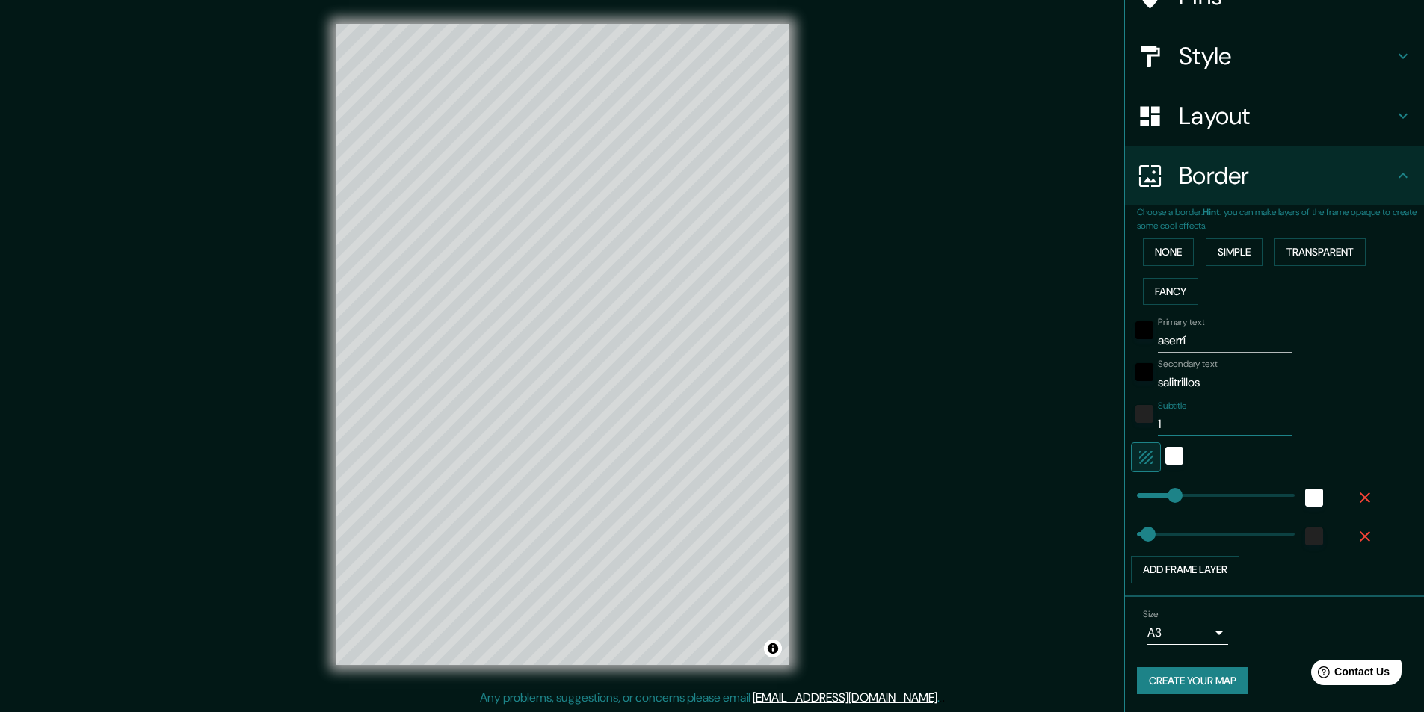
type input "44"
type input "148"
type input "1"
click at [1165, 457] on div "white" at bounding box center [1174, 456] width 18 height 18
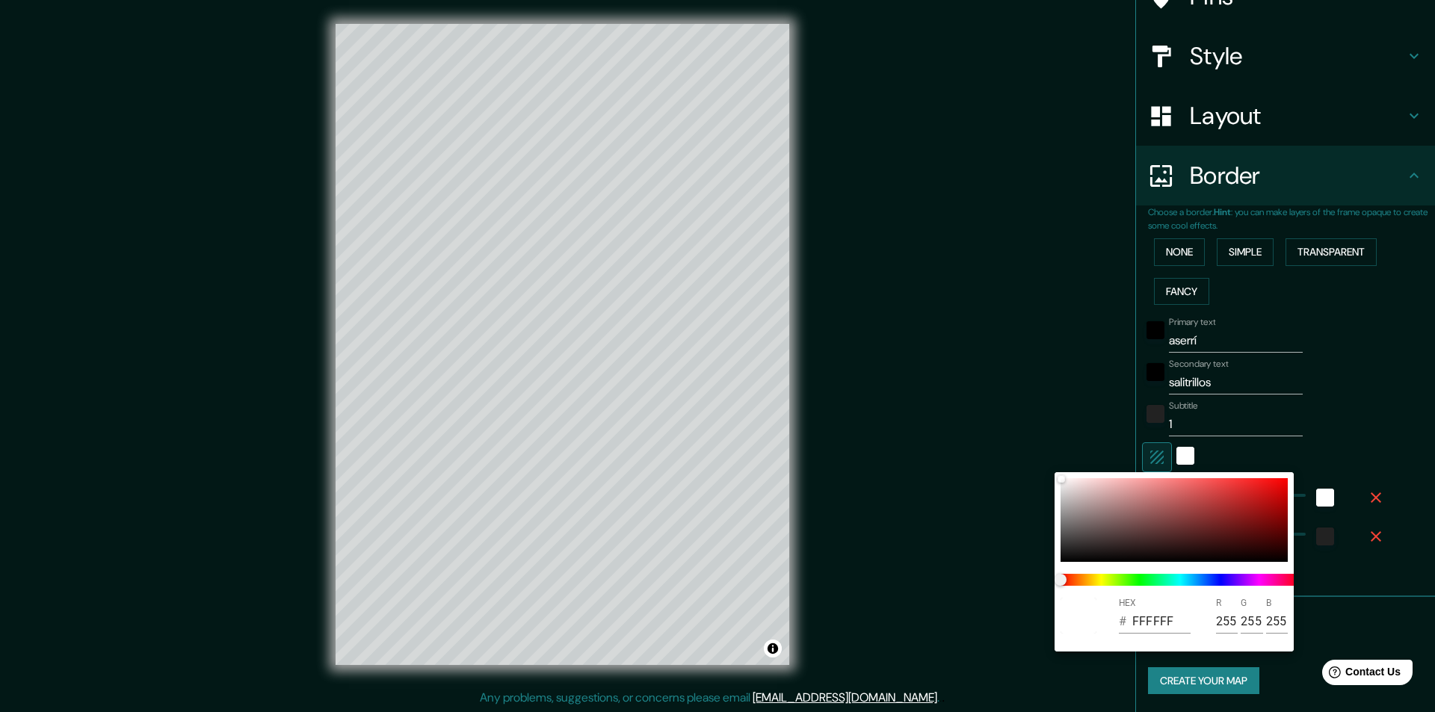
click at [1169, 447] on div at bounding box center [717, 356] width 1435 height 712
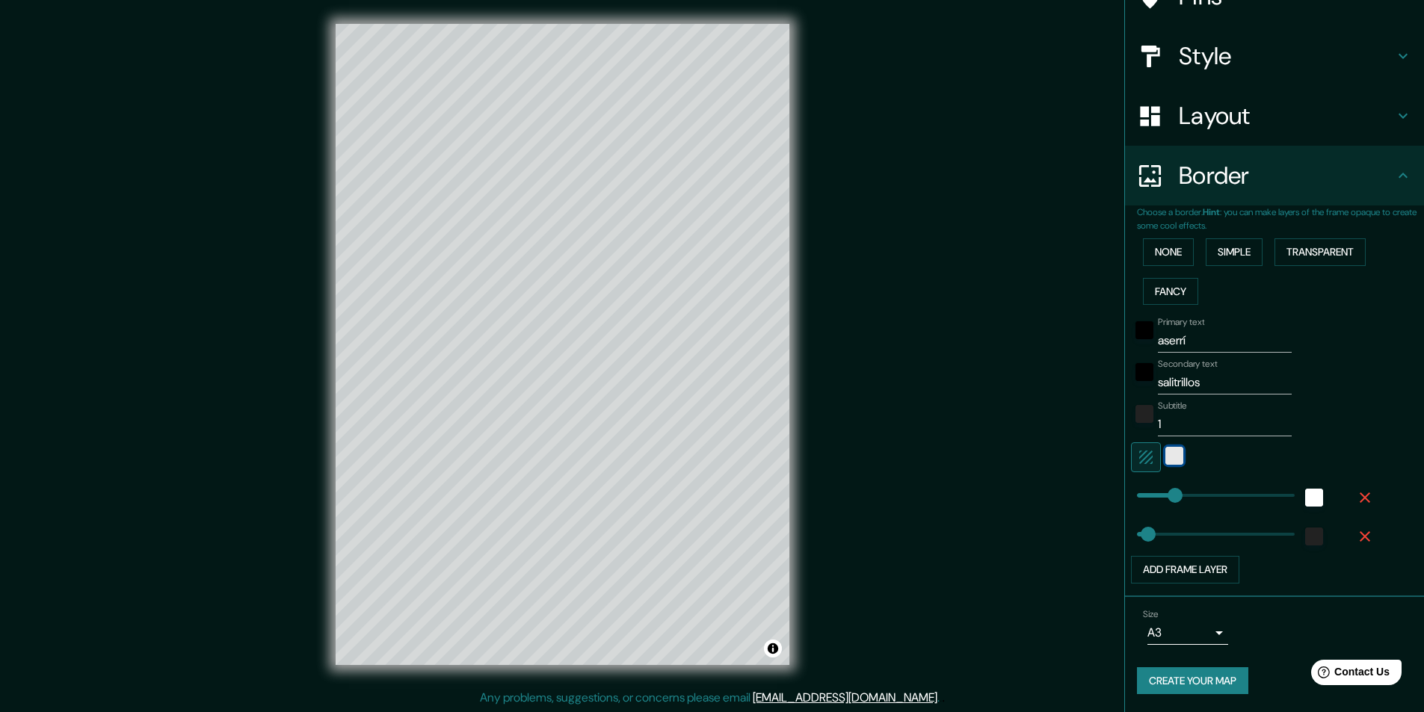
click at [1166, 453] on div "white" at bounding box center [1174, 456] width 18 height 18
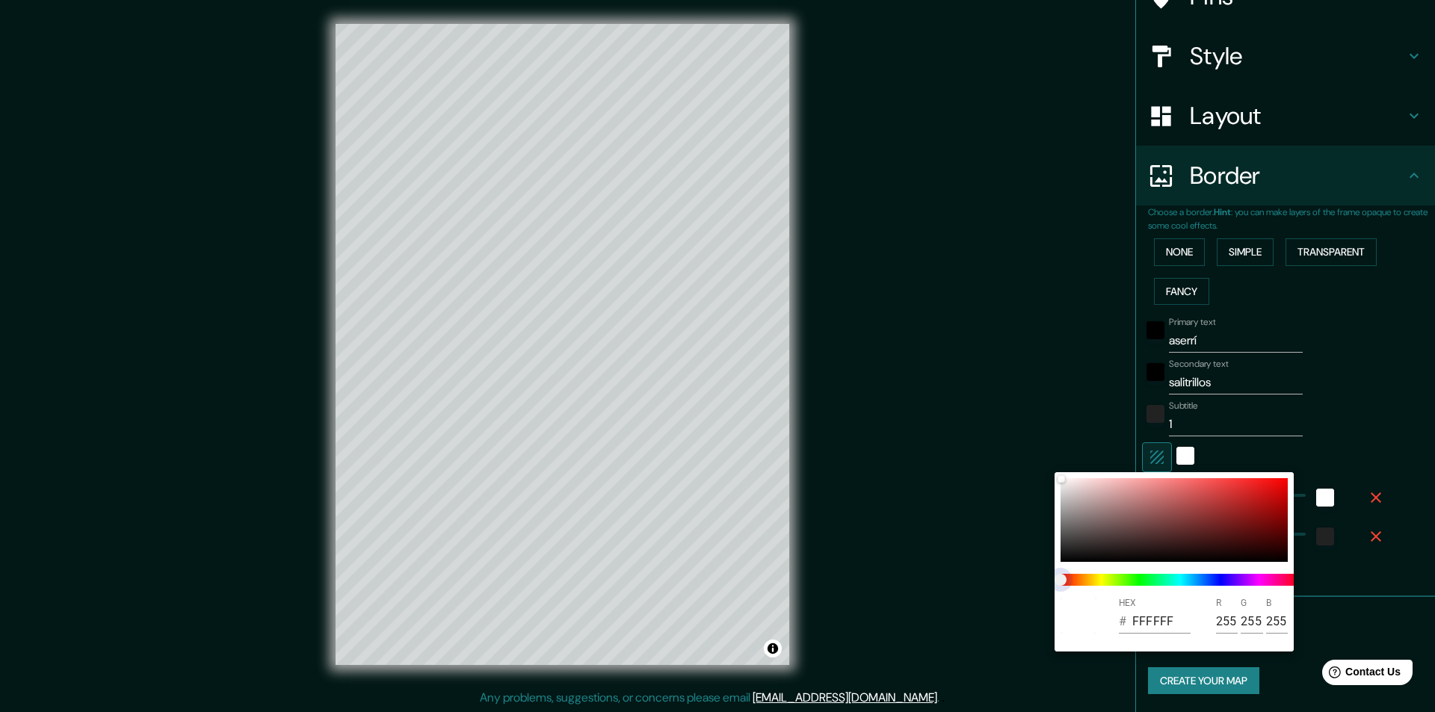
type input "148"
type input "44"
drag, startPoint x: 1057, startPoint y: 577, endPoint x: 1069, endPoint y: 578, distance: 11.2
click at [1066, 578] on span "color slider" at bounding box center [1060, 580] width 12 height 12
type input "148"
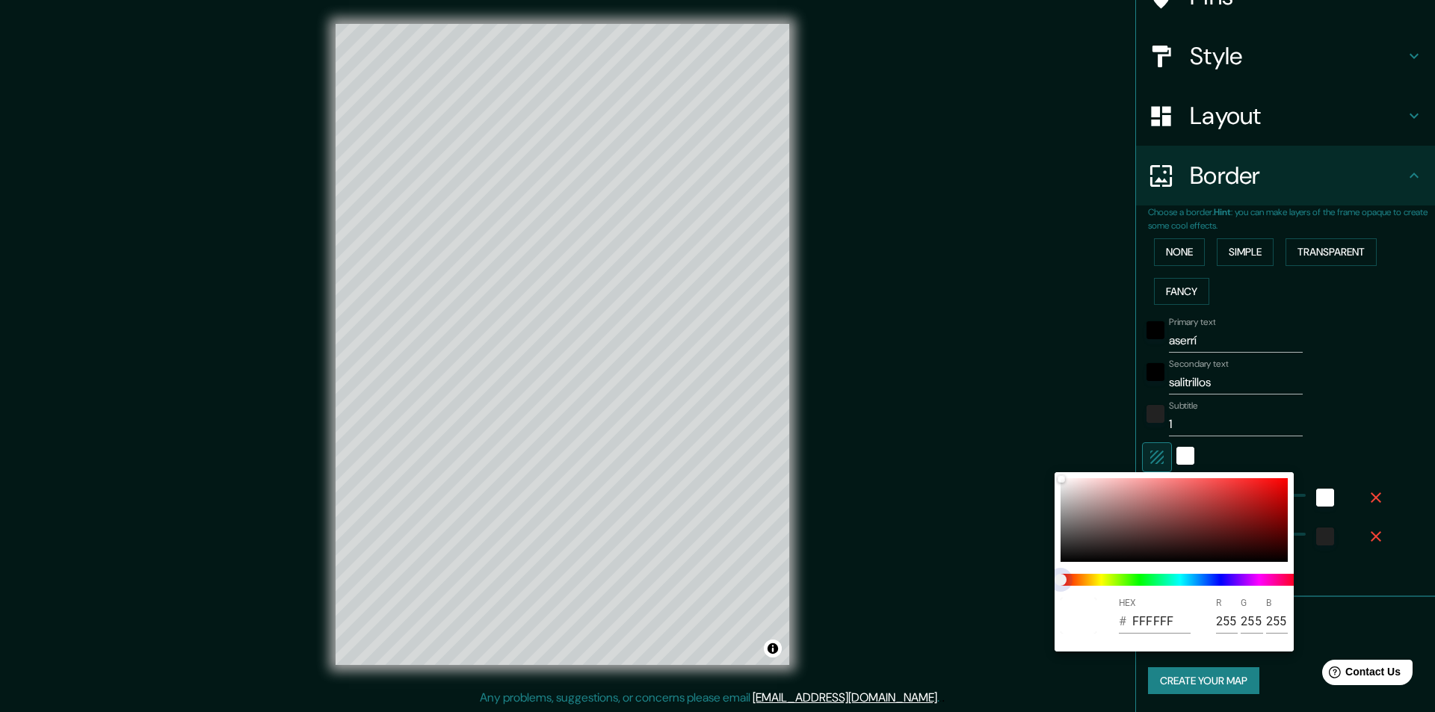
type input "44"
type input "148"
type input "44"
drag, startPoint x: 1143, startPoint y: 572, endPoint x: 1139, endPoint y: 579, distance: 7.7
click at [1157, 577] on span at bounding box center [1179, 580] width 239 height 12
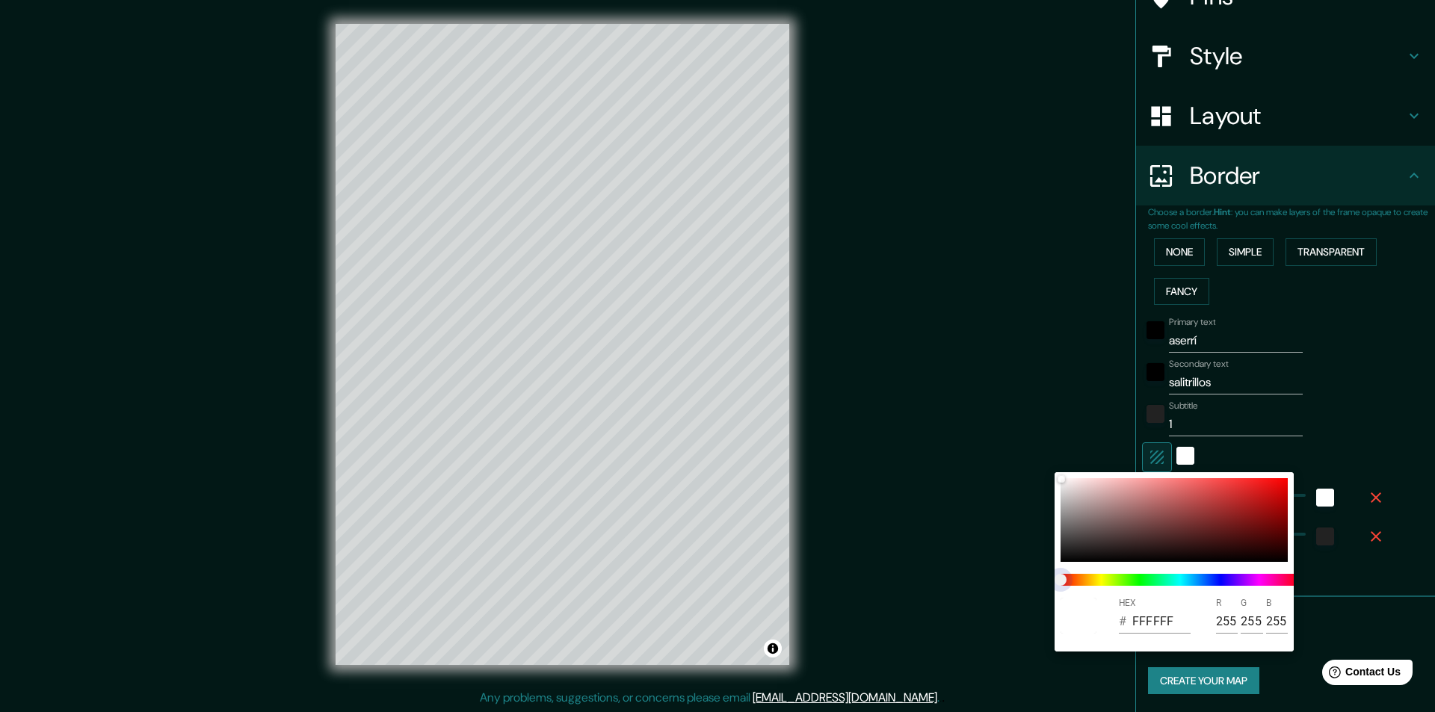
type input "148"
type input "44"
type input "148"
type input "44"
drag, startPoint x: 1120, startPoint y: 578, endPoint x: 1063, endPoint y: 569, distance: 57.5
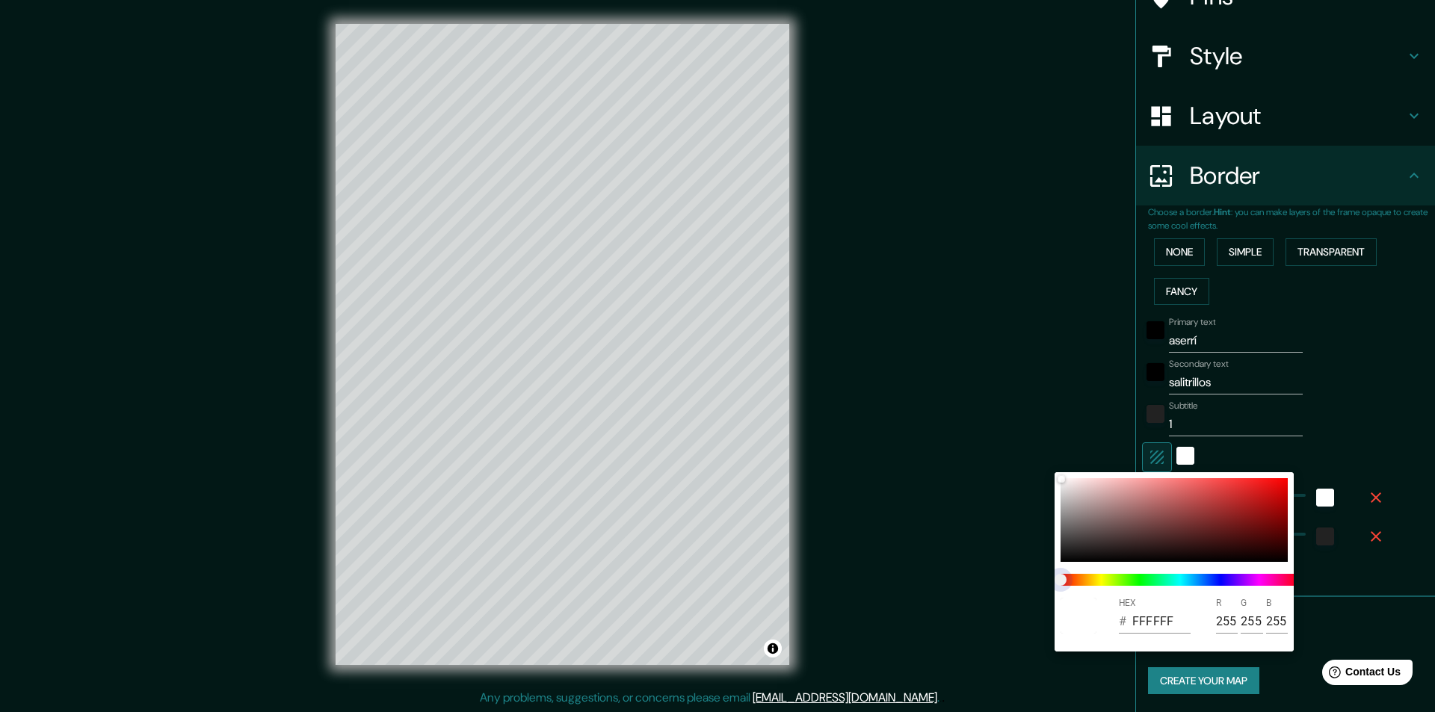
click at [1140, 578] on span at bounding box center [1179, 580] width 239 height 12
type input "148"
type input "44"
type input "148"
type input "44"
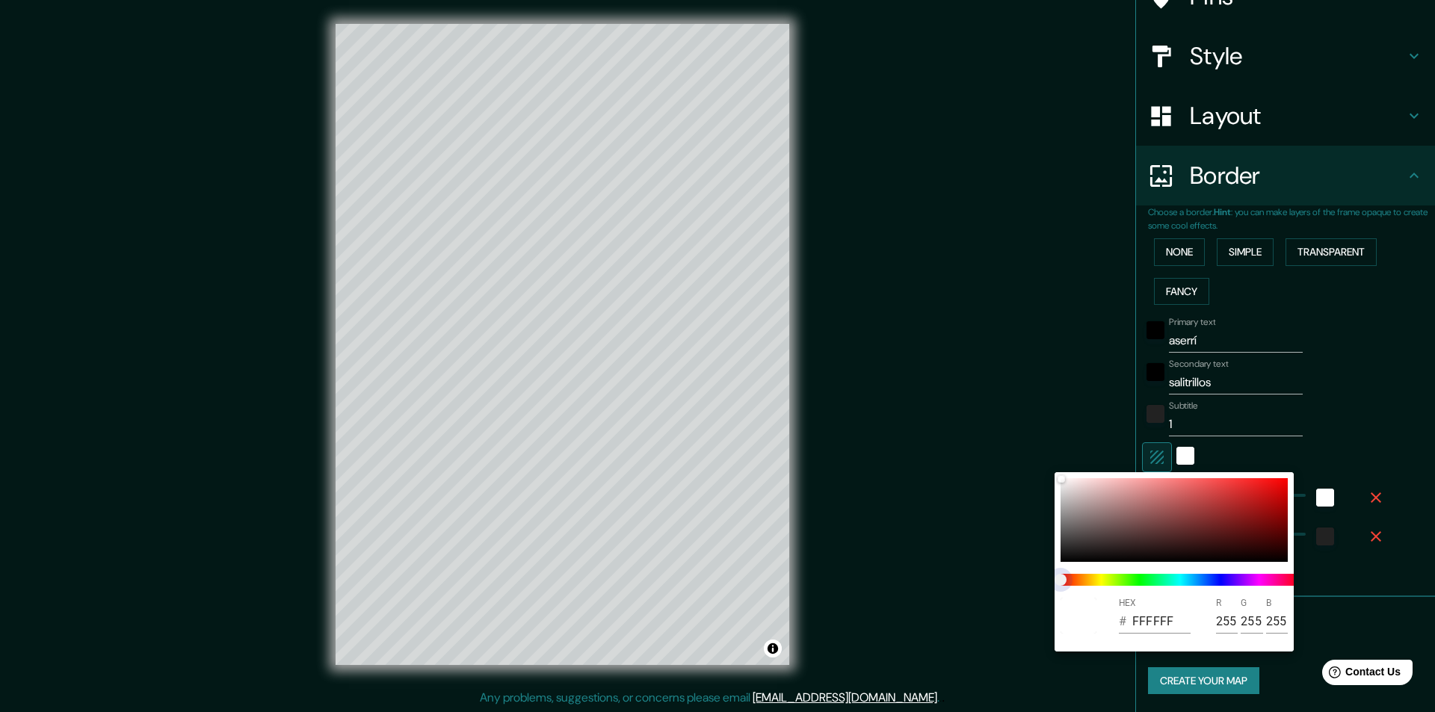
click at [1098, 569] on div at bounding box center [1179, 580] width 251 height 24
type input "148"
click at [1152, 454] on div at bounding box center [717, 356] width 1435 height 712
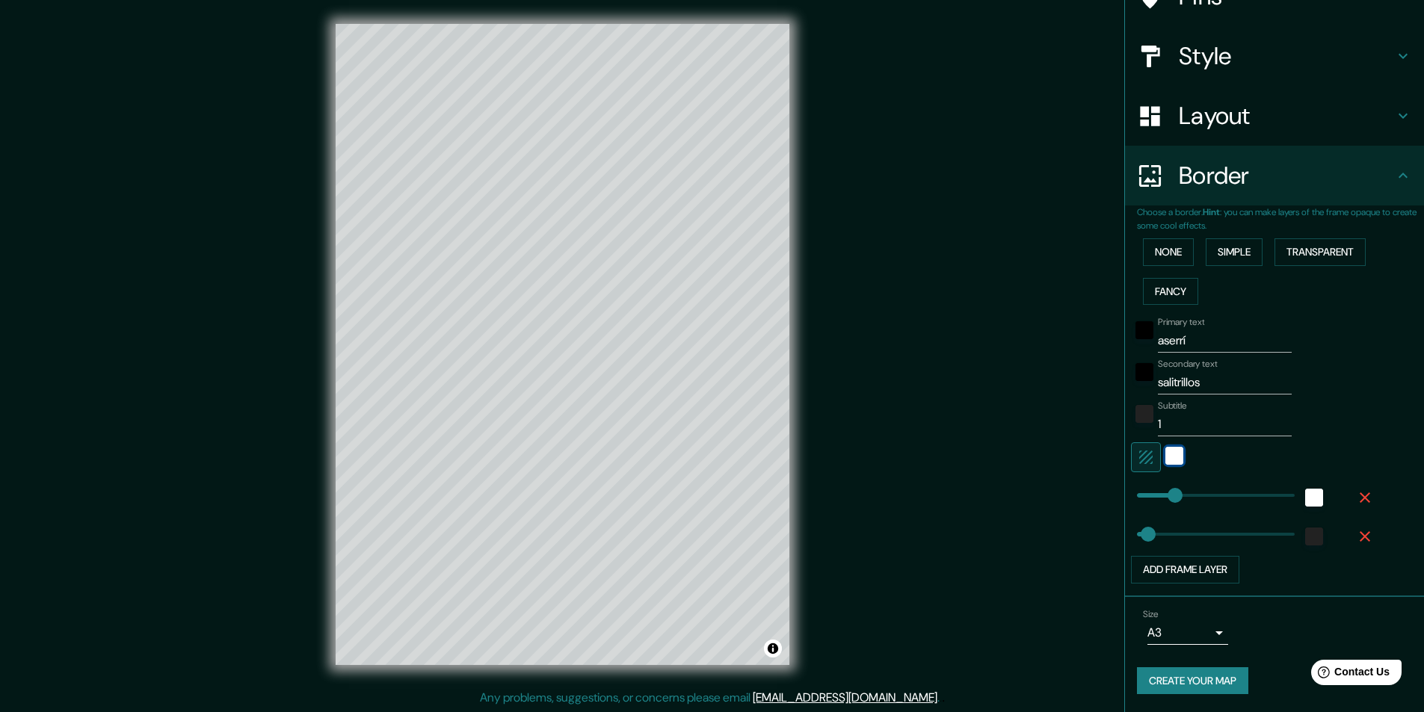
type input "44"
click at [1182, 678] on button "Create your map" at bounding box center [1192, 681] width 111 height 28
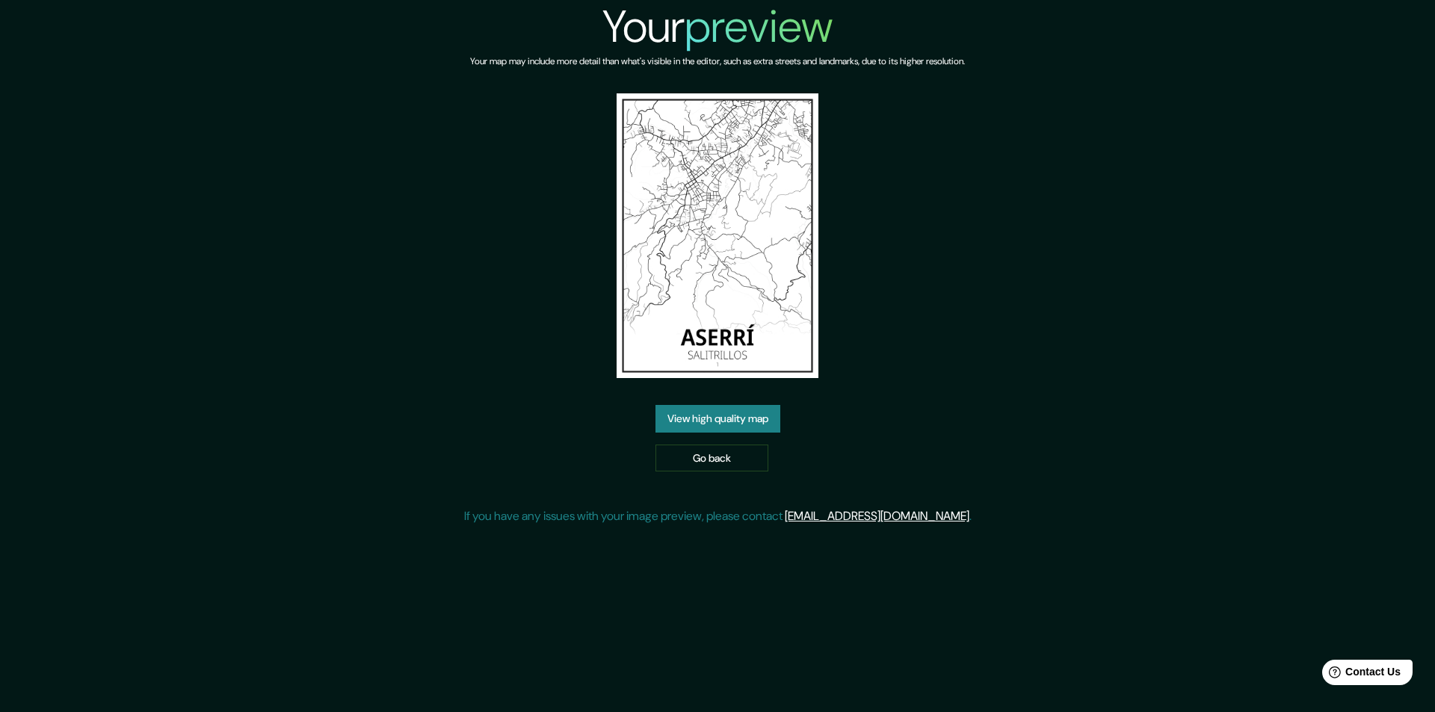
click at [770, 262] on img at bounding box center [717, 235] width 202 height 285
click at [677, 414] on link "View high quality map" at bounding box center [717, 419] width 125 height 28
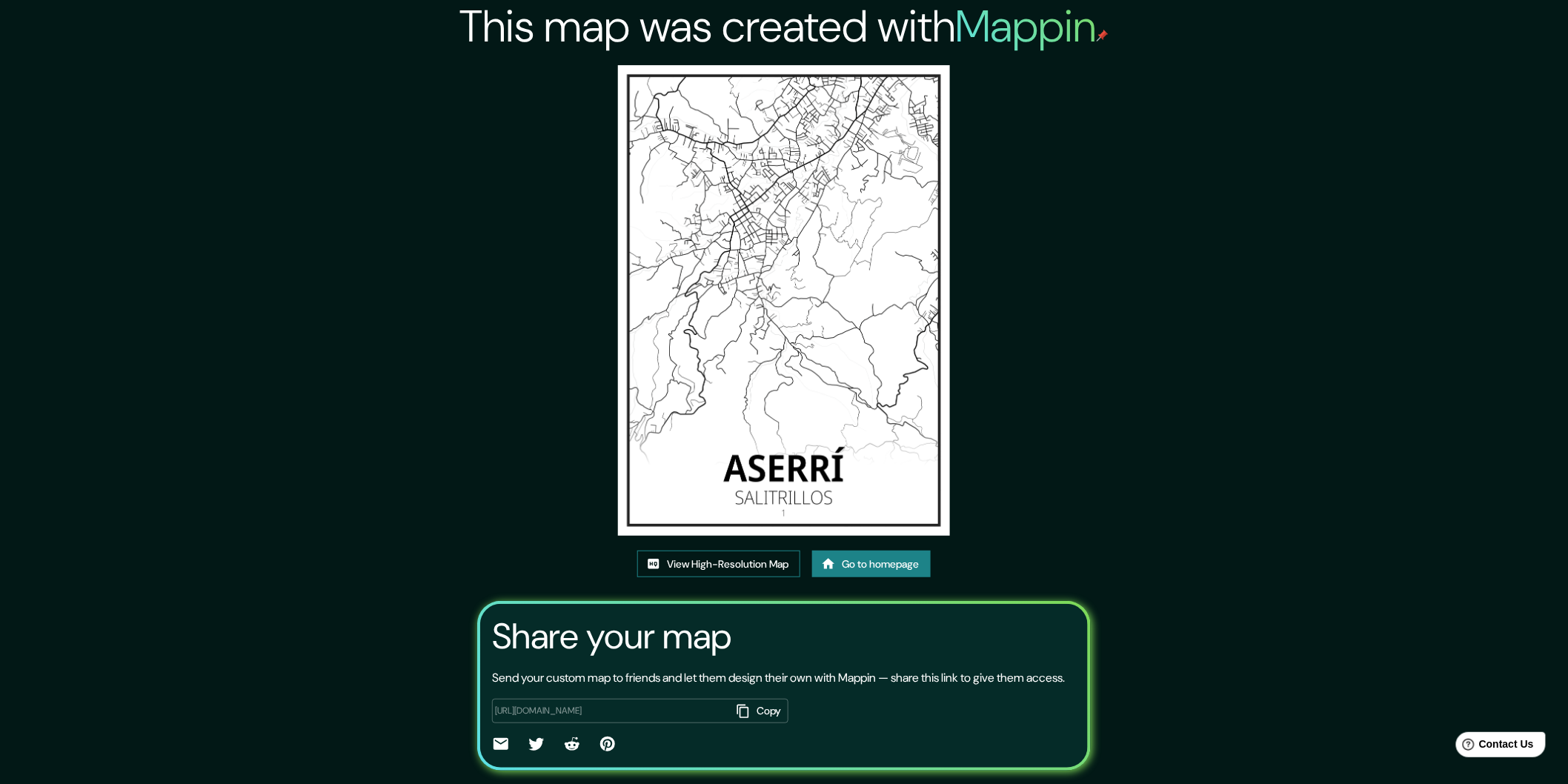
click at [735, 558] on link "View High-Resolution Map" at bounding box center [719, 564] width 163 height 28
